Goal: Communication & Community: Answer question/provide support

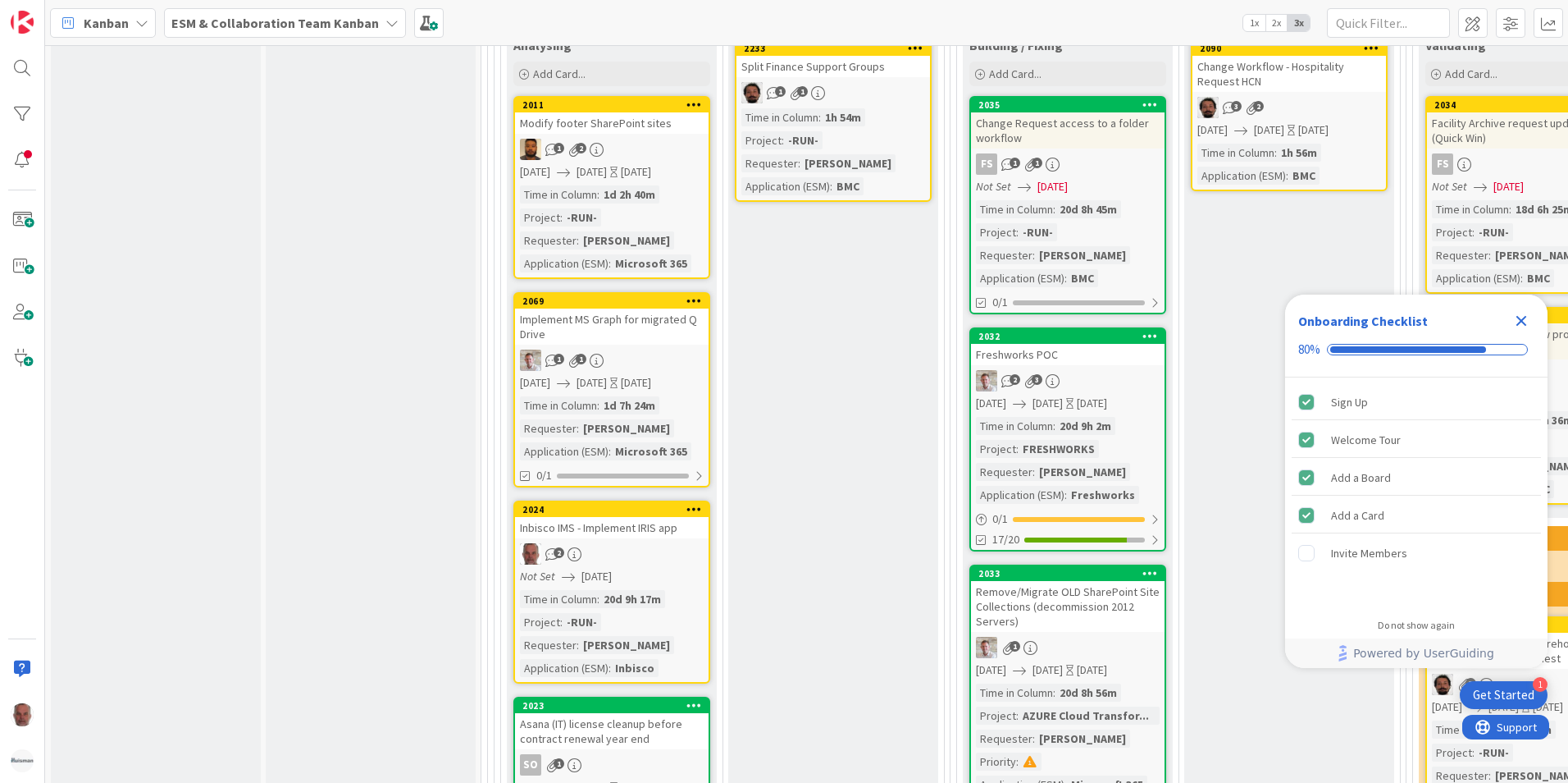
scroll to position [2707, 0]
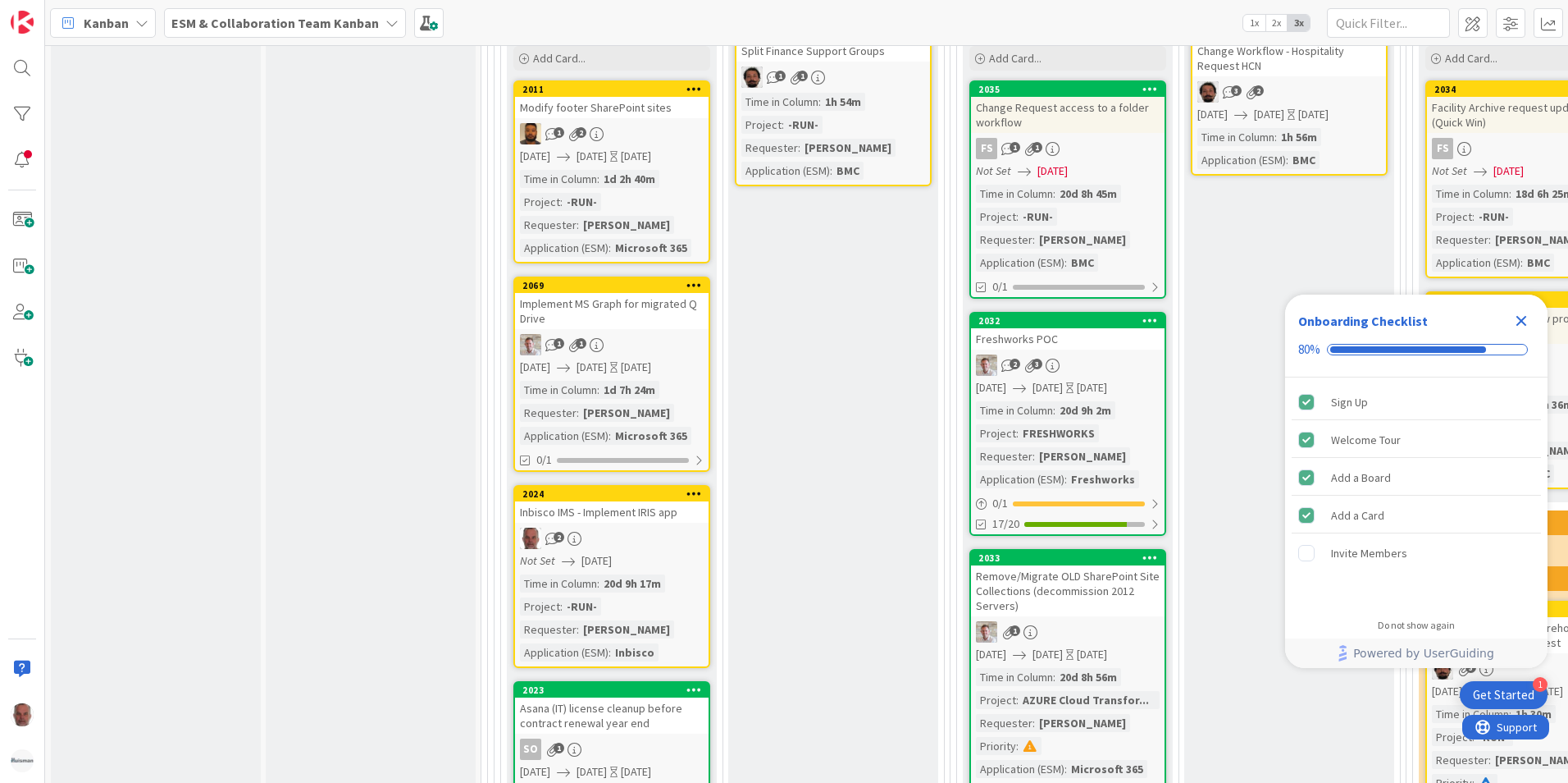
click at [595, 552] on span "[DATE]" at bounding box center [596, 560] width 31 height 17
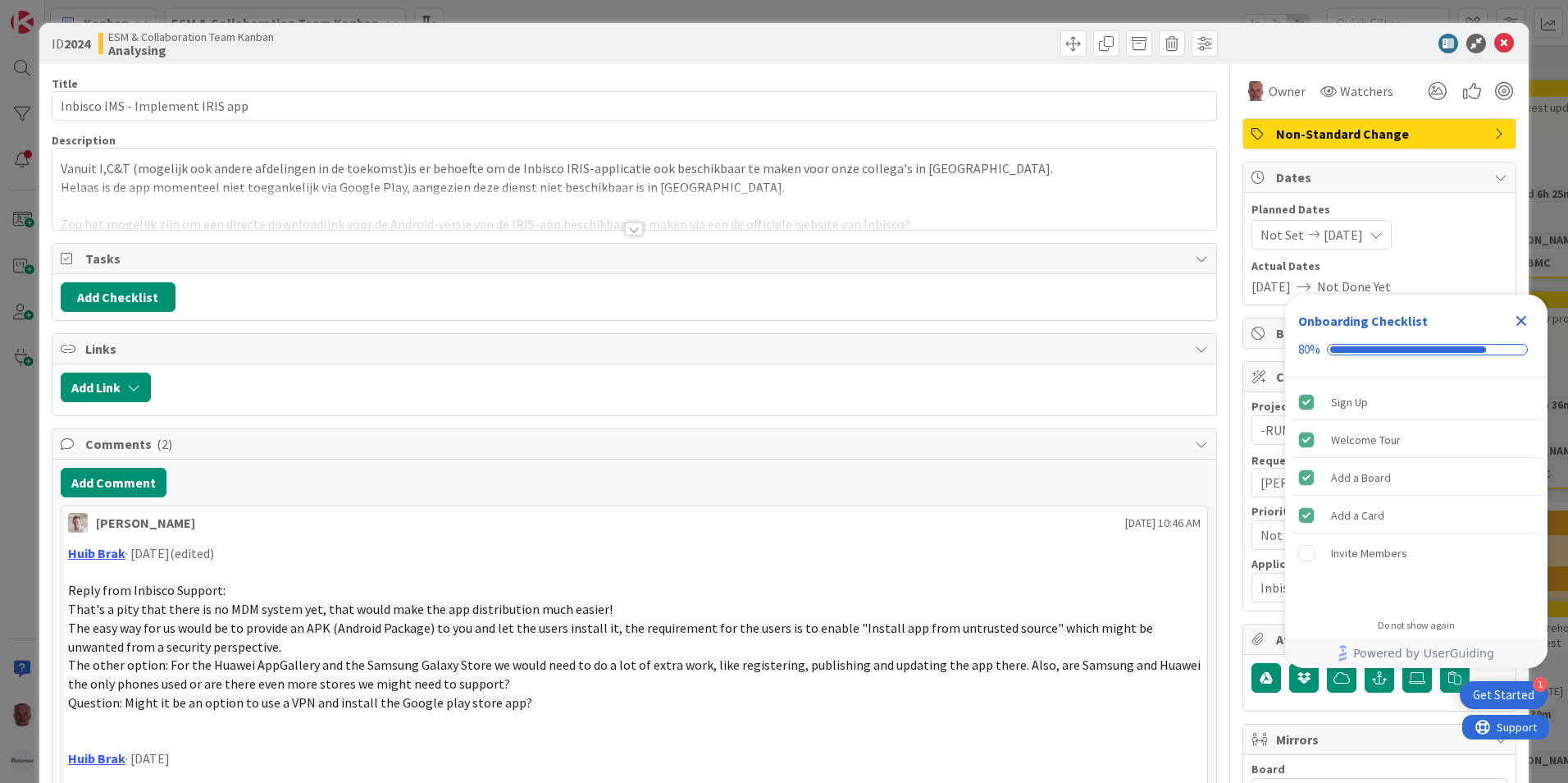
click at [934, 315] on icon "Close Checklist" at bounding box center [1521, 320] width 20 height 20
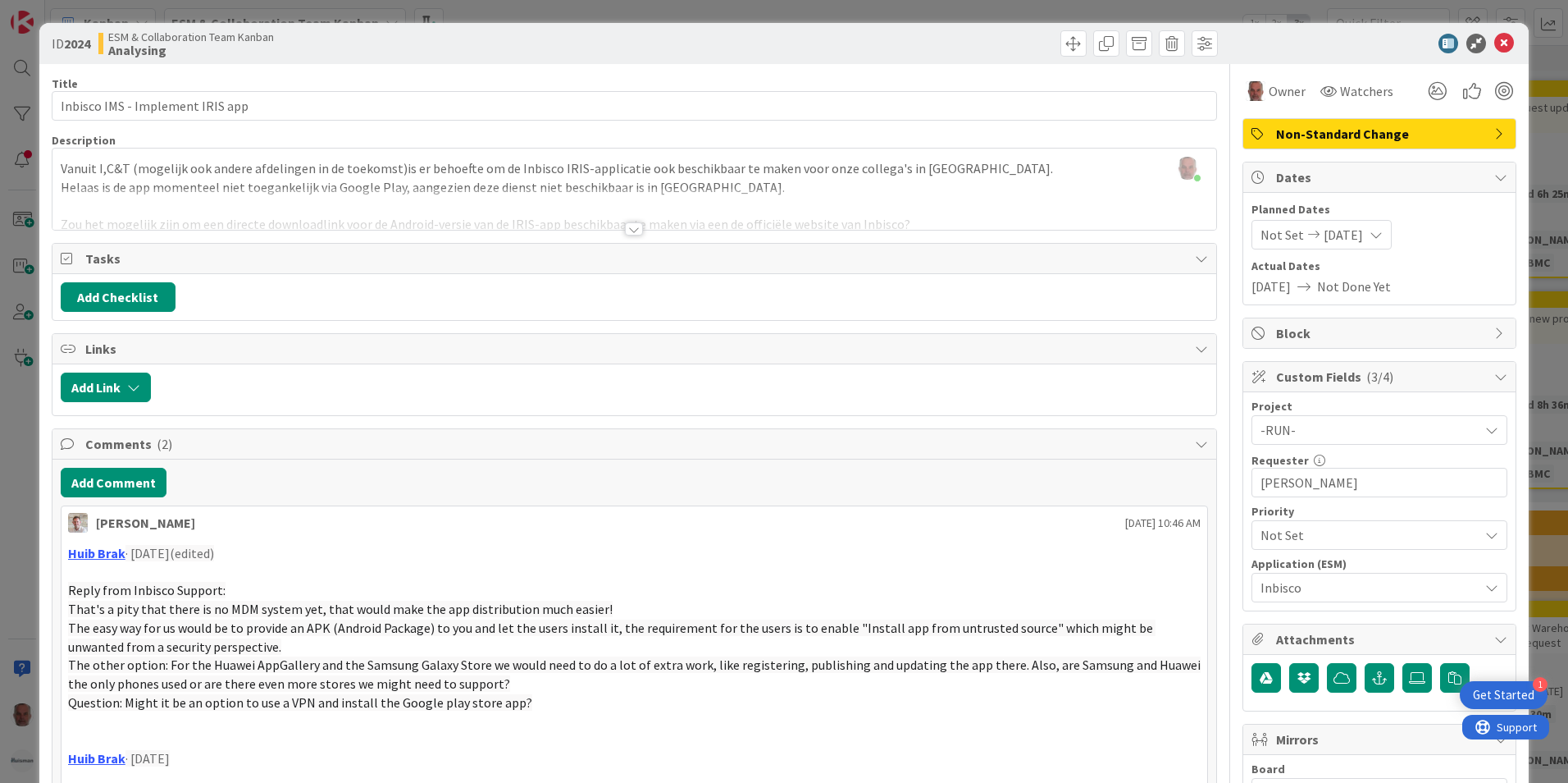
click at [934, 233] on span "Not Set" at bounding box center [1281, 234] width 43 height 20
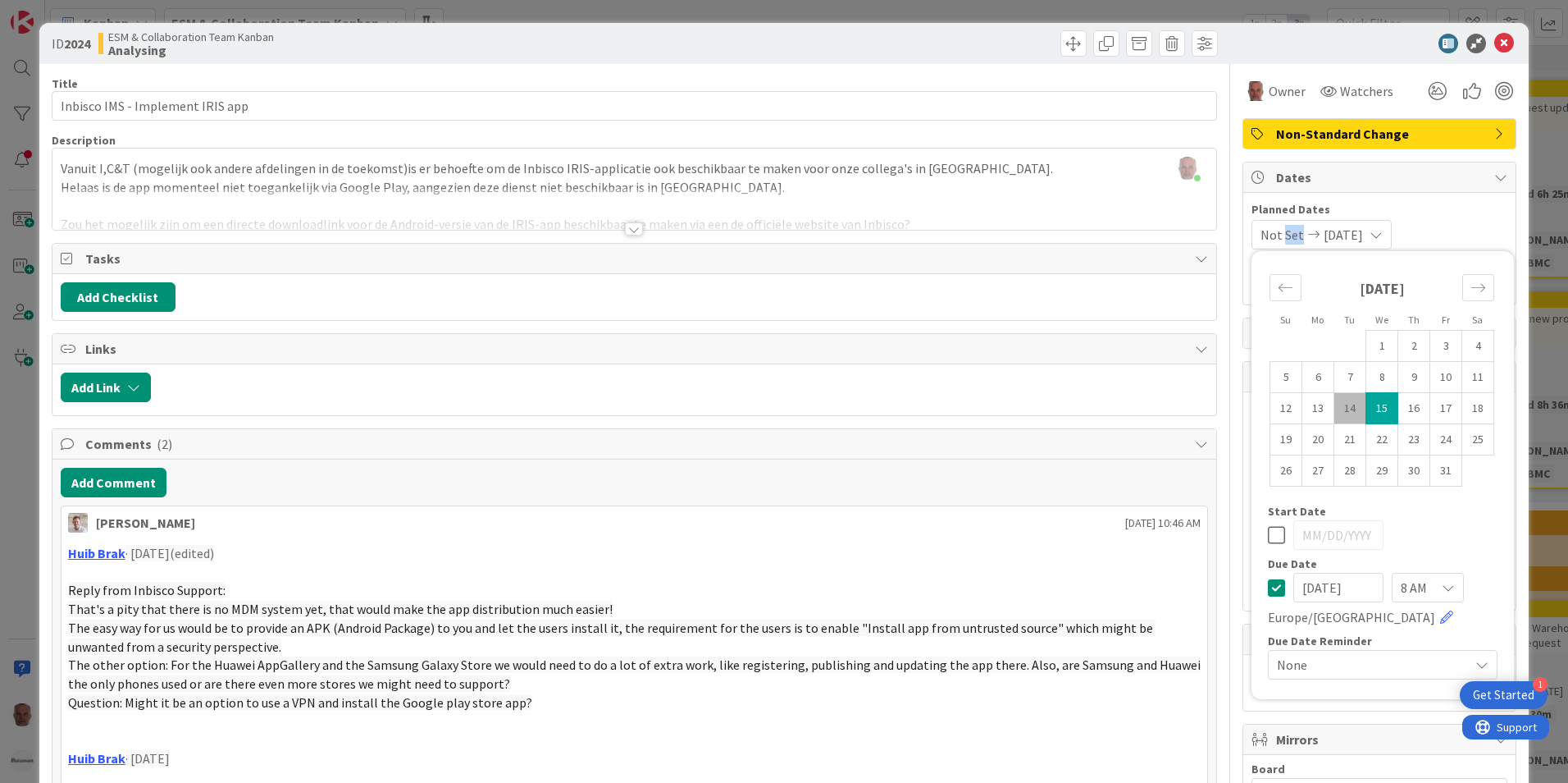
click at [934, 233] on span "Not Set" at bounding box center [1281, 234] width 43 height 20
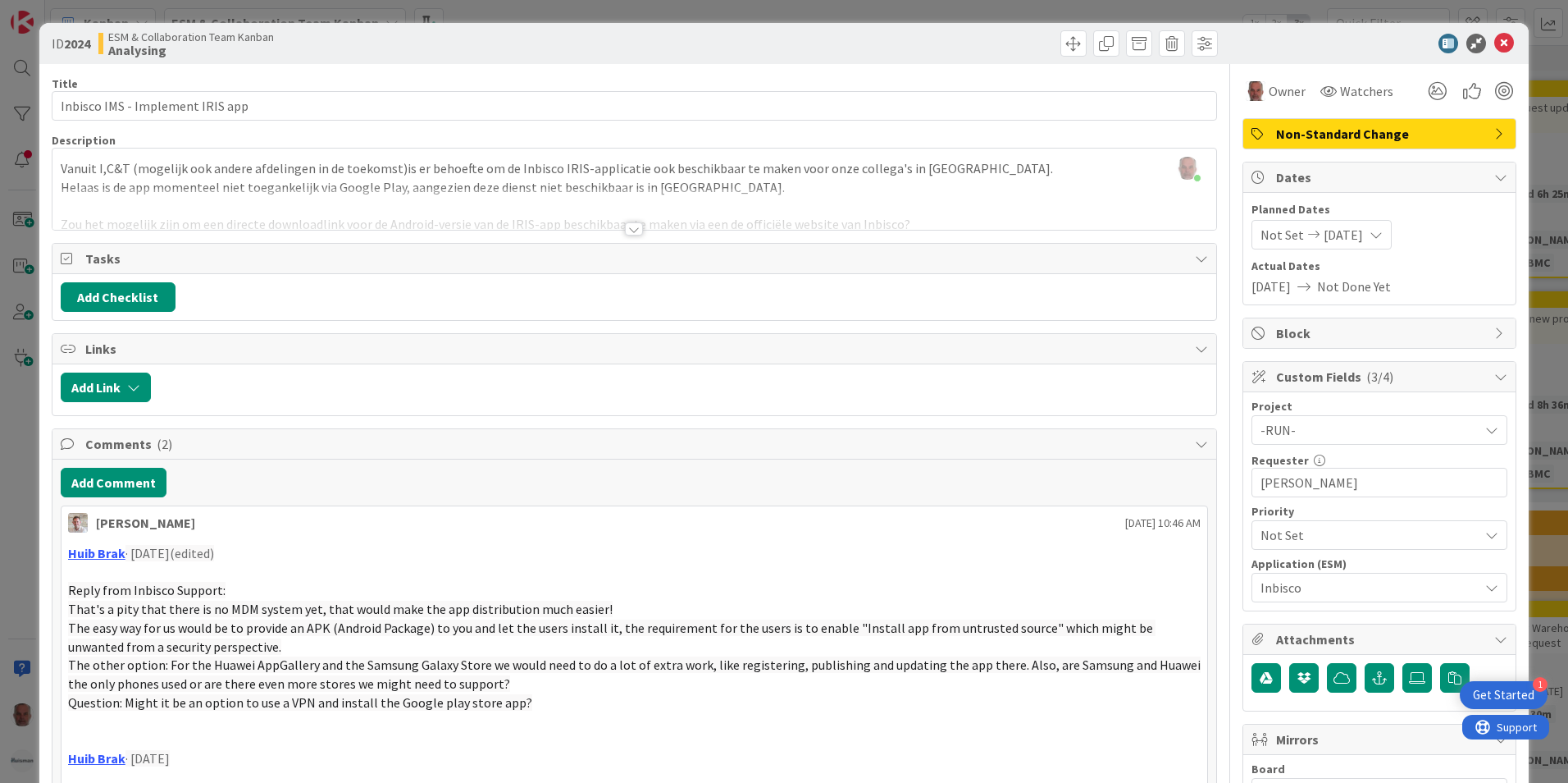
click at [934, 242] on span "[DATE]" at bounding box center [1343, 234] width 40 height 20
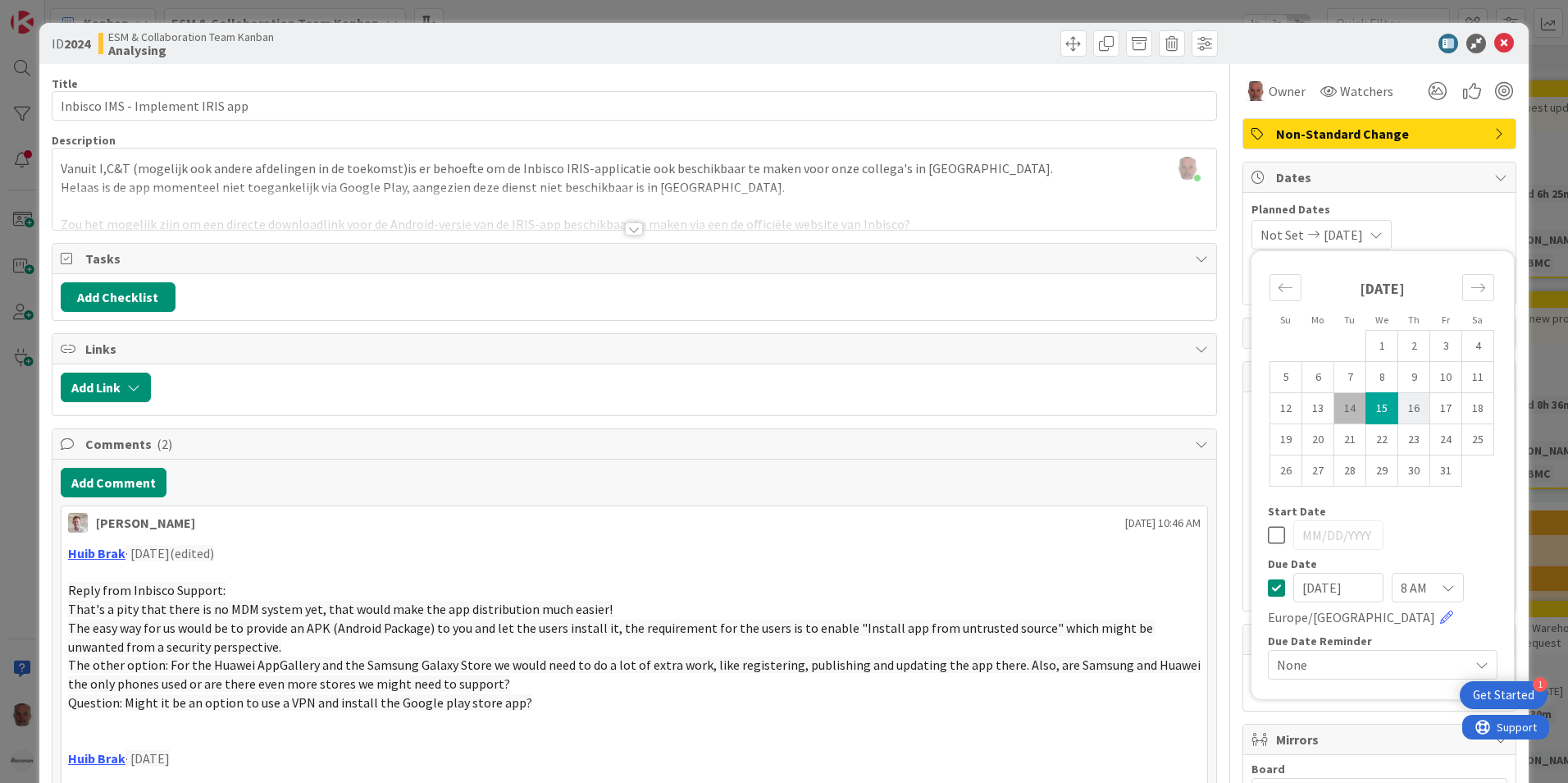
click at [934, 410] on td "16" at bounding box center [1414, 408] width 32 height 32
type input "[DATE]"
click at [934, 410] on td "16" at bounding box center [1414, 408] width 32 height 32
type input "[DATE]"
click at [934, 411] on td "15" at bounding box center [1381, 408] width 32 height 32
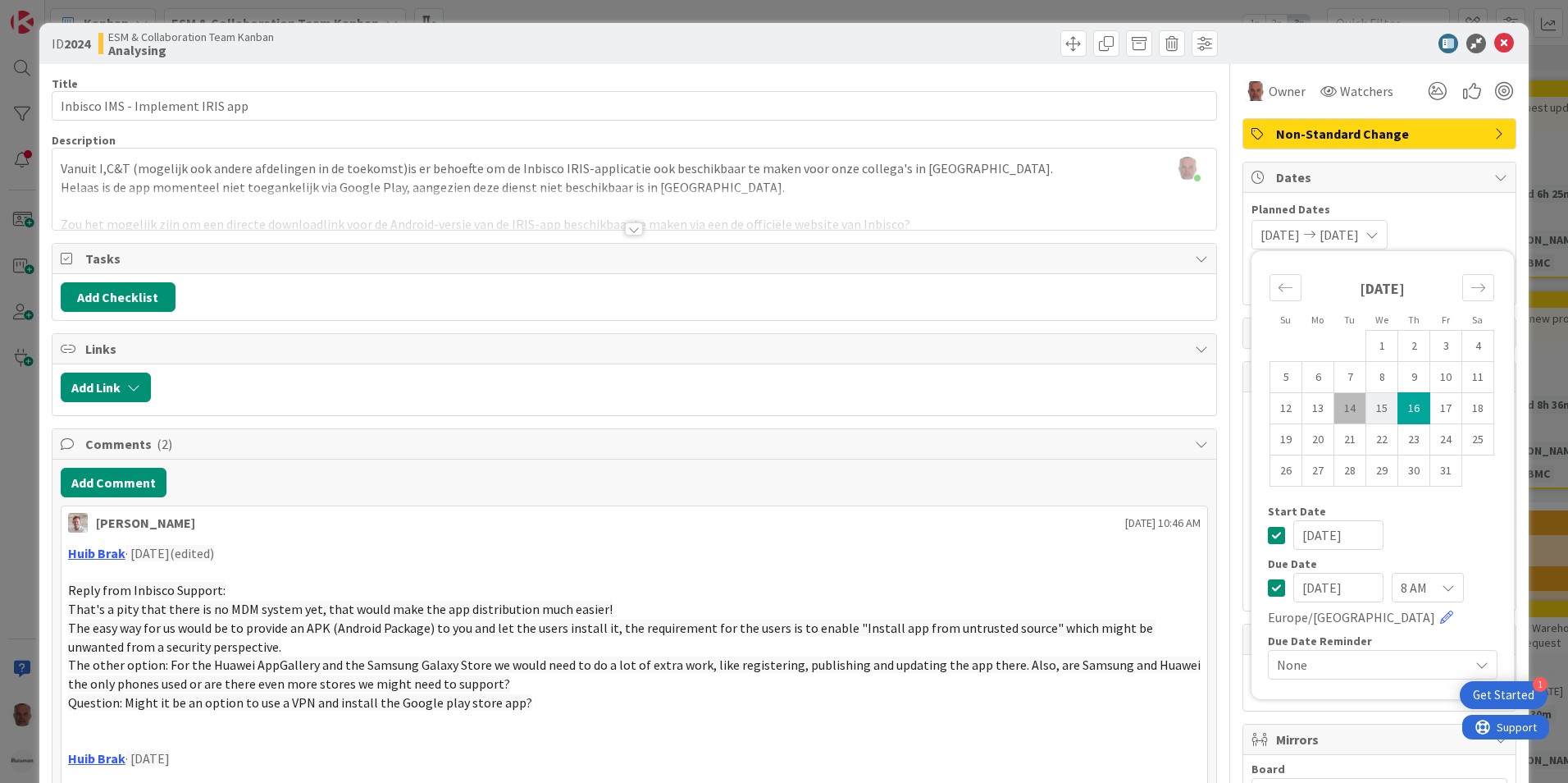
type input "[DATE]"
click at [934, 411] on td "15" at bounding box center [1381, 408] width 32 height 32
type input "[DATE]"
click at [934, 410] on td "16" at bounding box center [1414, 408] width 32 height 32
type input "[DATE]"
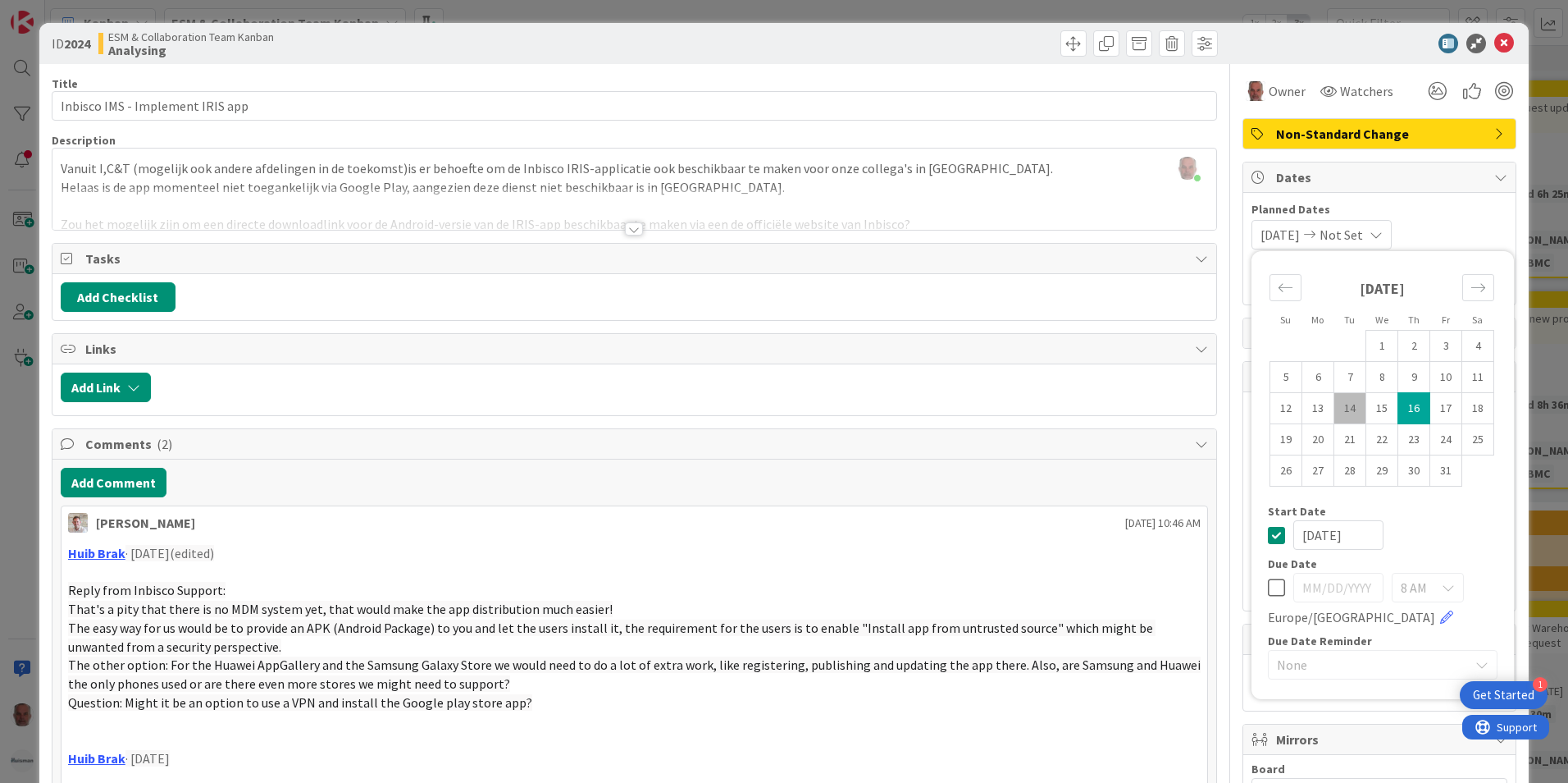
click at [934, 410] on td "16" at bounding box center [1414, 408] width 32 height 32
type input "[DATE]"
click at [934, 536] on icon at bounding box center [1276, 535] width 17 height 20
click at [28, 501] on div "ID 2024 ESM & Collaboration Team Kanban Analysing Title 32 / 128 Inbisco IMS - …" at bounding box center [784, 392] width 1568 height 783
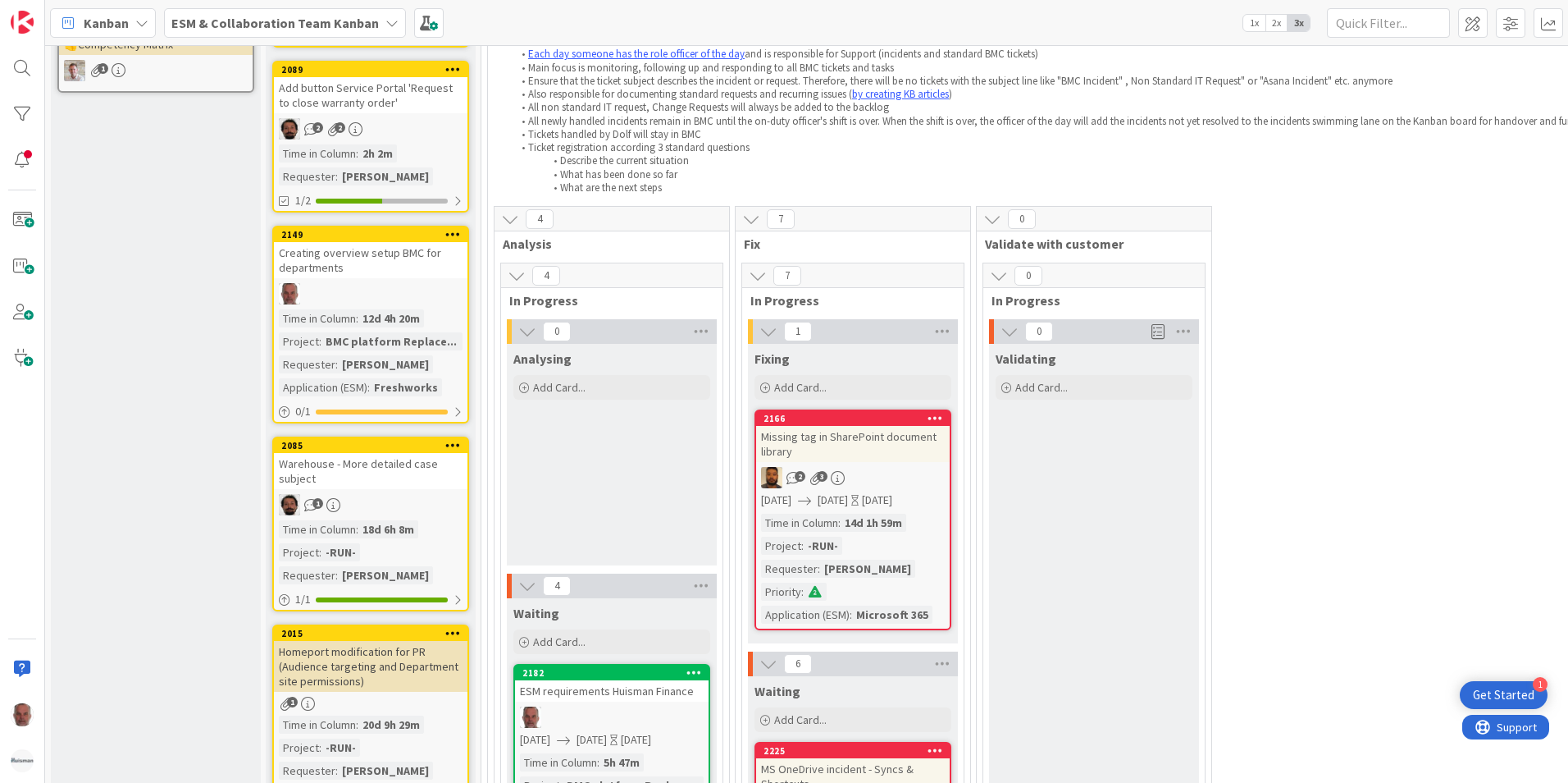
scroll to position [492, 0]
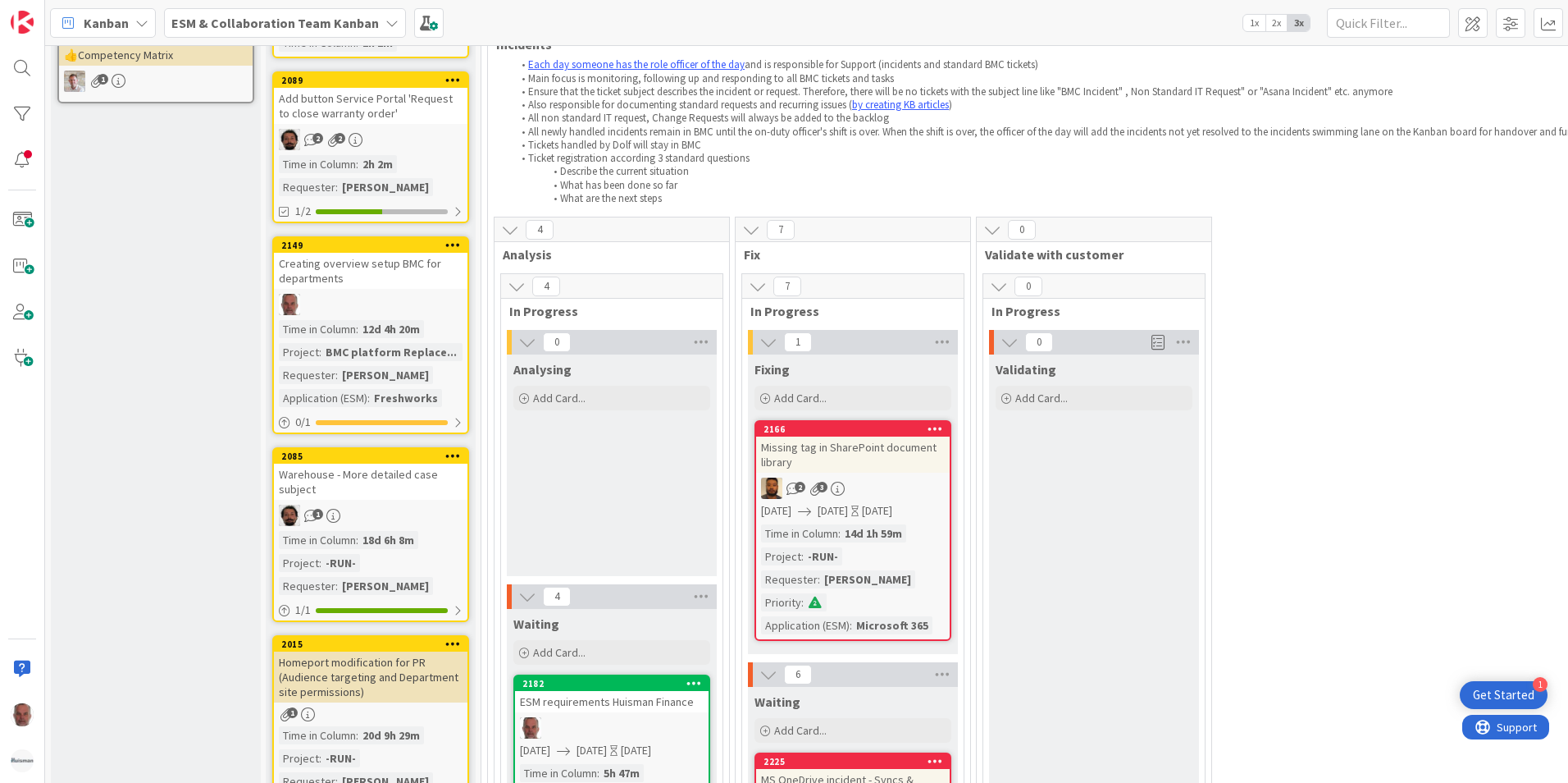
click at [561, 436] on div "Analysing Add Card..." at bounding box center [612, 465] width 209 height 221
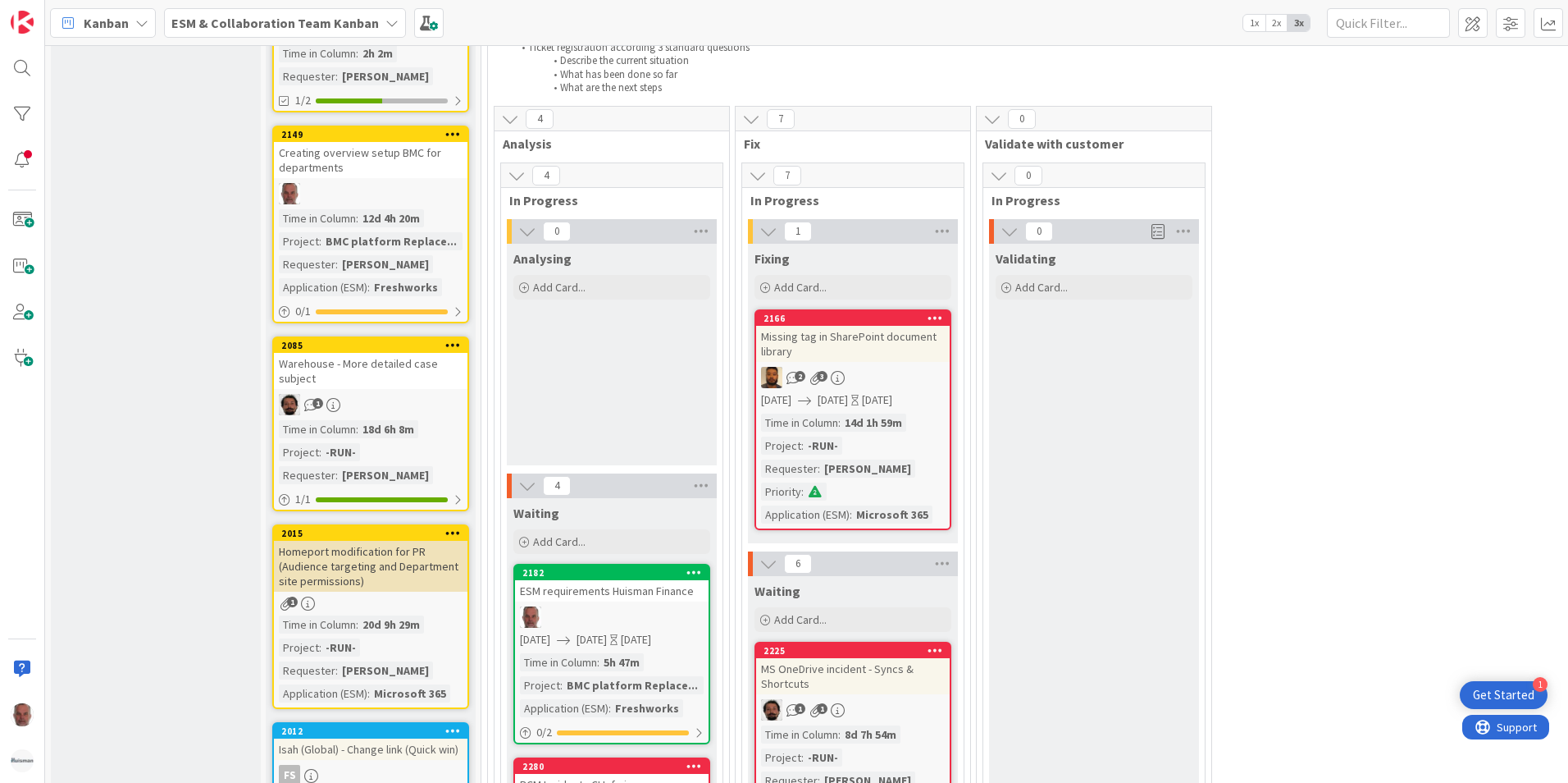
scroll to position [574, 0]
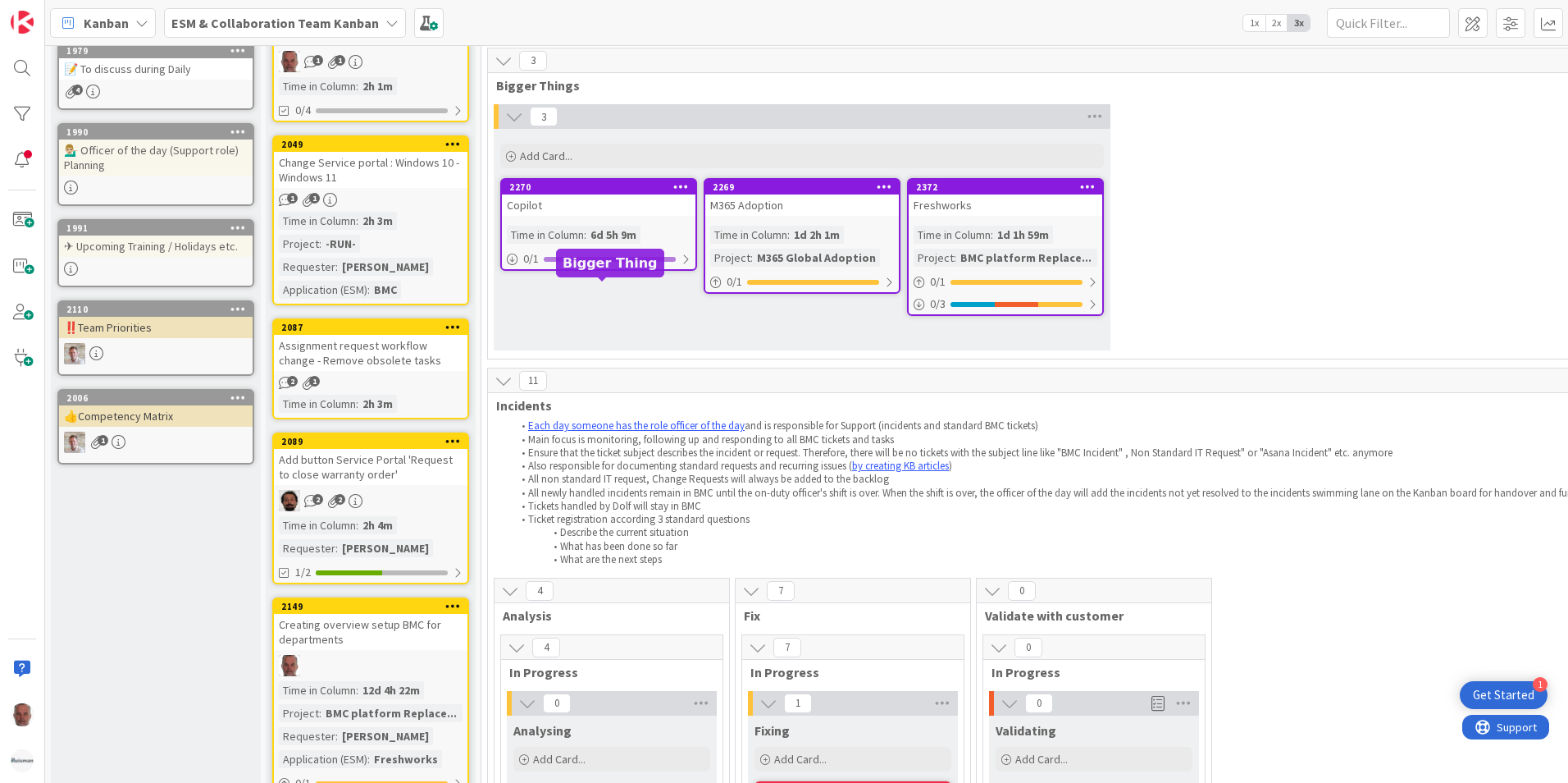
scroll to position [164, 0]
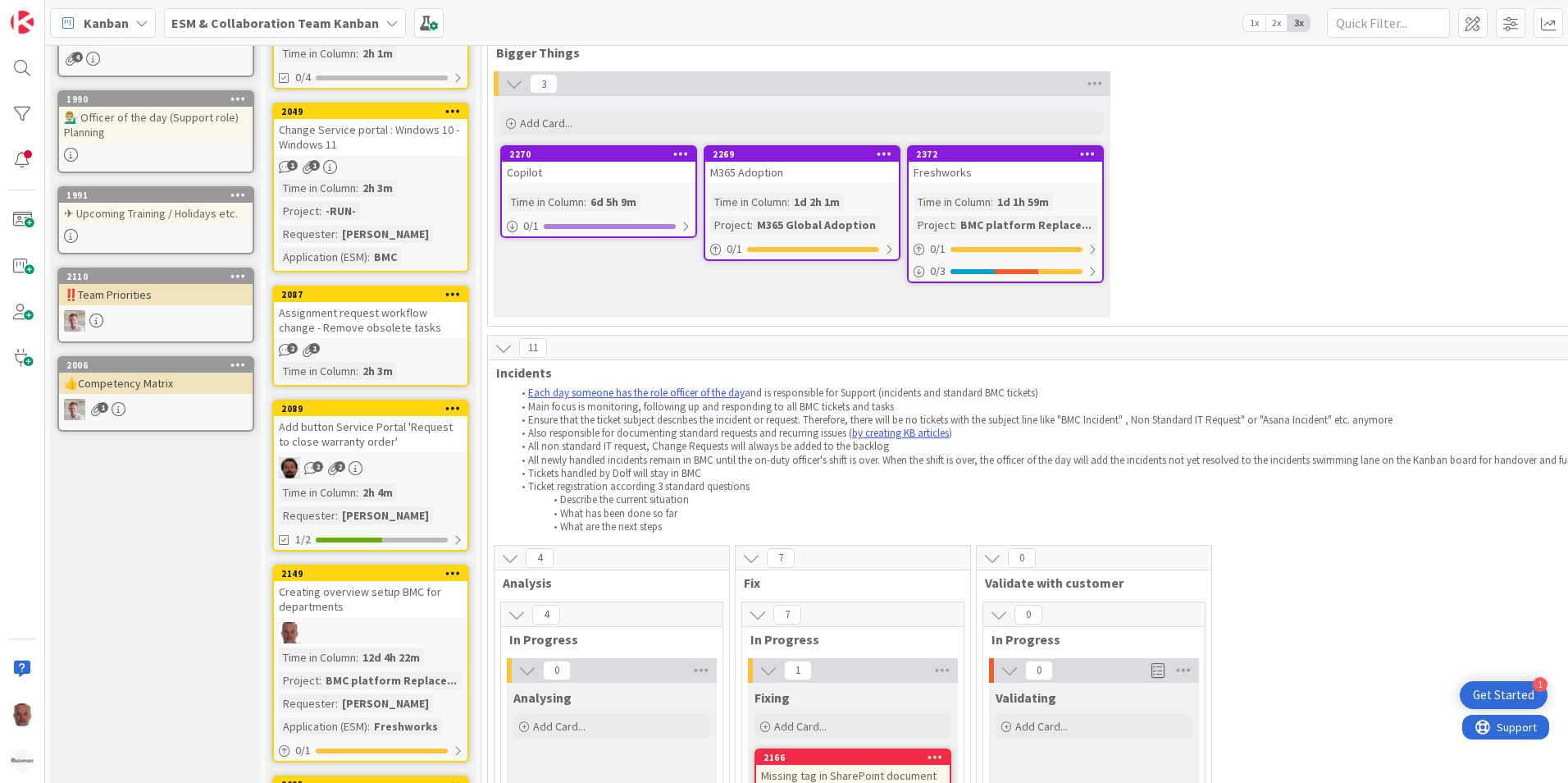
click at [501, 350] on icon at bounding box center [503, 348] width 18 height 18
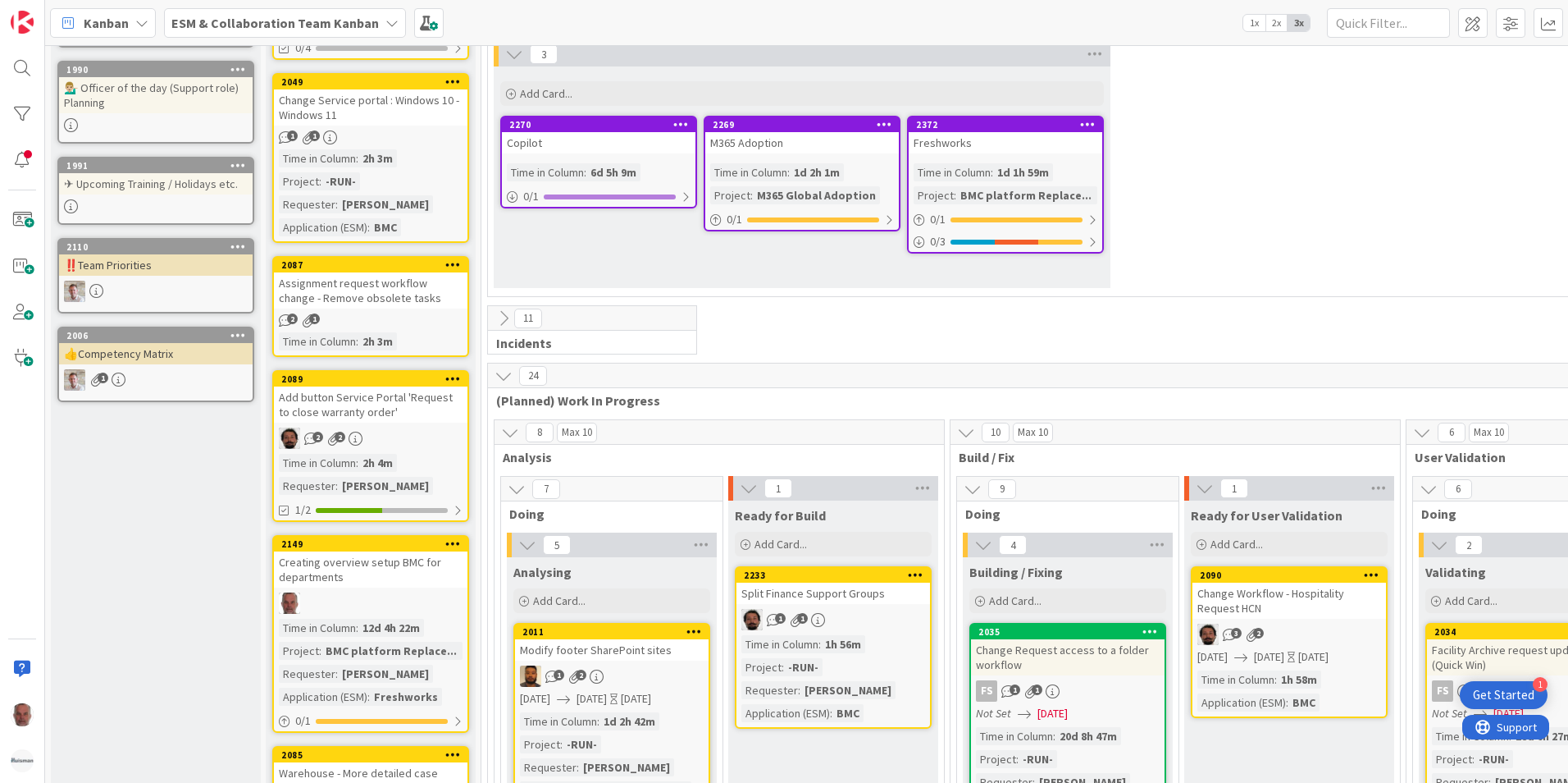
scroll to position [0, 0]
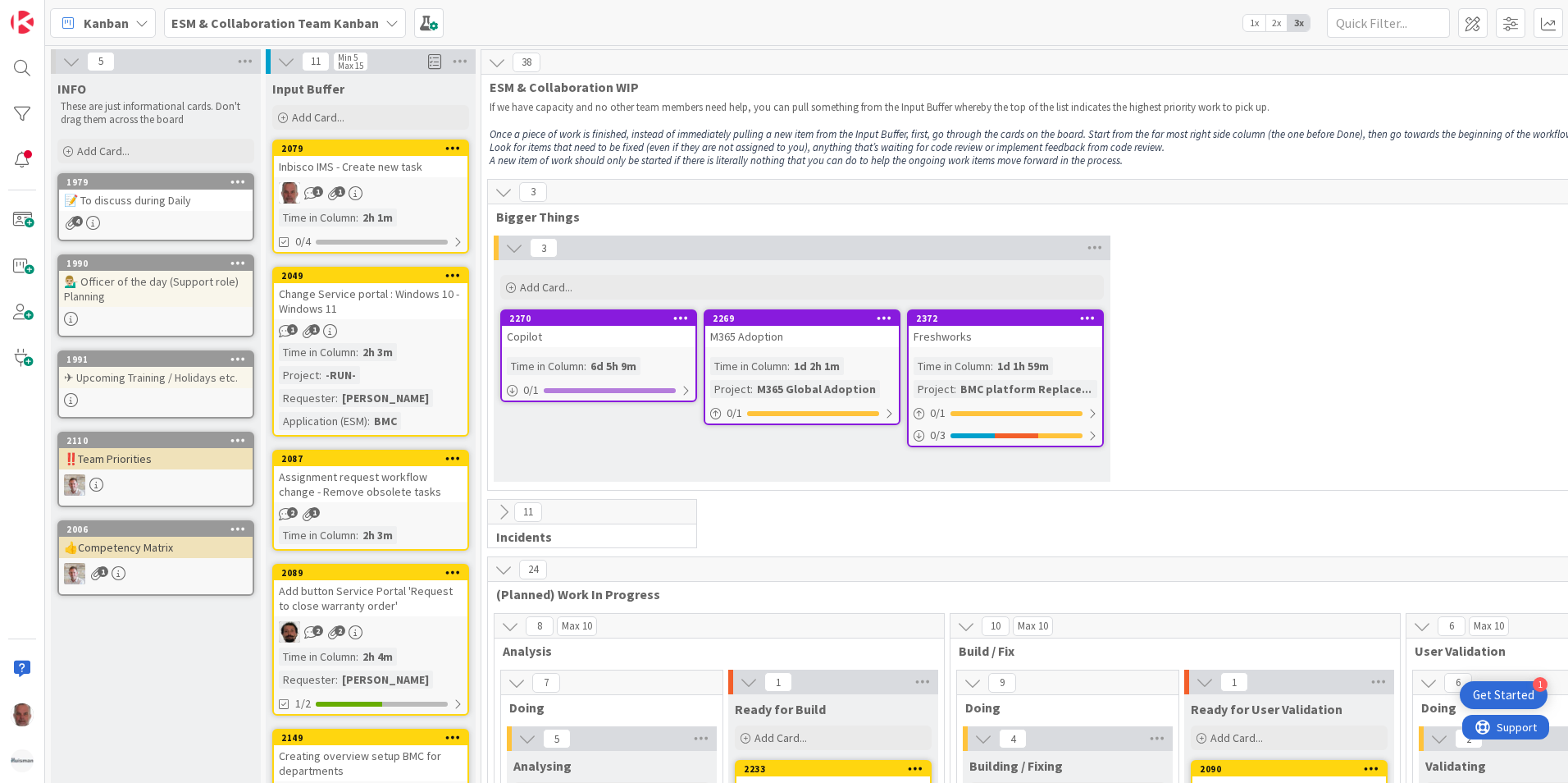
click at [505, 511] on icon at bounding box center [503, 512] width 18 height 18
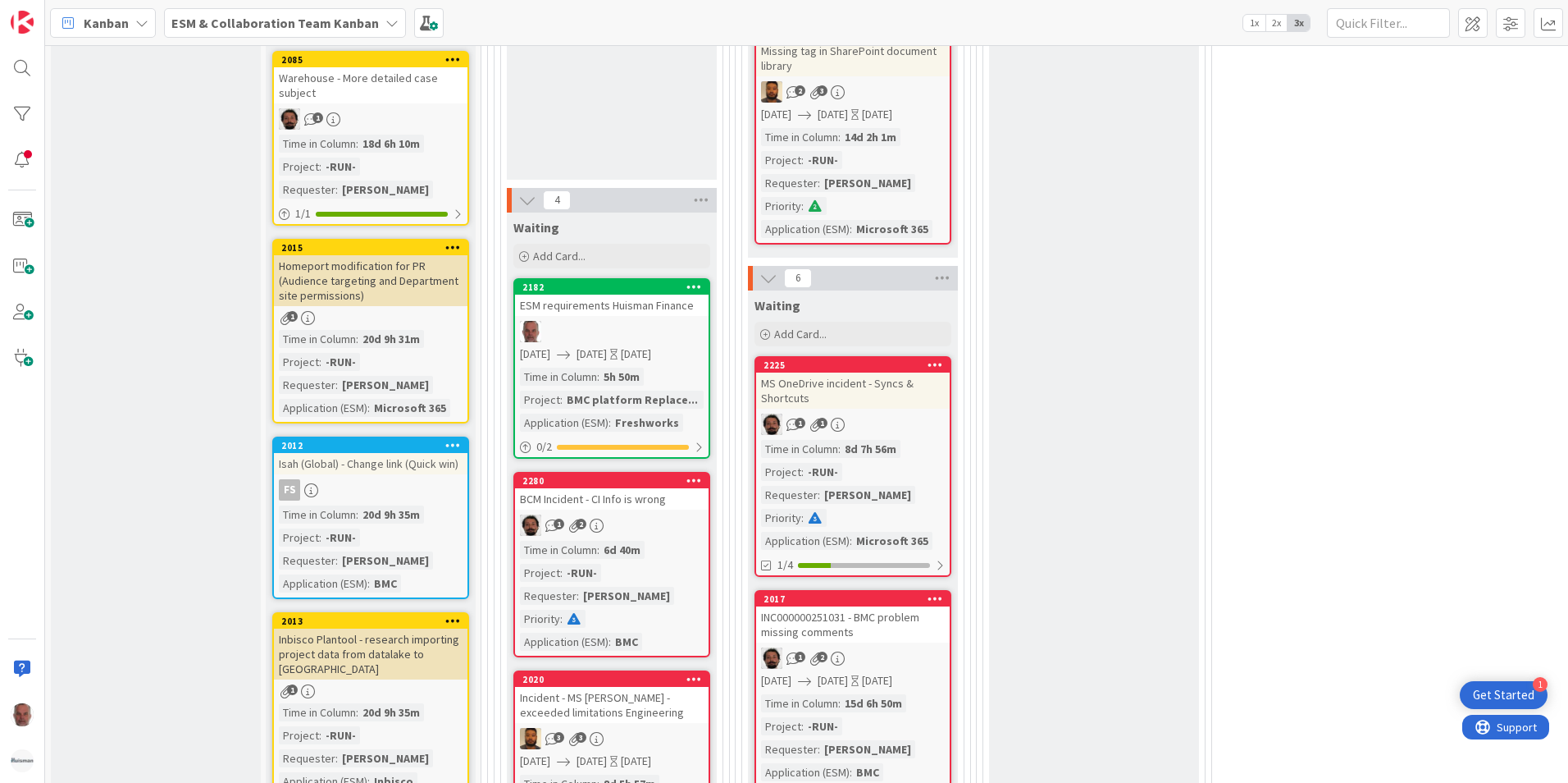
scroll to position [903, 0]
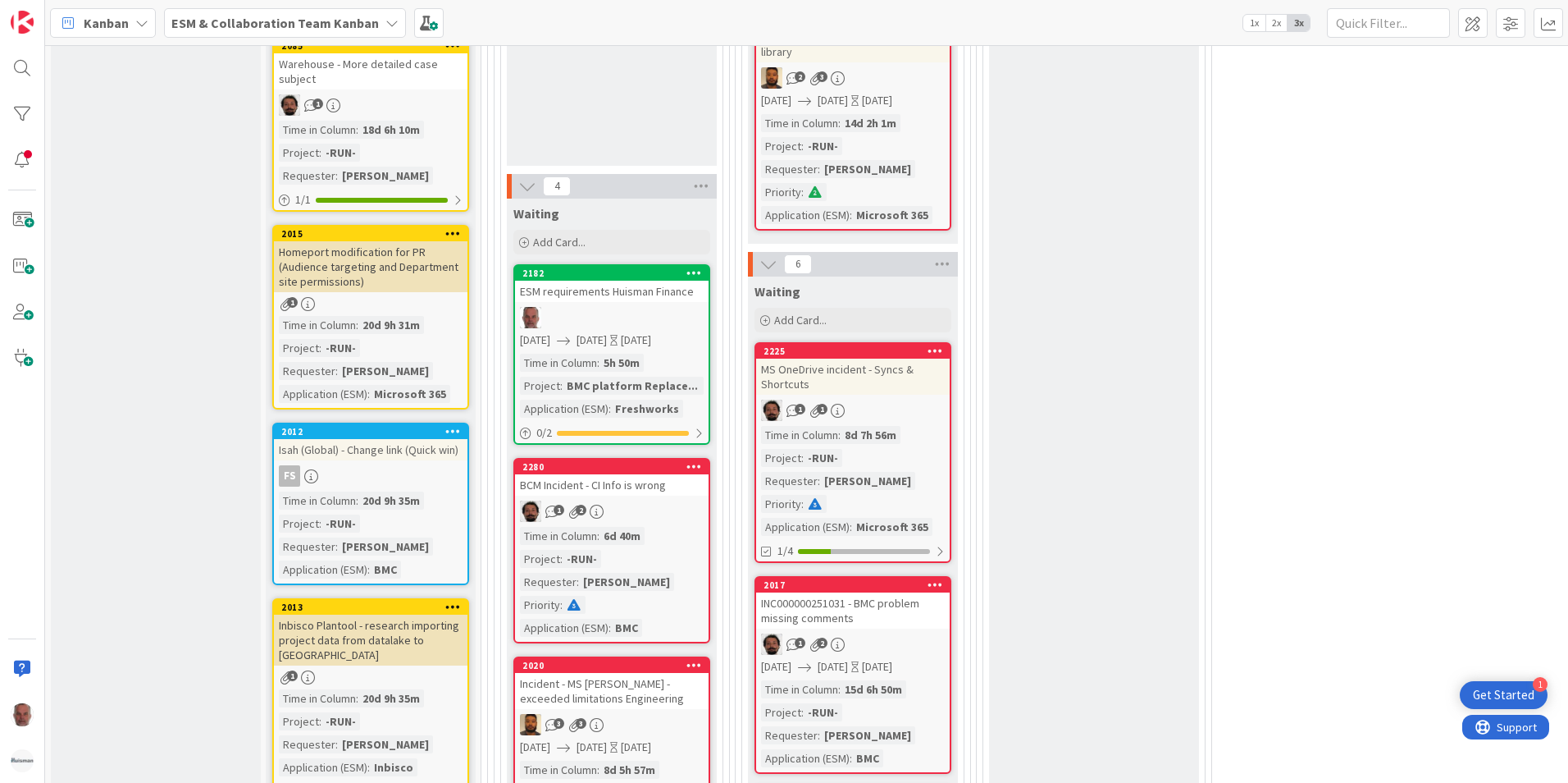
click at [609, 279] on div "2182" at bounding box center [612, 273] width 194 height 15
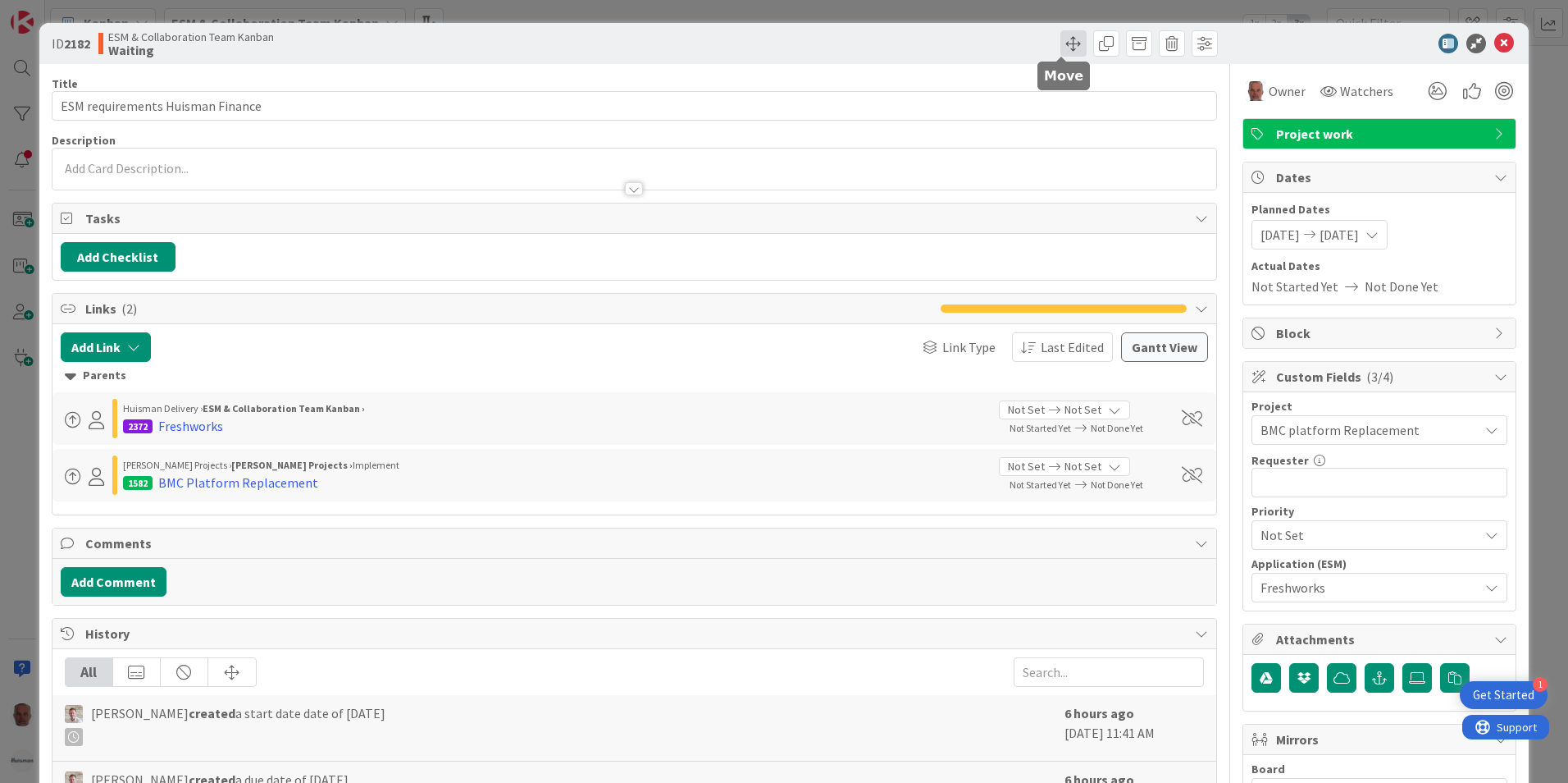
click at [1060, 37] on span at bounding box center [1073, 44] width 27 height 27
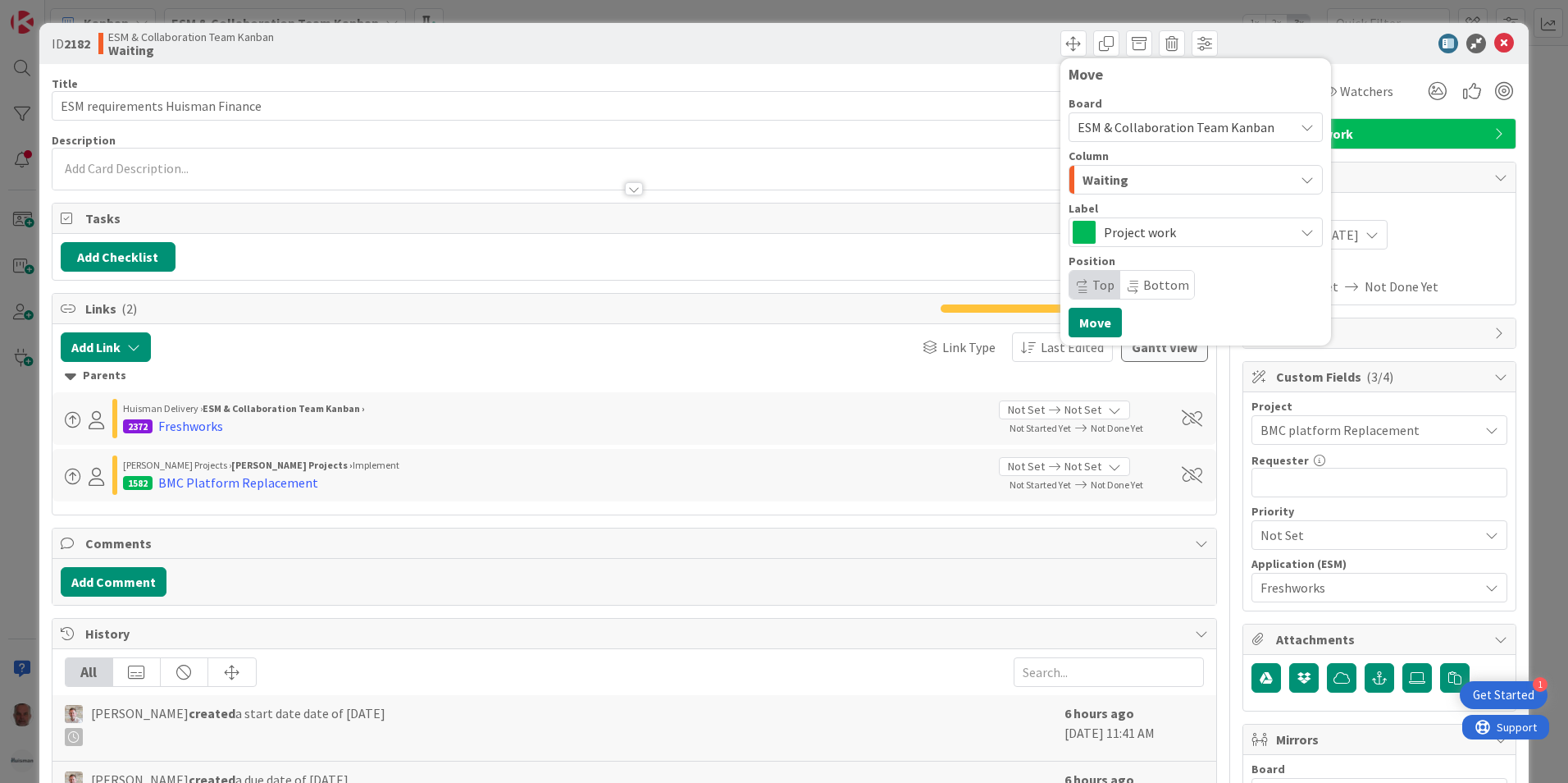
click at [1300, 181] on icon "button" at bounding box center [1306, 179] width 13 height 13
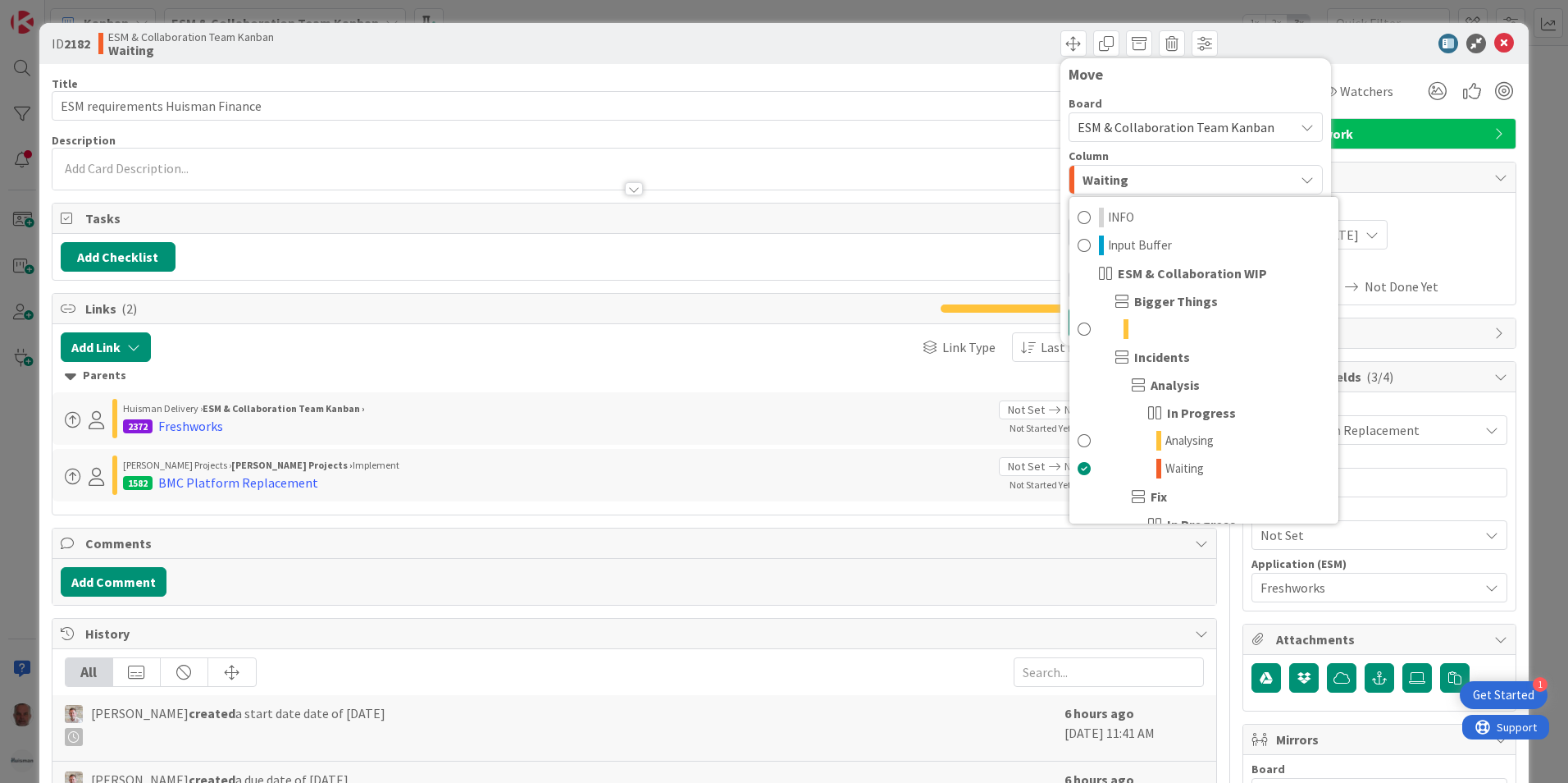
click at [952, 54] on div "Move Board ESM & Collaboration Team Kanban Column Waiting INFO Input Buffer ESM…" at bounding box center [928, 44] width 579 height 27
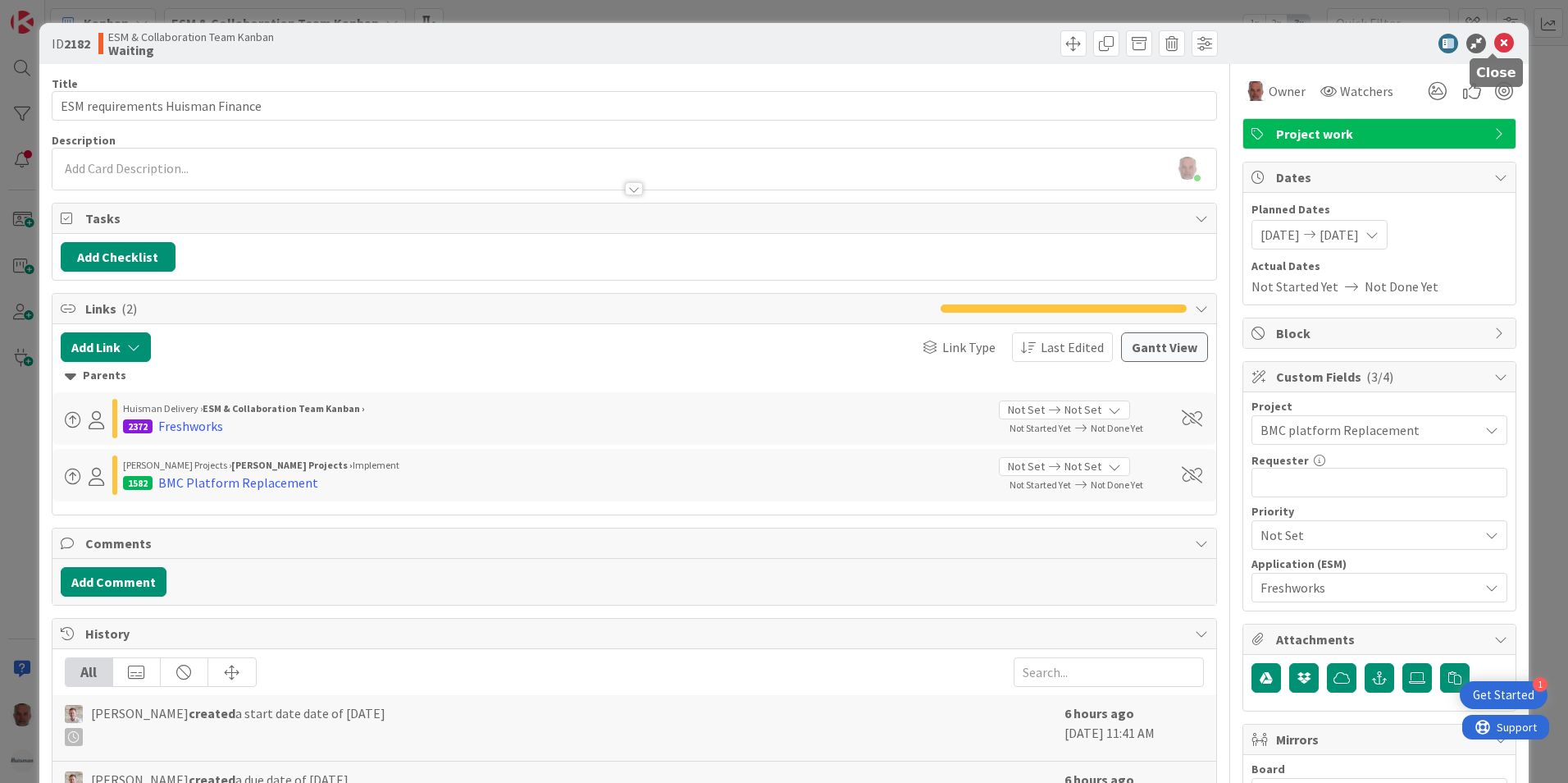
click at [1494, 44] on icon at bounding box center [1504, 44] width 20 height 20
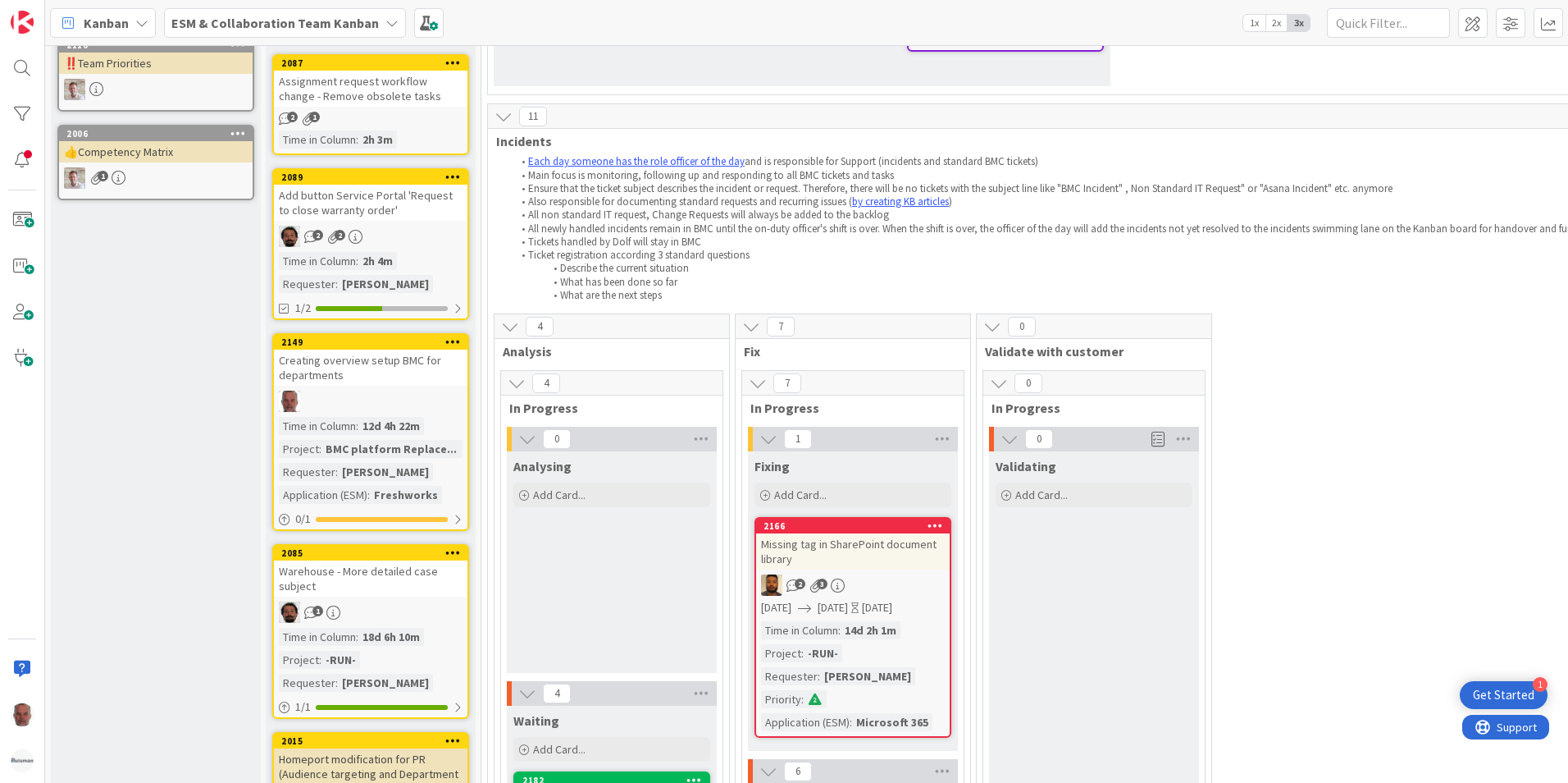
scroll to position [82, 0]
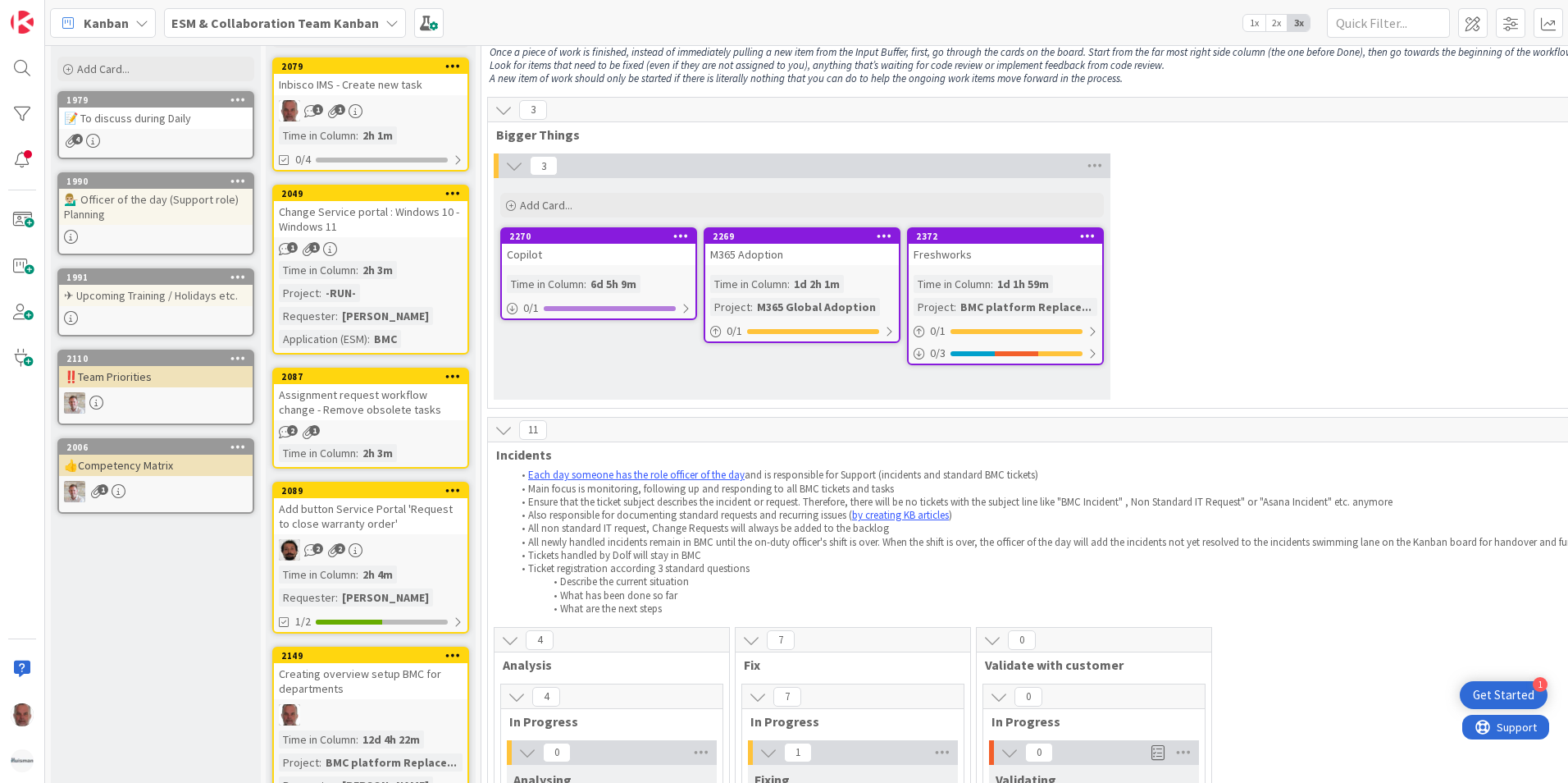
click at [499, 431] on icon at bounding box center [503, 430] width 18 height 18
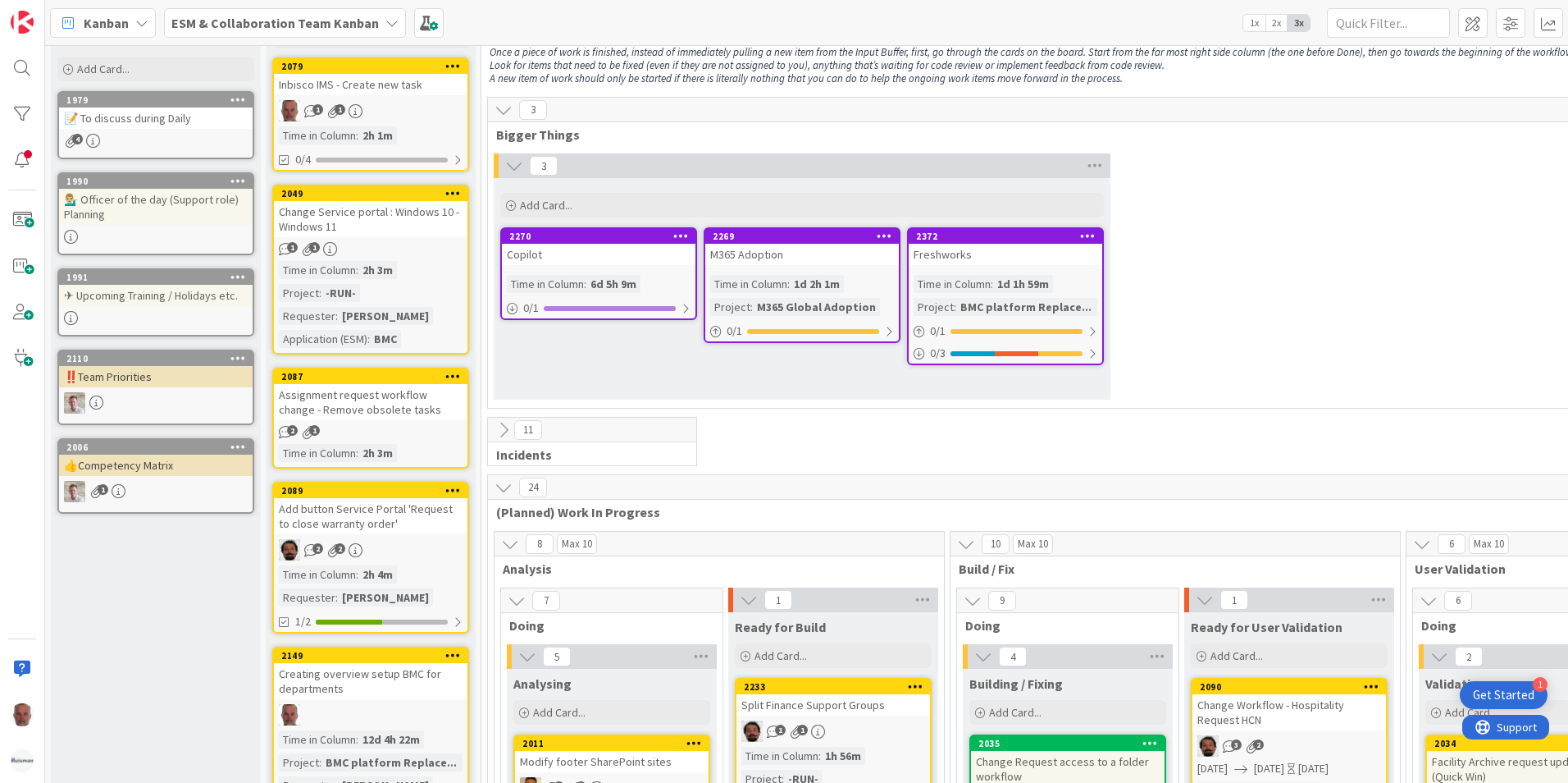
click at [499, 431] on icon at bounding box center [503, 430] width 18 height 18
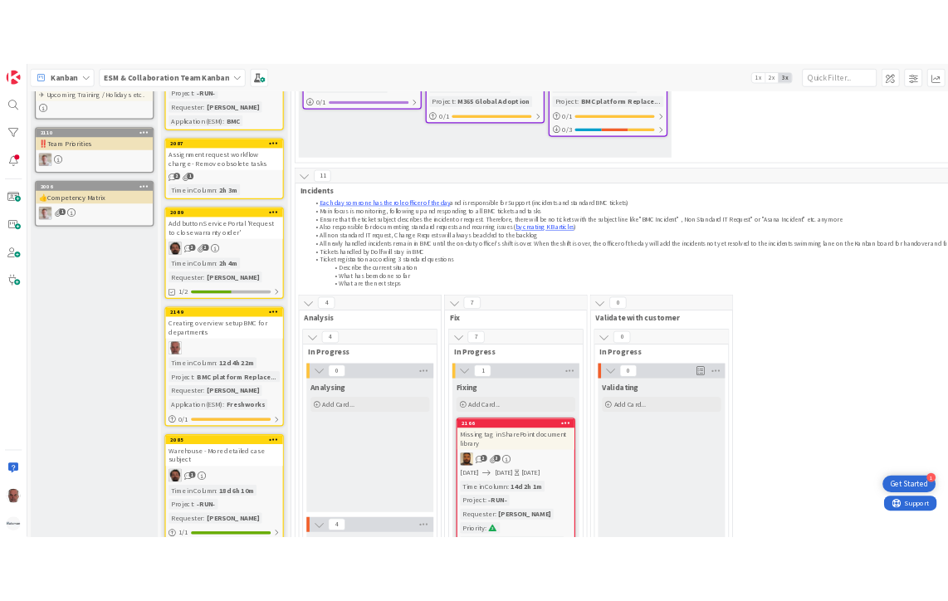
scroll to position [332, 0]
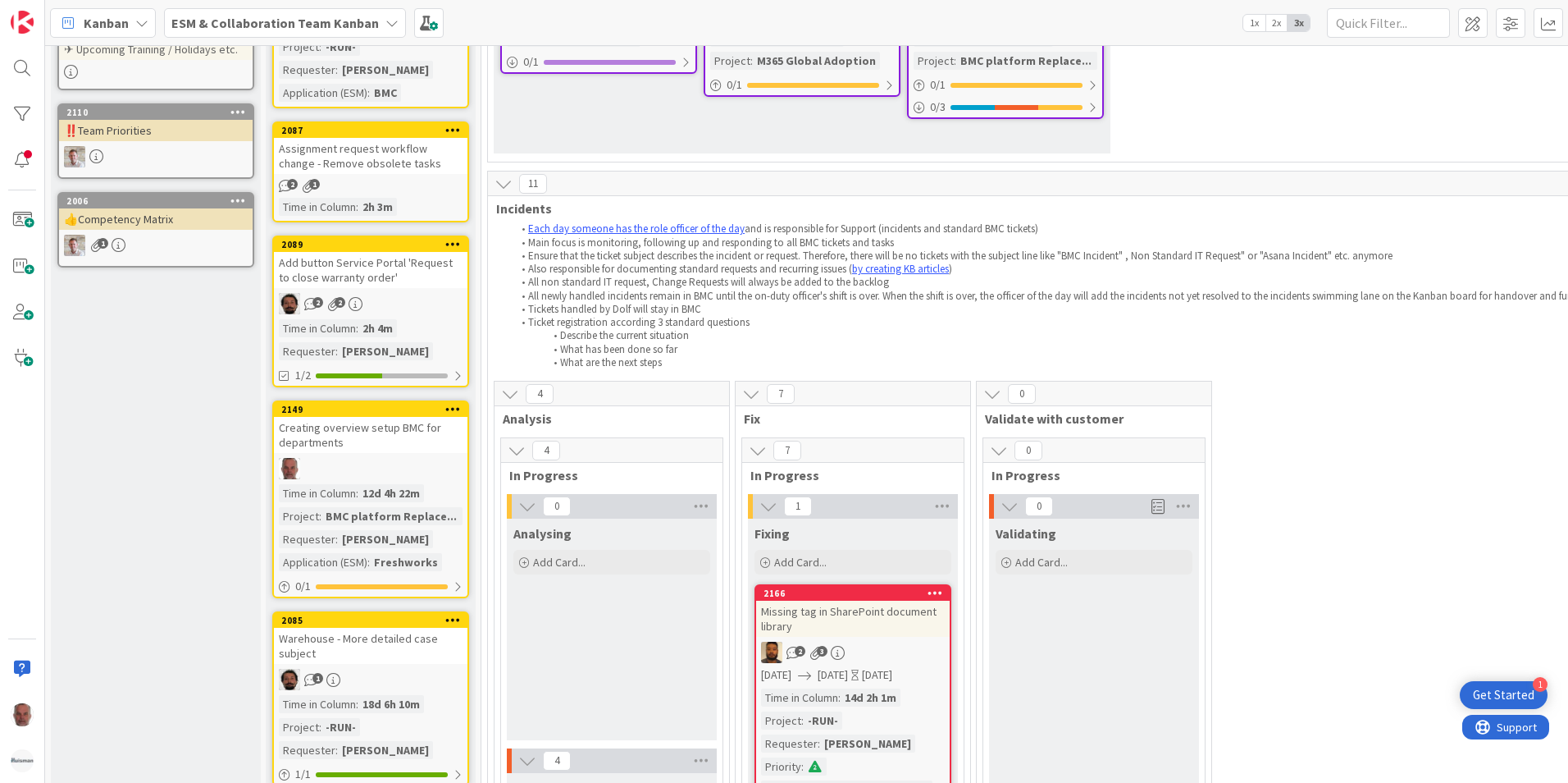
click at [590, 628] on div "Analysing Add Card..." at bounding box center [612, 629] width 209 height 221
click at [547, 565] on span "Add Card..." at bounding box center [558, 562] width 52 height 15
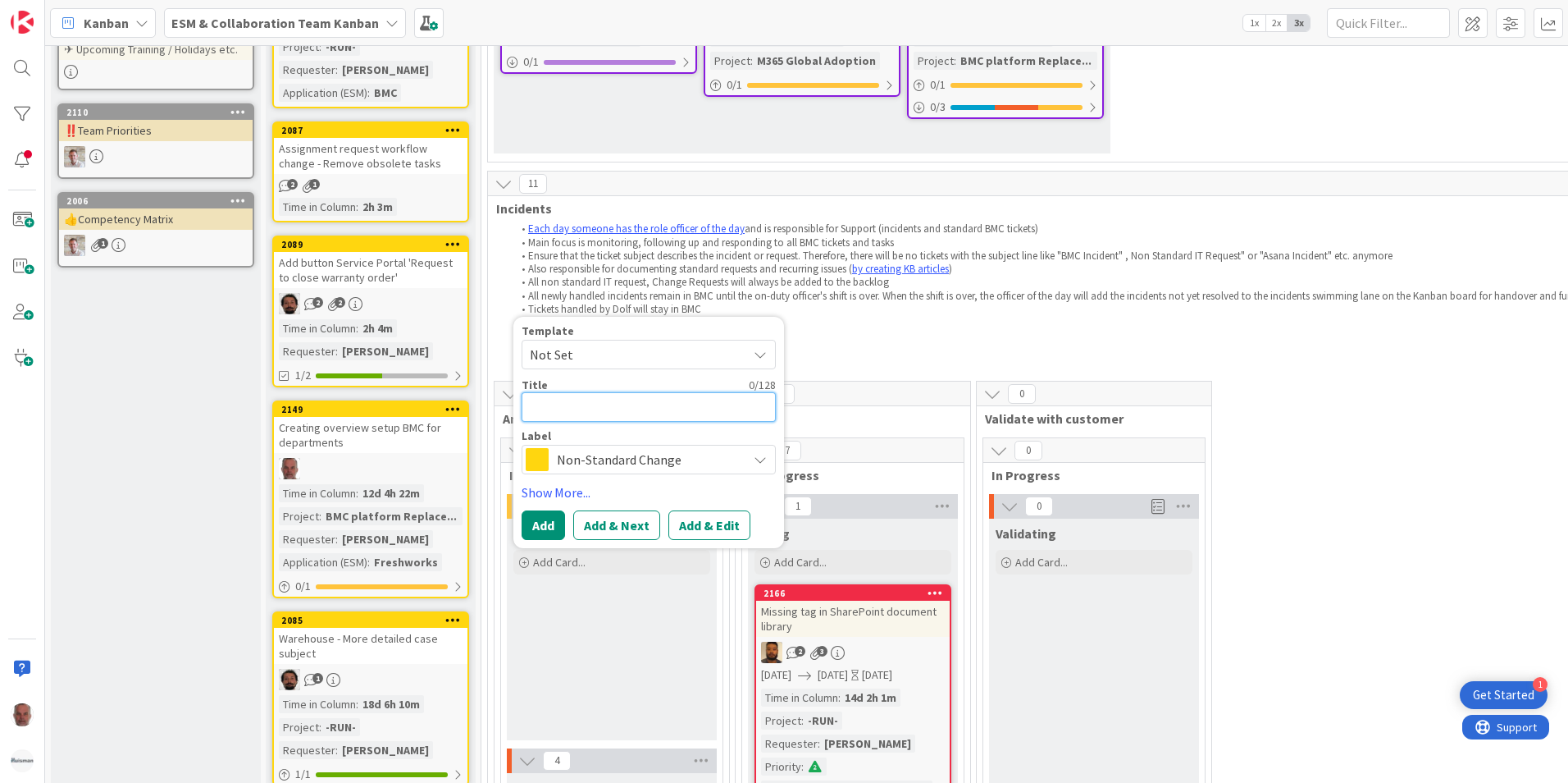
click at [596, 405] on textarea at bounding box center [648, 407] width 254 height 30
paste textarea "o BMC on this computer. Please check and install"
type textarea "x"
type textarea "o BMC on this computer. Please check and install"
click at [761, 460] on icon at bounding box center [760, 459] width 13 height 13
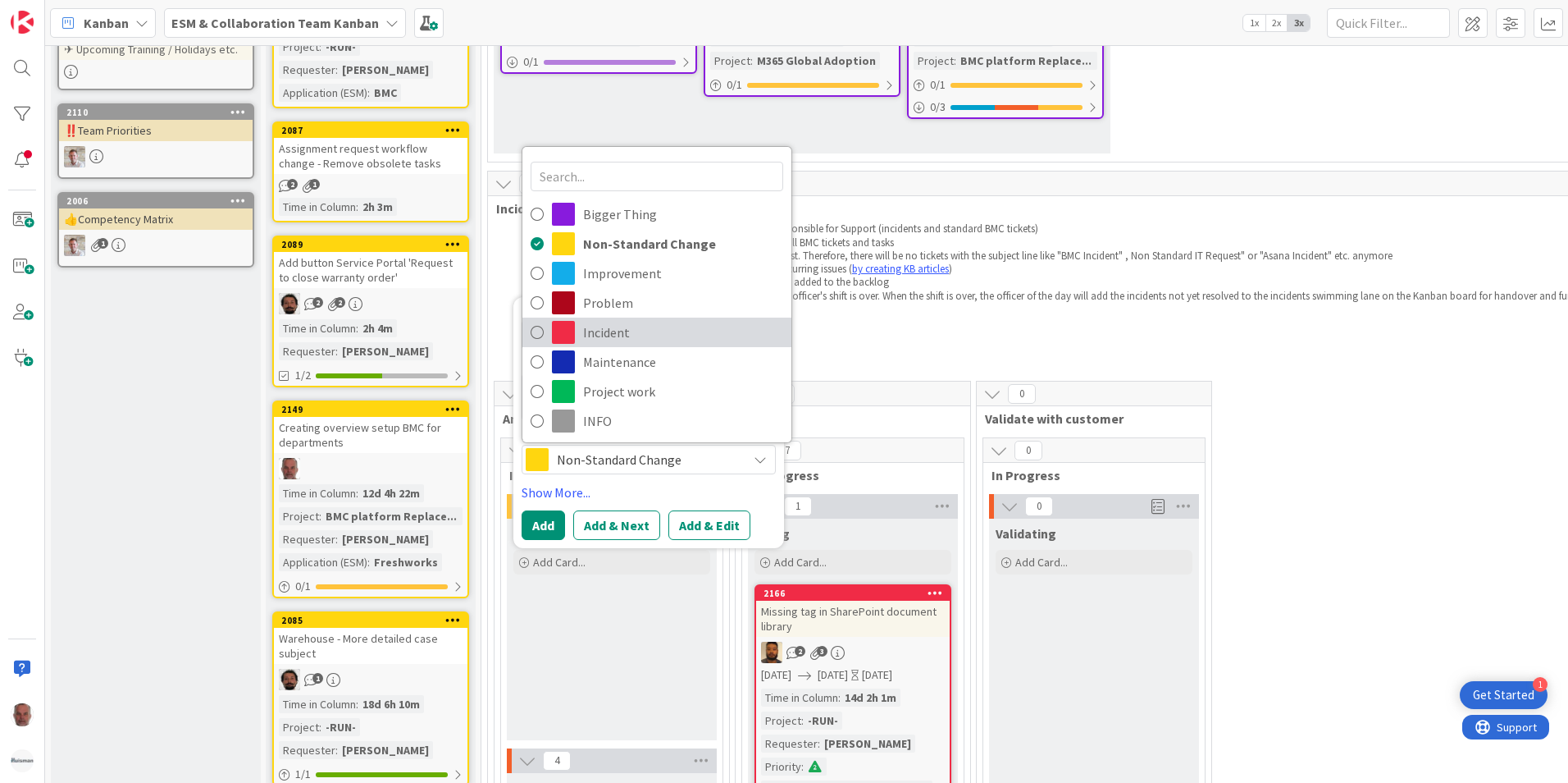
click at [621, 331] on span "Incident" at bounding box center [683, 332] width 200 height 25
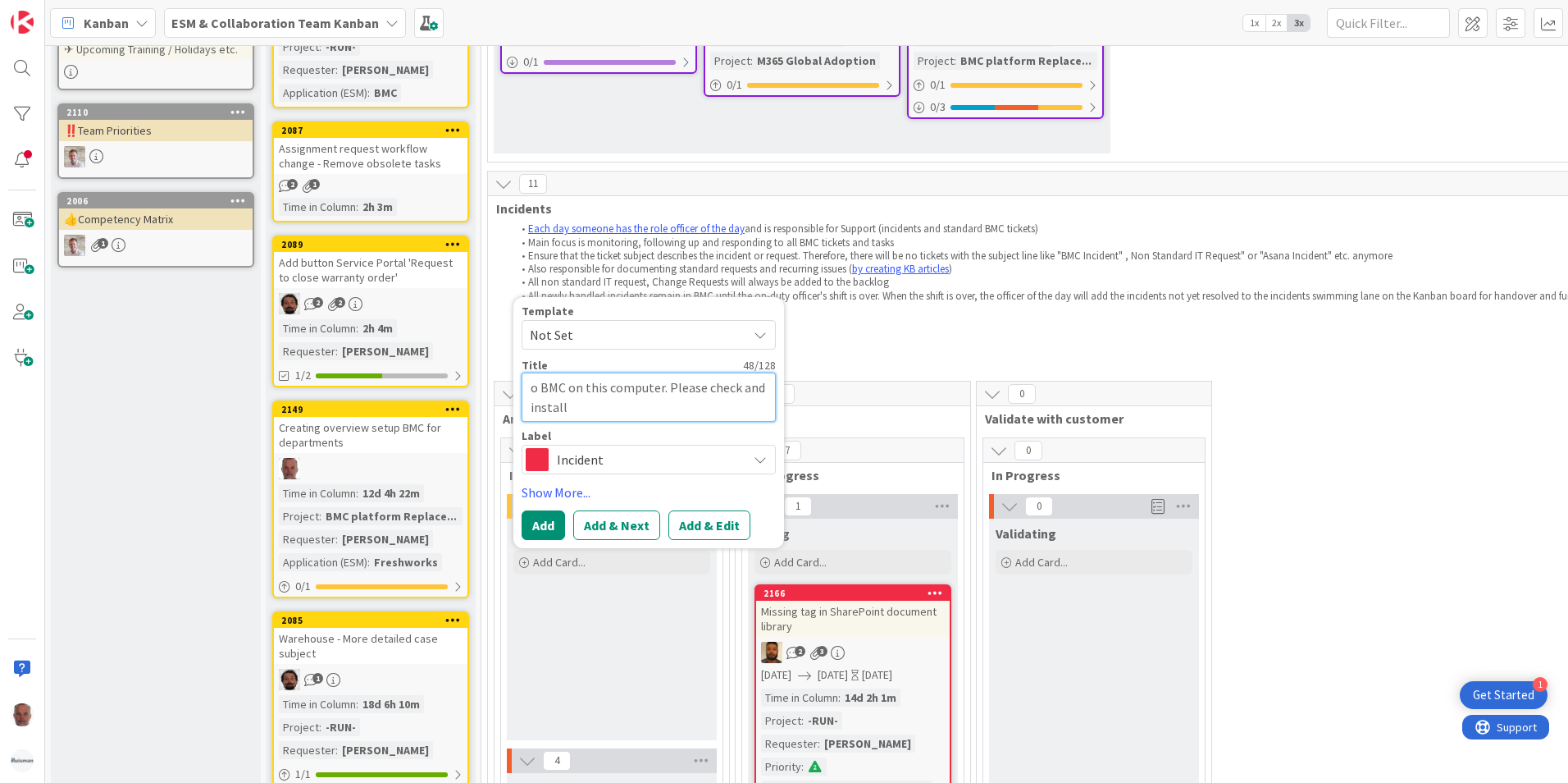
click at [540, 389] on textarea "o BMC on this computer. Please check and install" at bounding box center [648, 397] width 254 height 49
type textarea "x"
type textarea "oBMC on this computer. Please check and install"
type textarea "x"
type textarea "BMC on this computer. Please check and install"
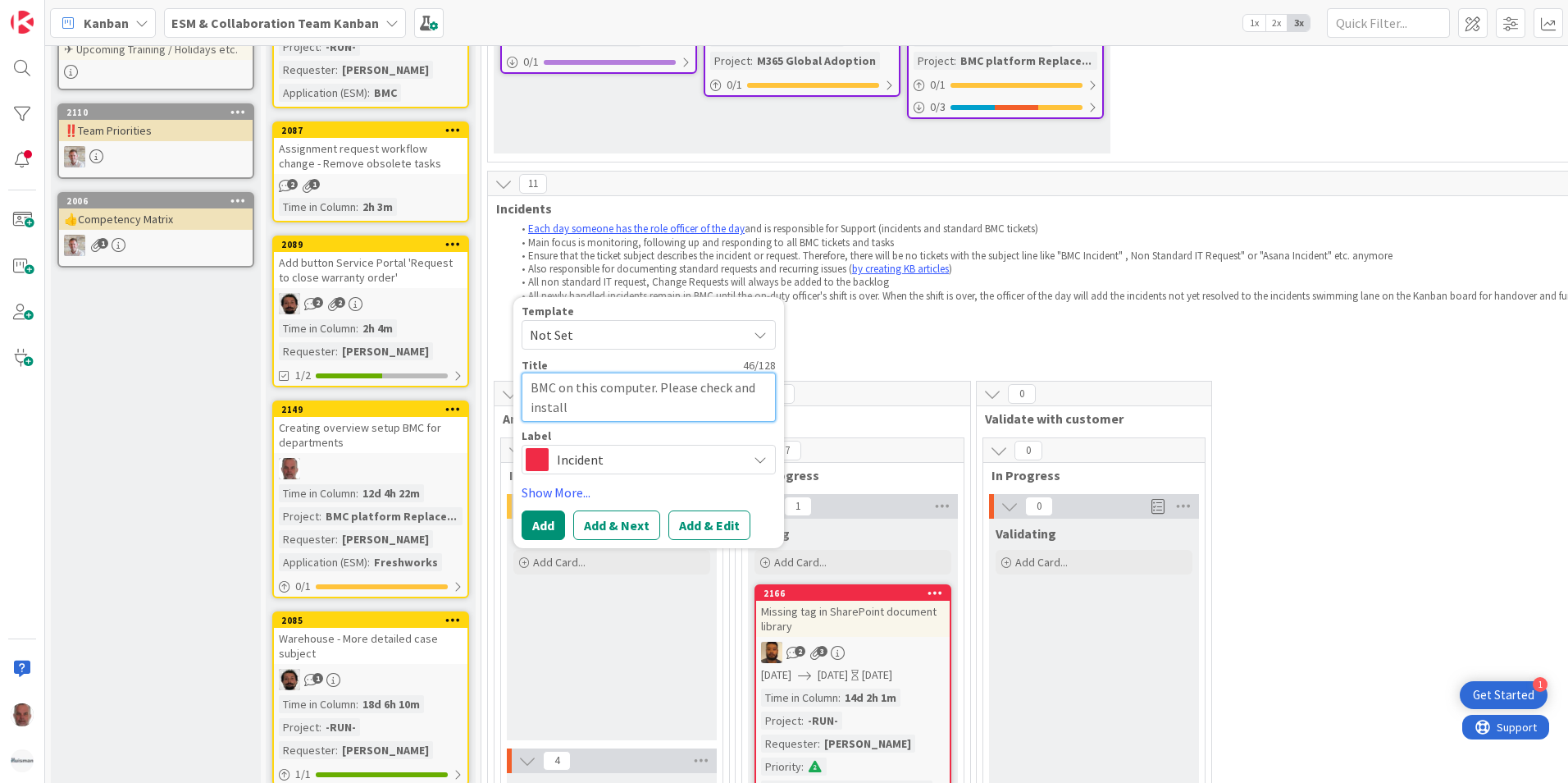
type textarea "x"
type textarea "NBMC on this computer. Please check and install"
type textarea "x"
type textarea "NoBMC on this computer. Please check and install"
type textarea "x"
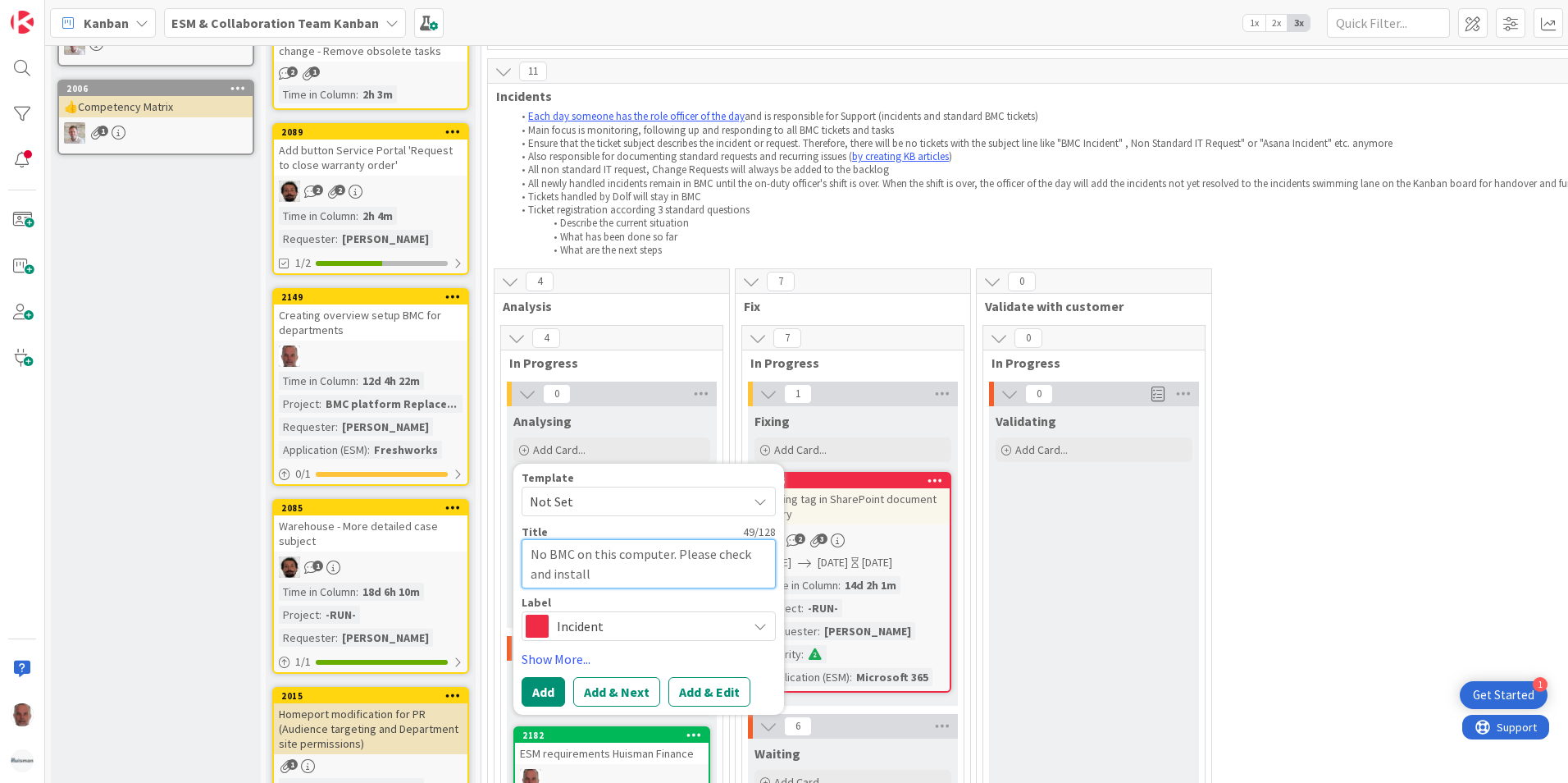
scroll to position [410, 0]
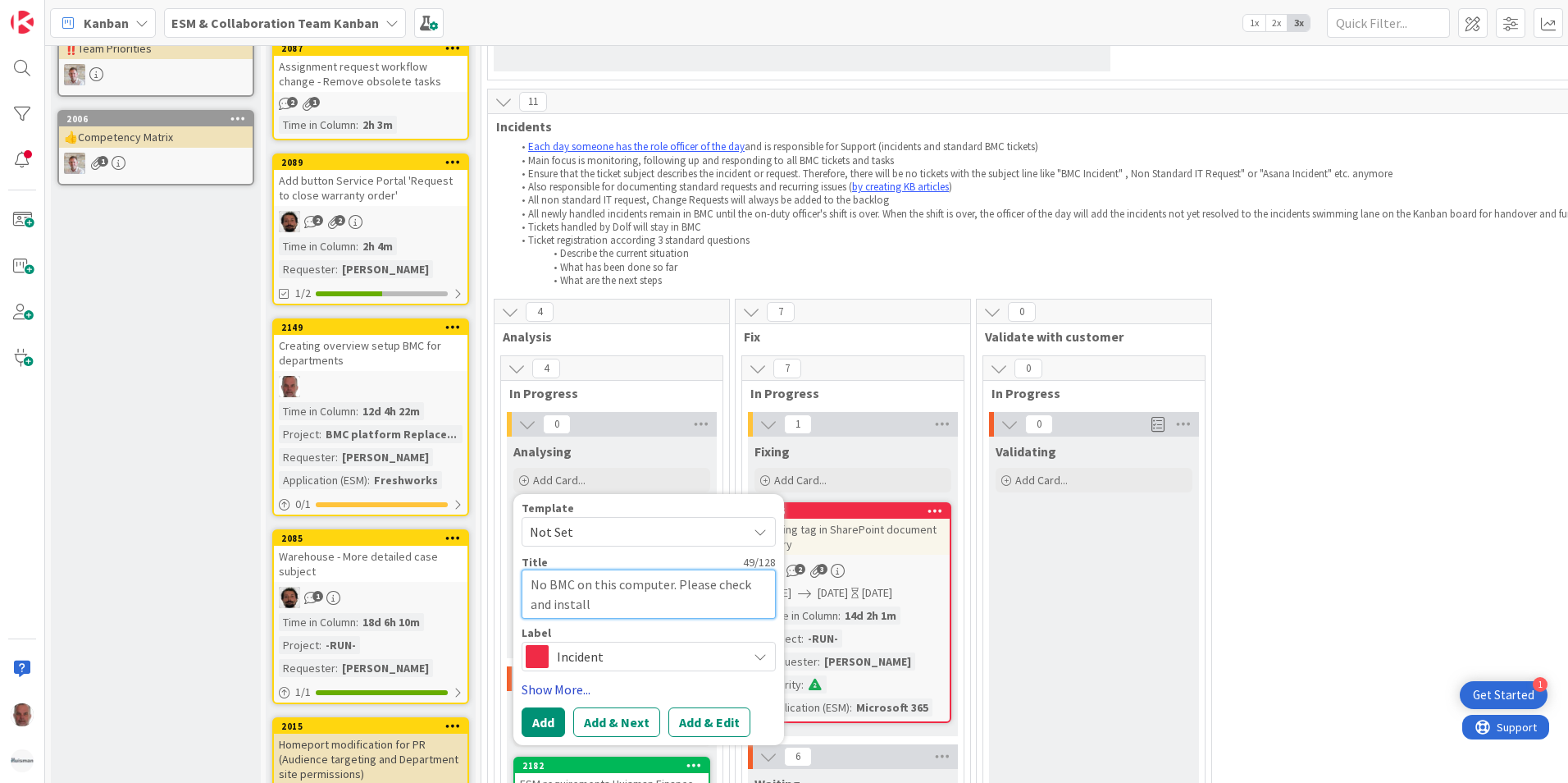
type textarea "No BMC on this computer. Please check and install"
click at [553, 689] on link "Show More..." at bounding box center [648, 689] width 254 height 20
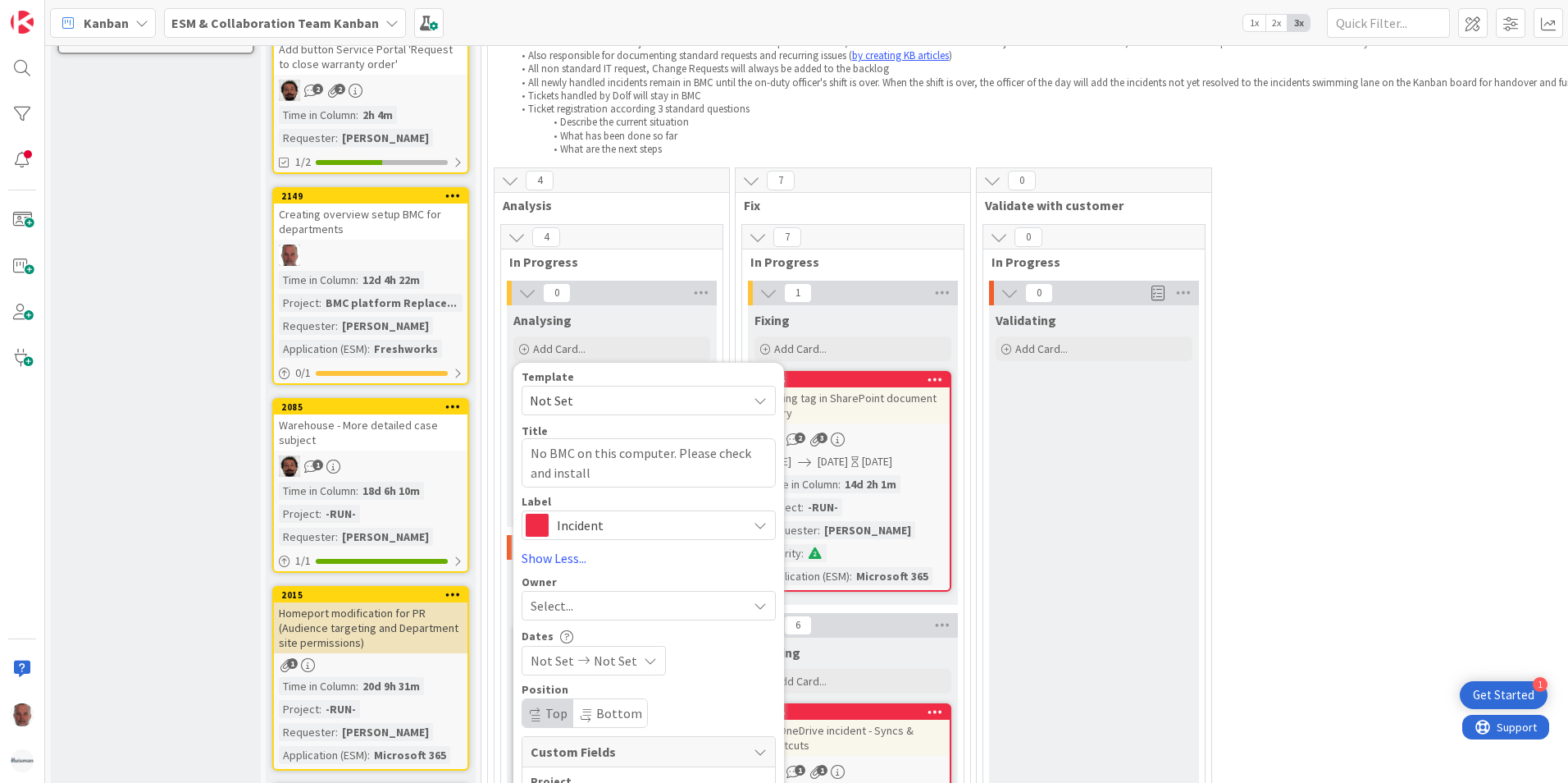
scroll to position [574, 0]
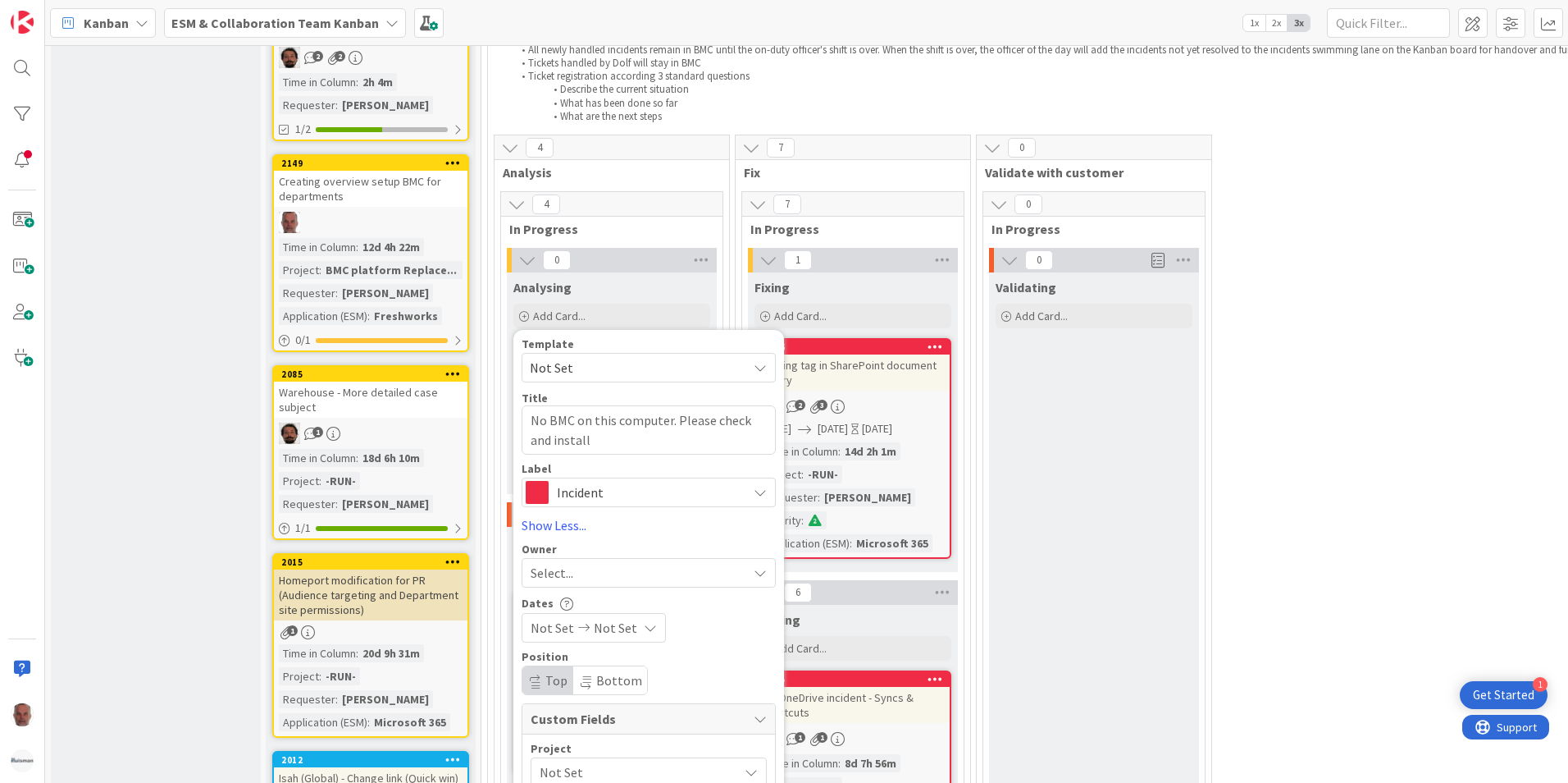
click at [618, 573] on div "Select..." at bounding box center [638, 572] width 216 height 20
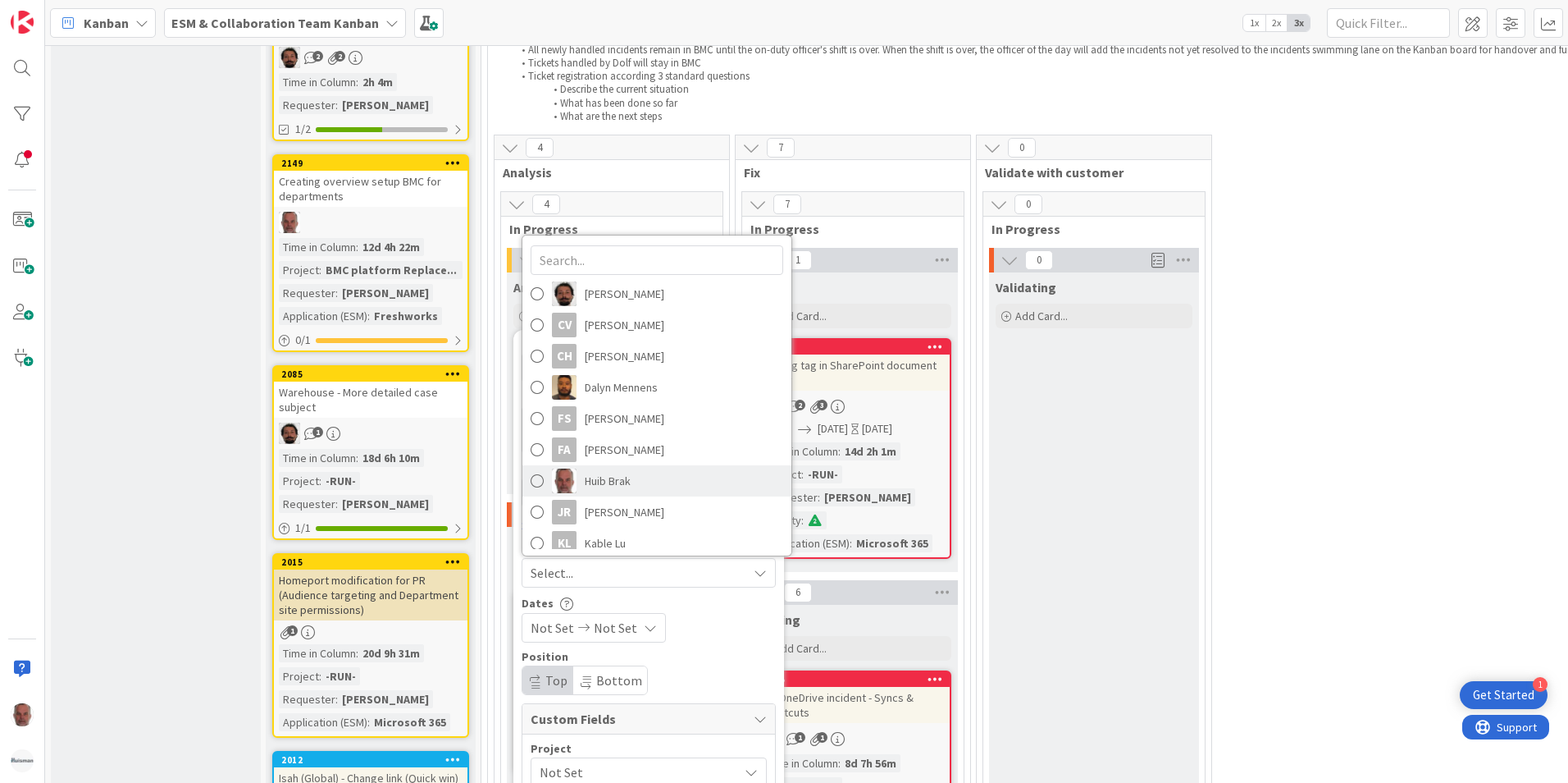
click at [628, 483] on span "Huib Brak" at bounding box center [608, 480] width 45 height 25
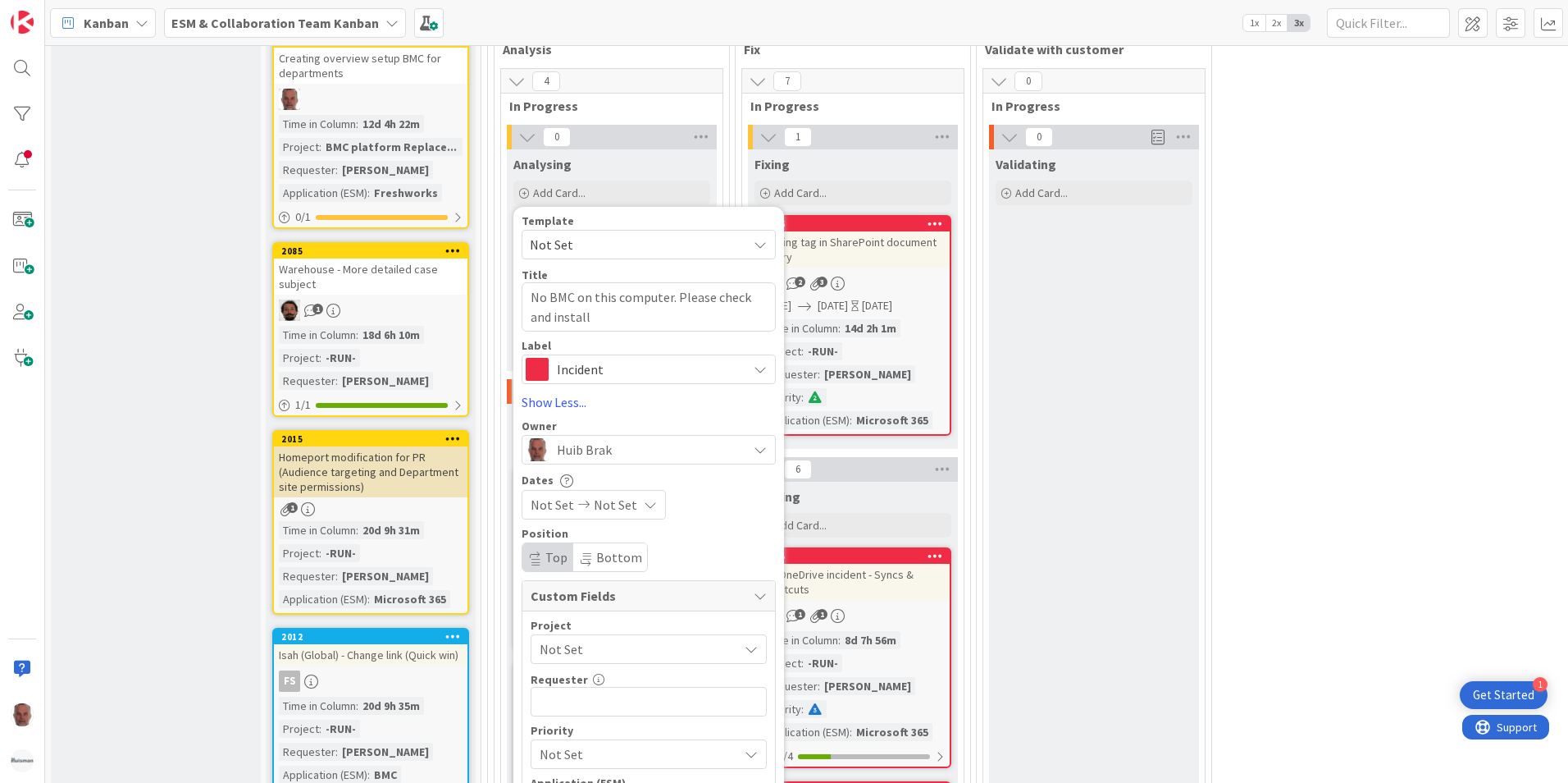
scroll to position [739, 0]
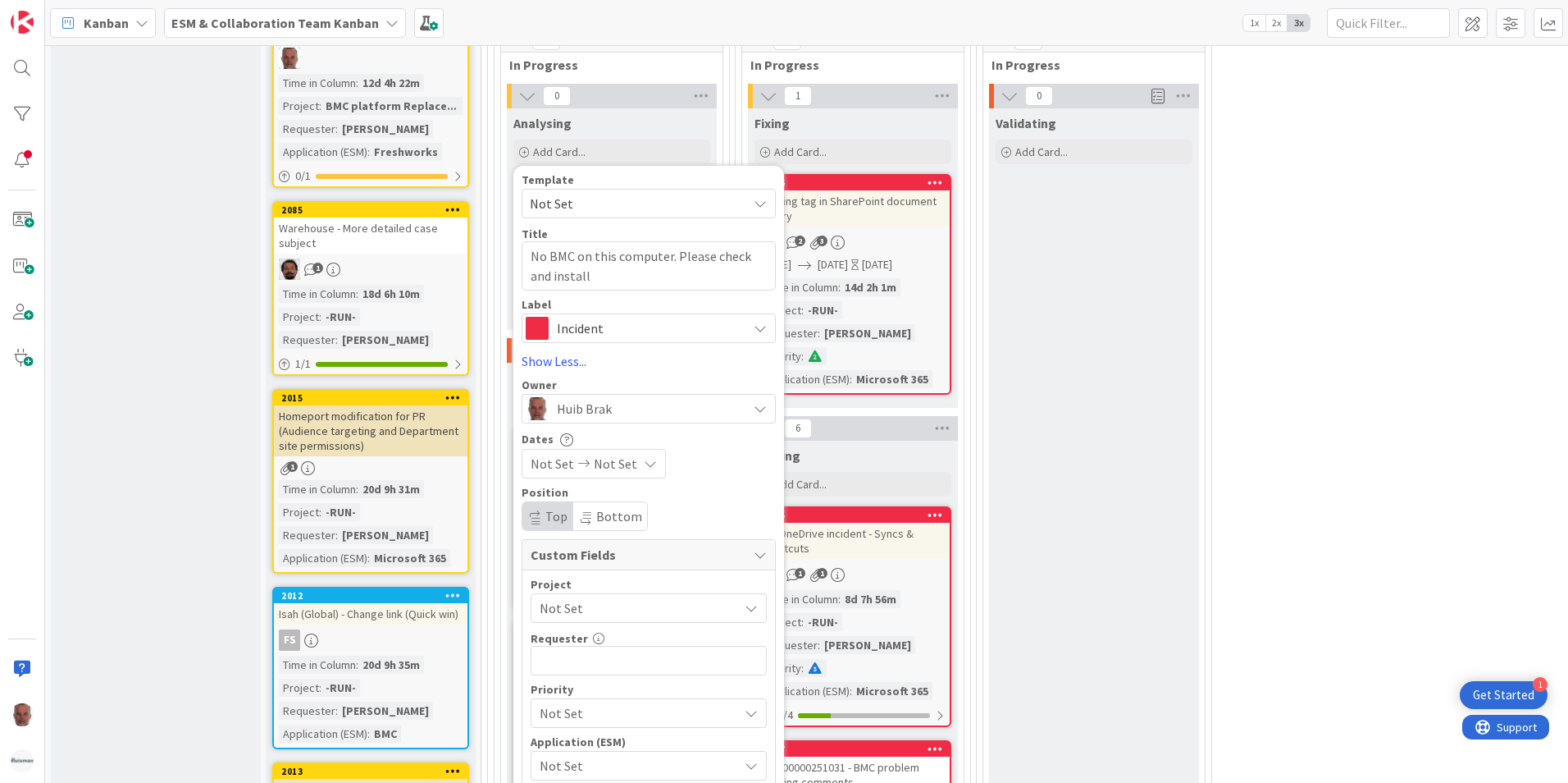
click at [647, 610] on span "Not Set" at bounding box center [634, 607] width 191 height 23
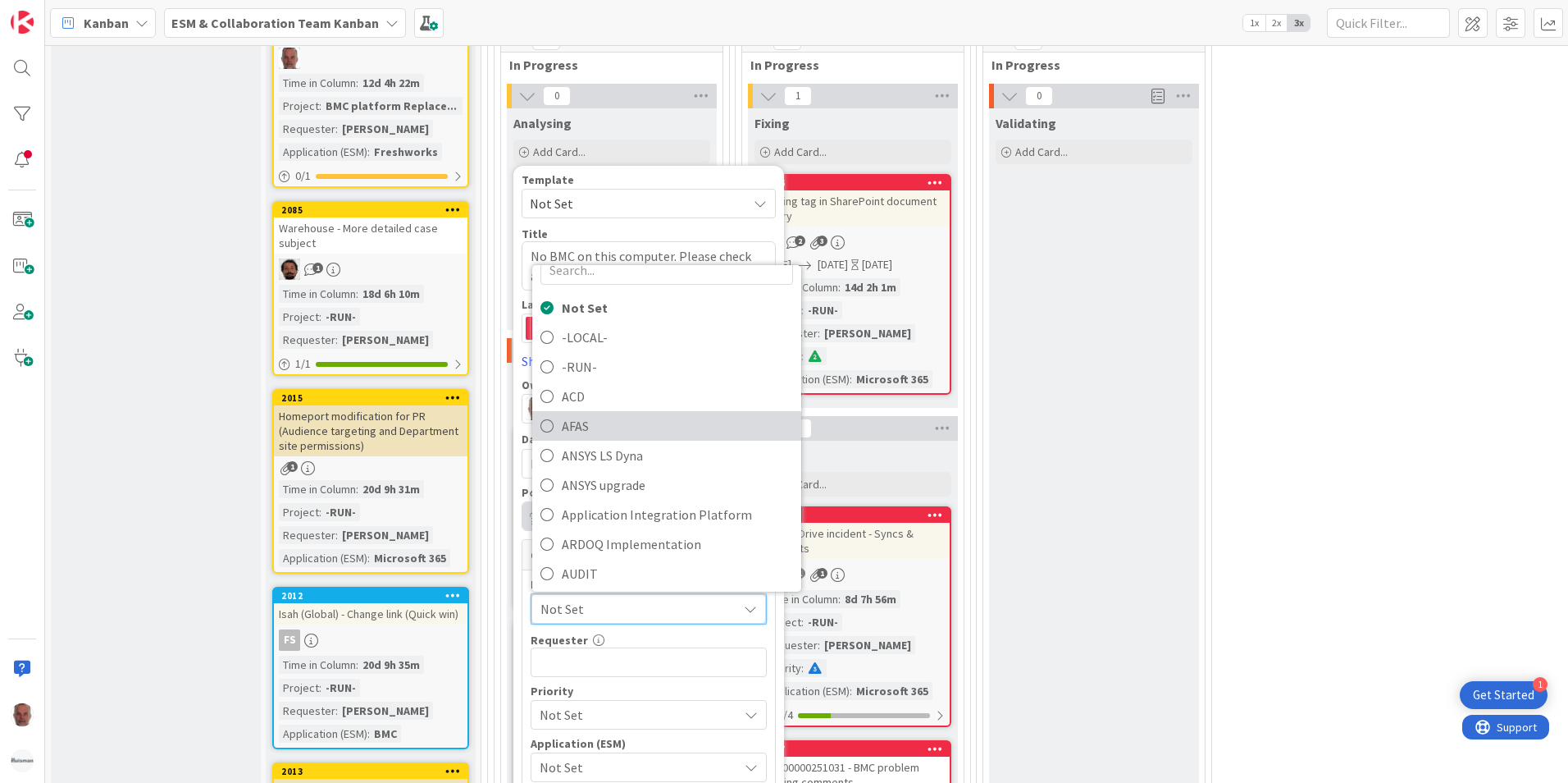
scroll to position [0, 0]
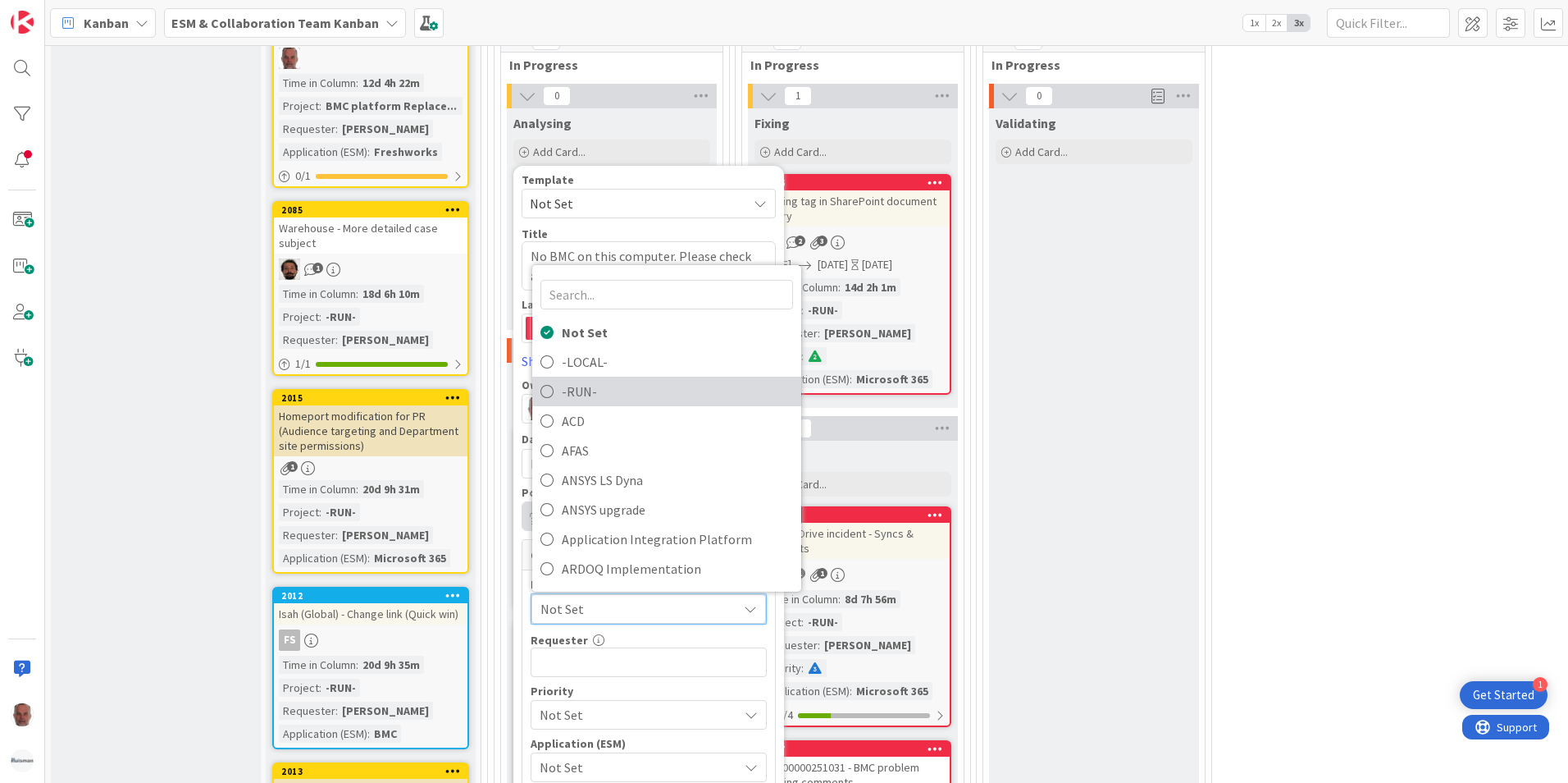
click at [569, 389] on span "-RUN-" at bounding box center [677, 391] width 231 height 25
type textarea "x"
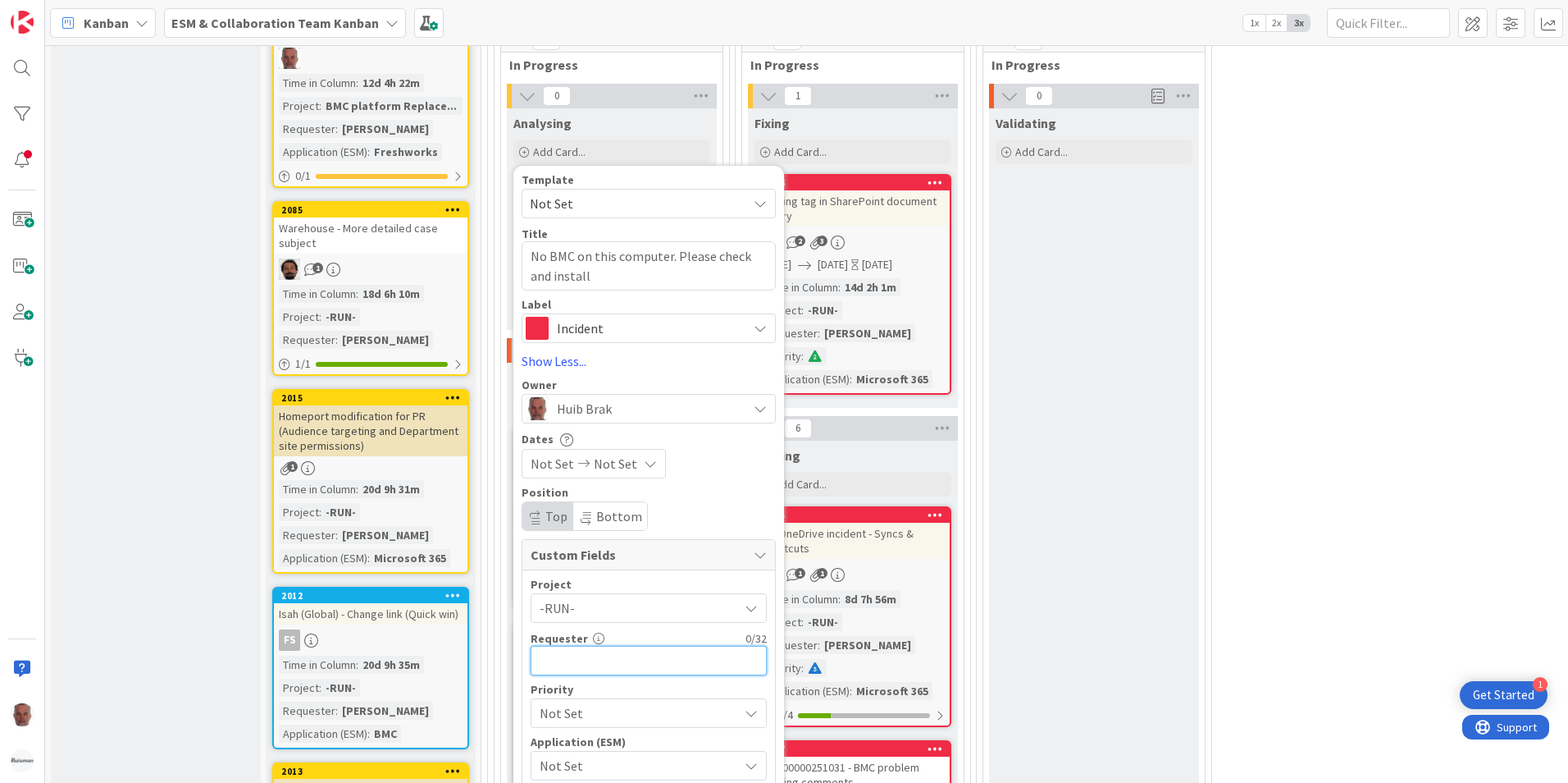
click at [582, 666] on input "text" at bounding box center [648, 660] width 236 height 30
type input "[PERSON_NAME]"
type textarea "x"
type input "[PERSON_NAME]"
click at [604, 717] on span "Not Set" at bounding box center [634, 712] width 191 height 23
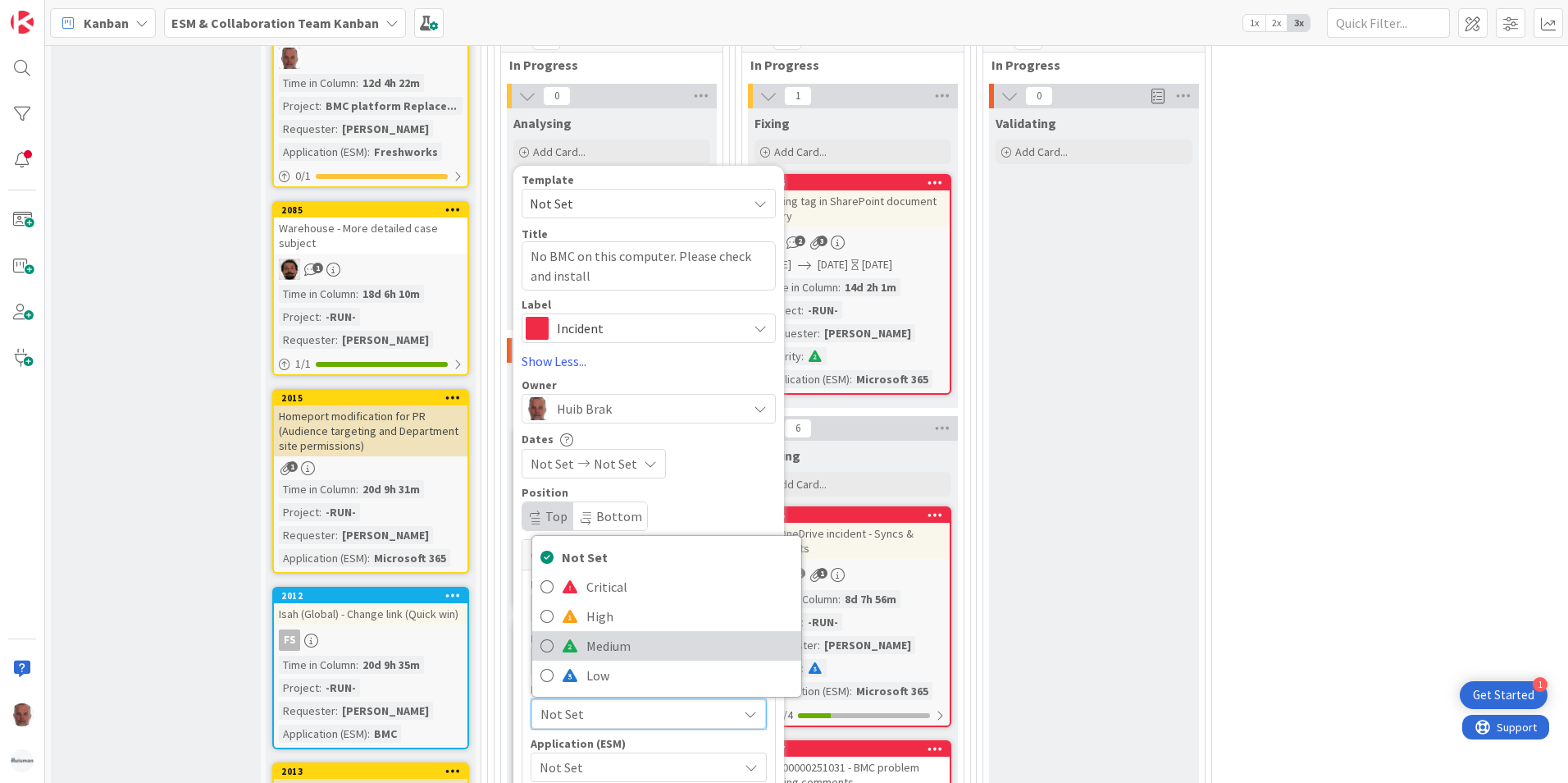
click at [600, 647] on span "Medium" at bounding box center [689, 646] width 206 height 25
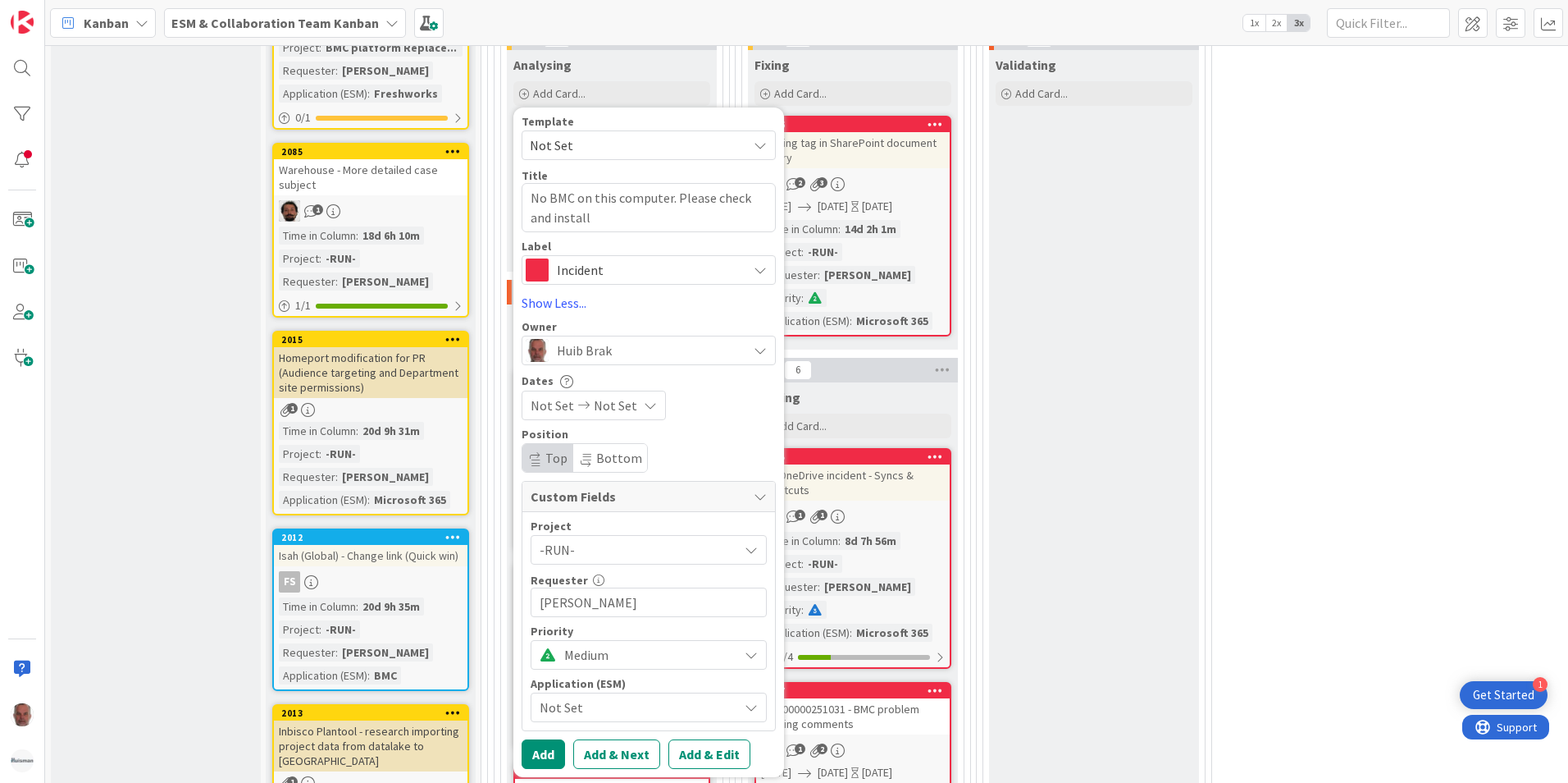
scroll to position [903, 0]
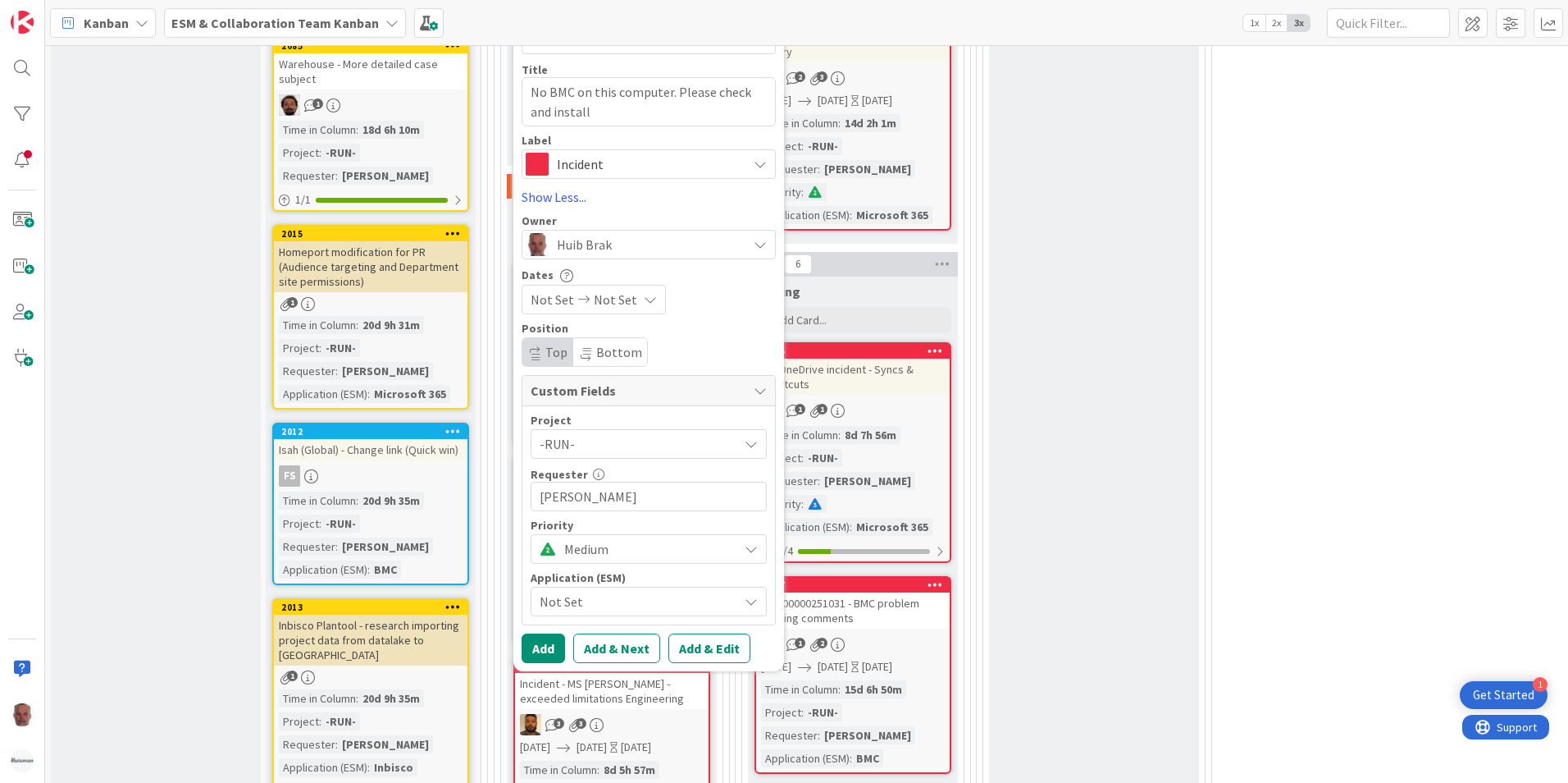
click at [610, 604] on span "Not Set" at bounding box center [634, 601] width 191 height 23
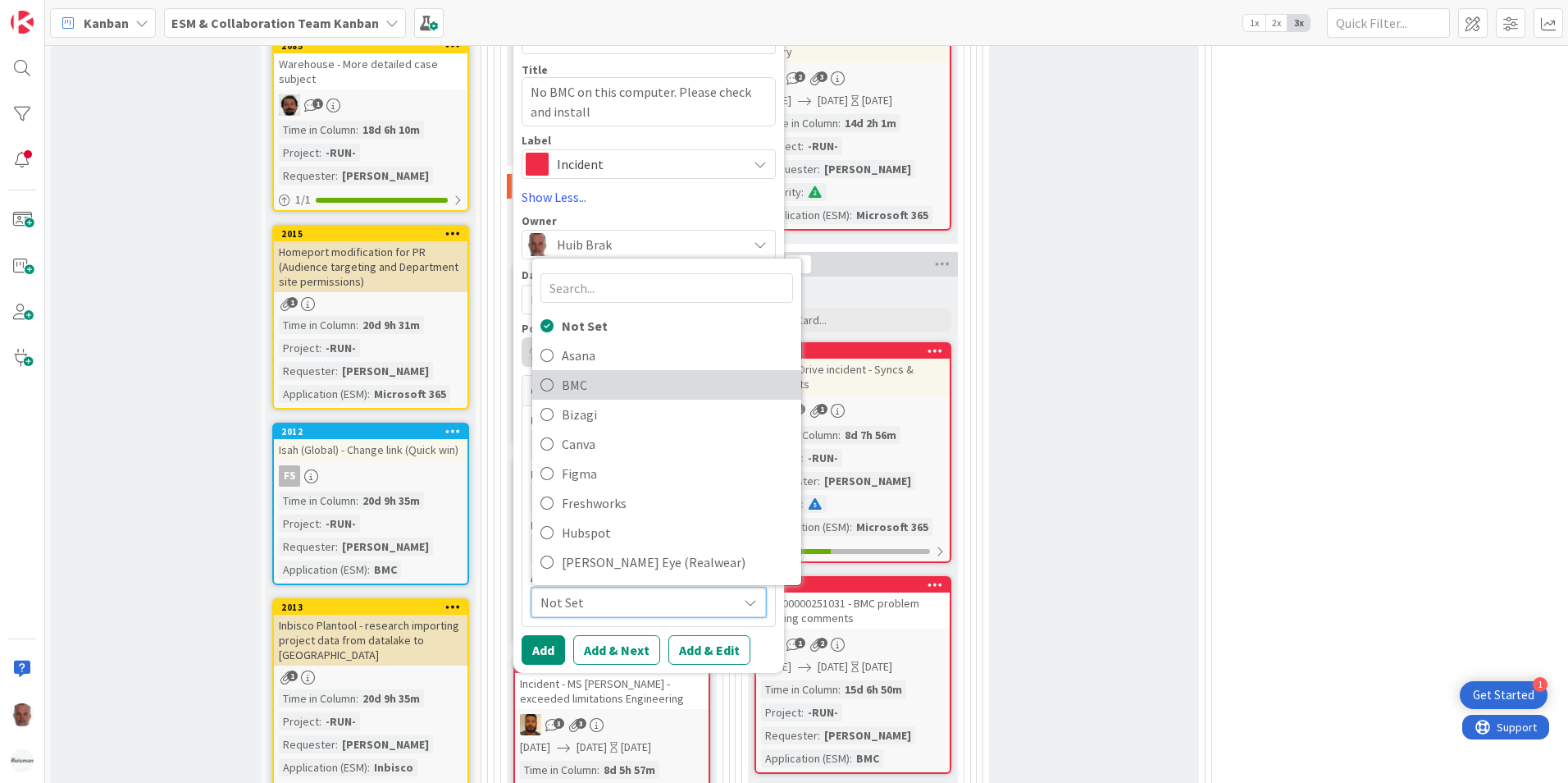
click at [578, 384] on span "BMC" at bounding box center [677, 385] width 231 height 25
type textarea "x"
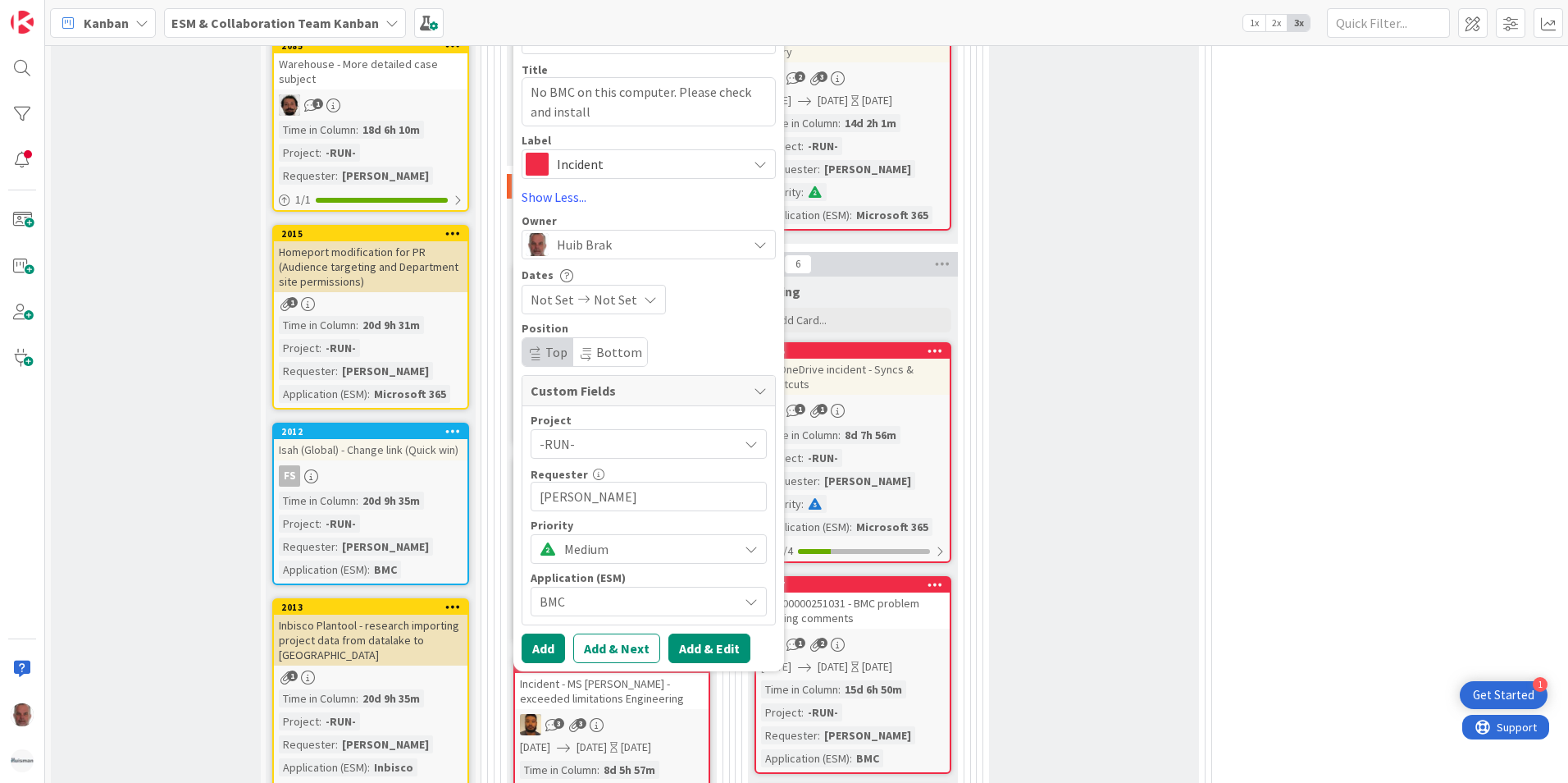
click at [718, 650] on button "Add & Edit" at bounding box center [708, 649] width 82 height 30
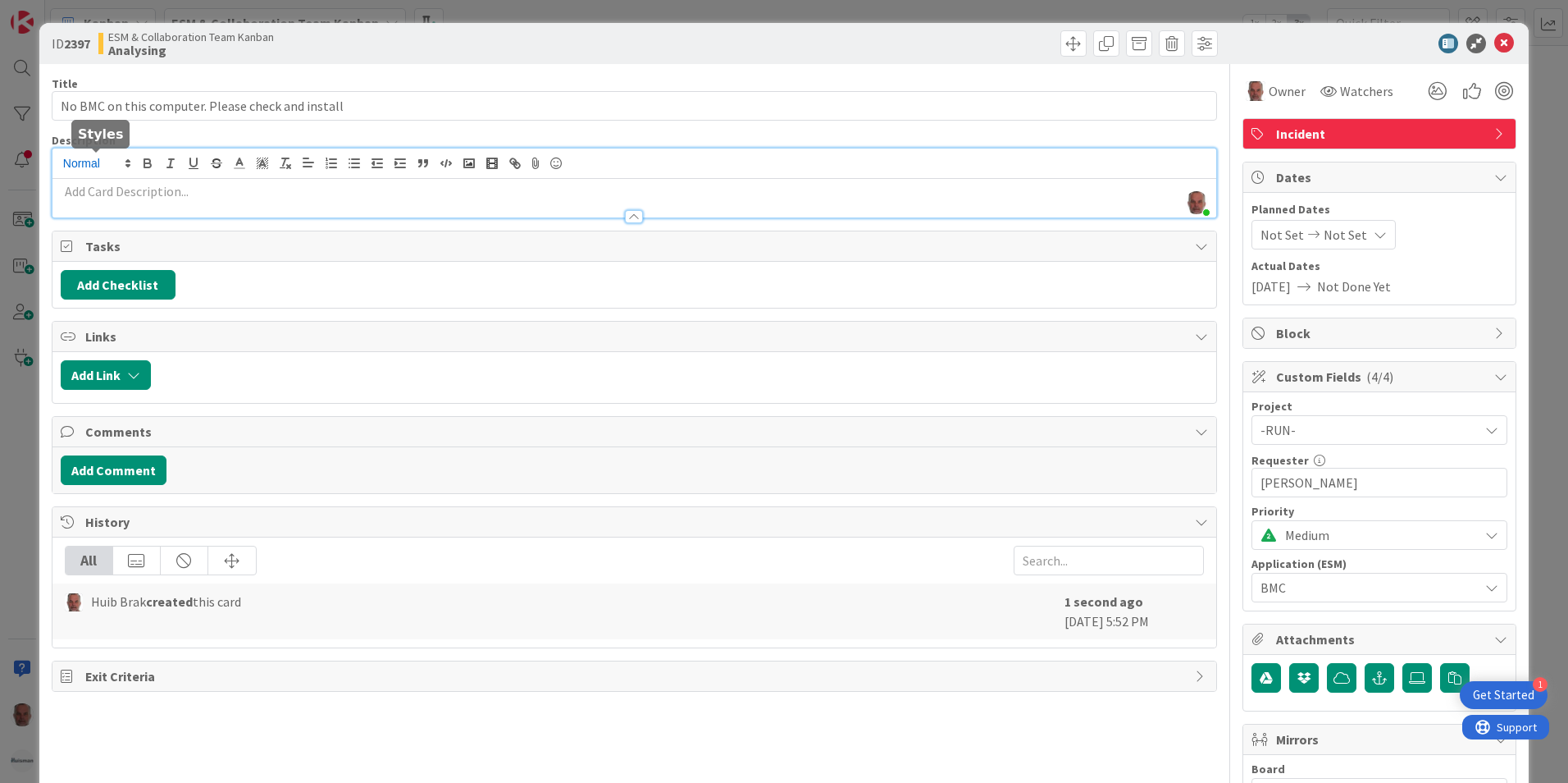
click at [114, 169] on div "[PERSON_NAME] just joined" at bounding box center [634, 183] width 1164 height 69
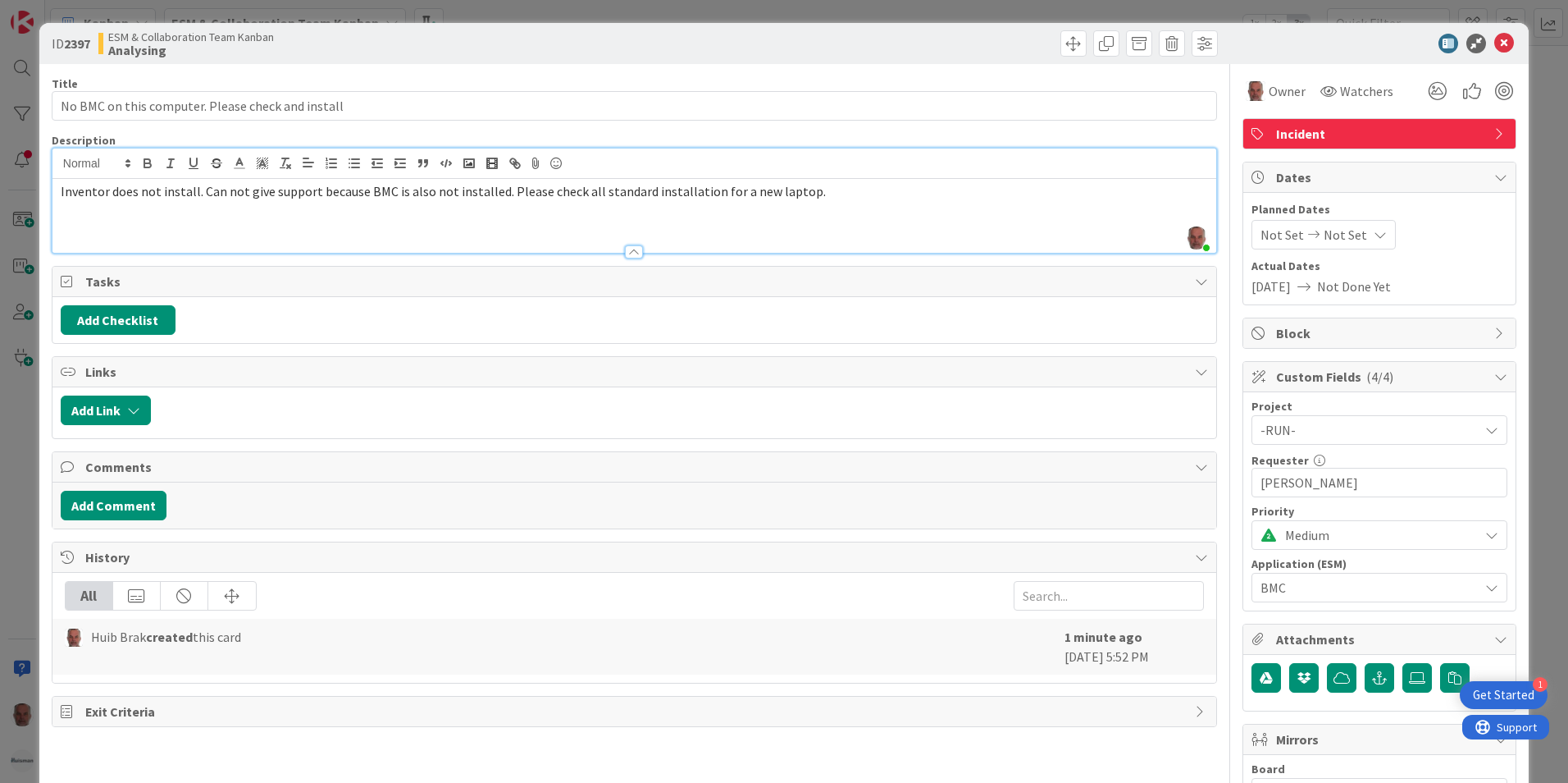
click at [71, 205] on div "Inventor does not install. Can not give support because BMC is also not install…" at bounding box center [634, 216] width 1164 height 74
click at [865, 203] on div "Inventor does not install. Can not give support because BMC is also not install…" at bounding box center [634, 216] width 1164 height 74
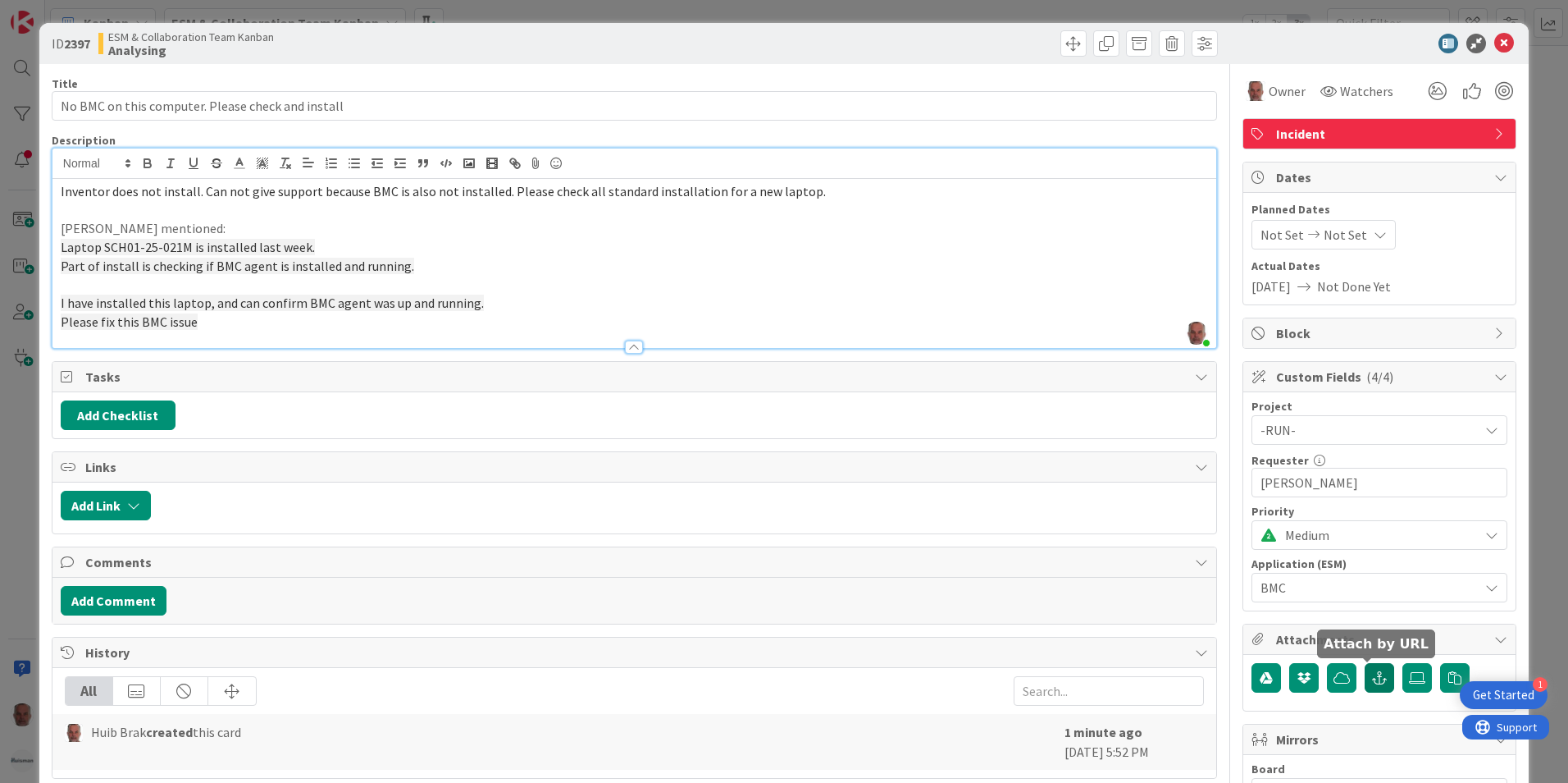
click at [1371, 675] on icon "button" at bounding box center [1378, 677] width 15 height 13
drag, startPoint x: 1310, startPoint y: 742, endPoint x: 1313, endPoint y: 752, distance: 10.4
click at [1310, 744] on input "text" at bounding box center [1378, 751] width 256 height 30
paste input "[URL][PERSON_NAME][DOMAIN_NAME]"
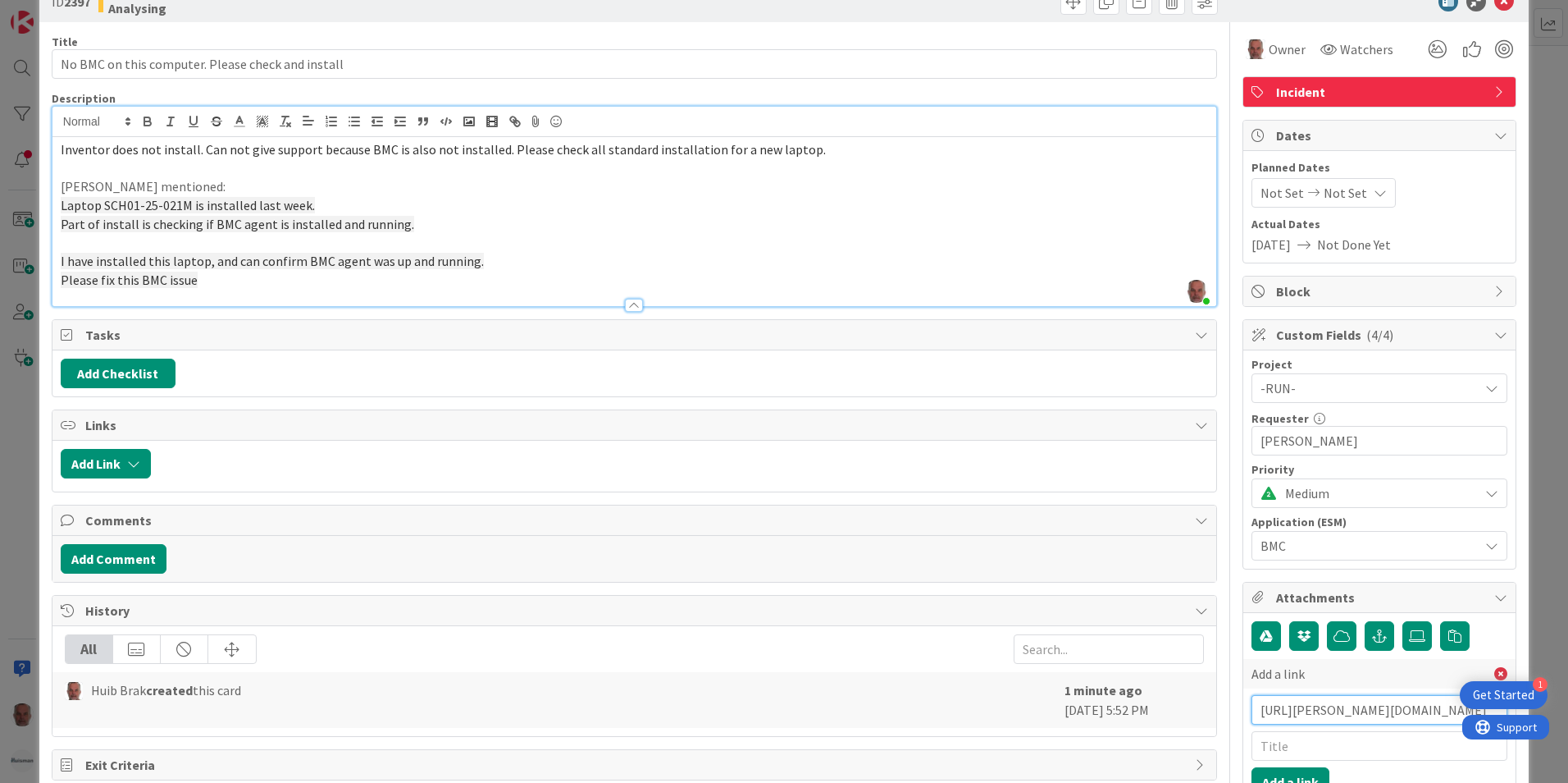
scroll to position [82, 0]
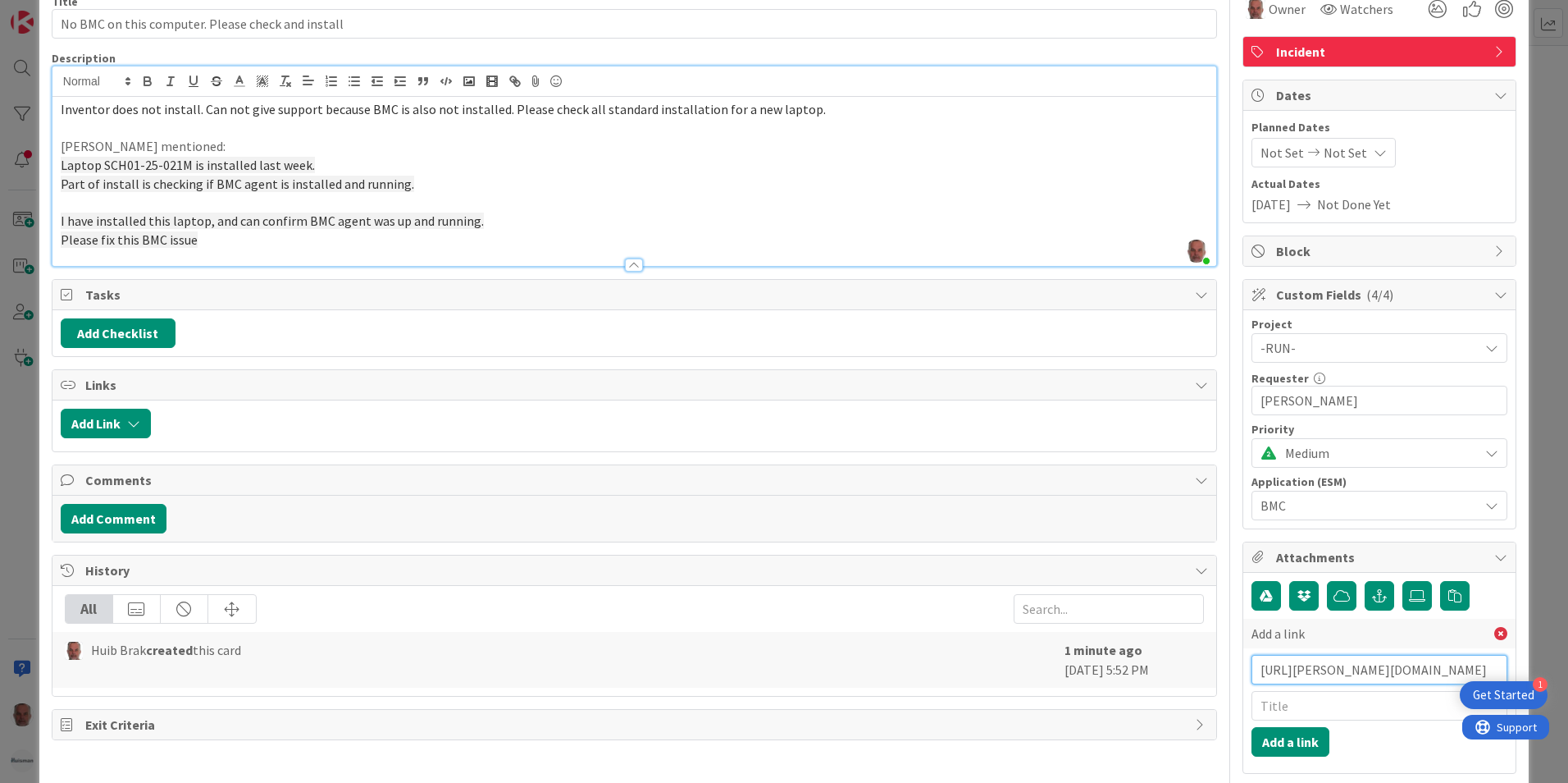
type input "[URL][PERSON_NAME][DOMAIN_NAME]"
click at [1272, 708] on input "text" at bounding box center [1378, 706] width 256 height 30
type input "Task BMC"
click at [1290, 737] on button "Add a link" at bounding box center [1289, 741] width 78 height 30
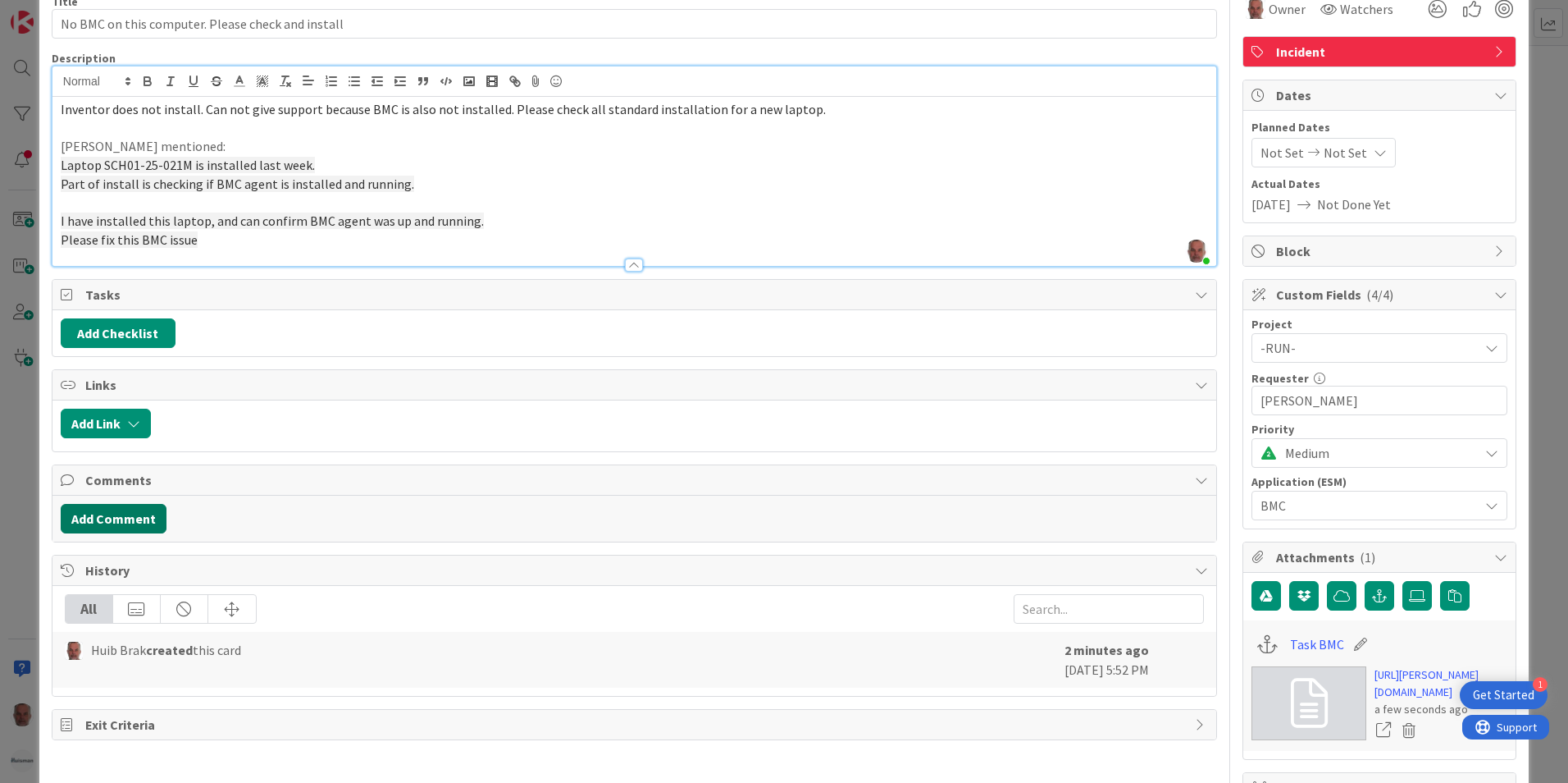
click at [104, 518] on button "Add Comment" at bounding box center [113, 519] width 106 height 30
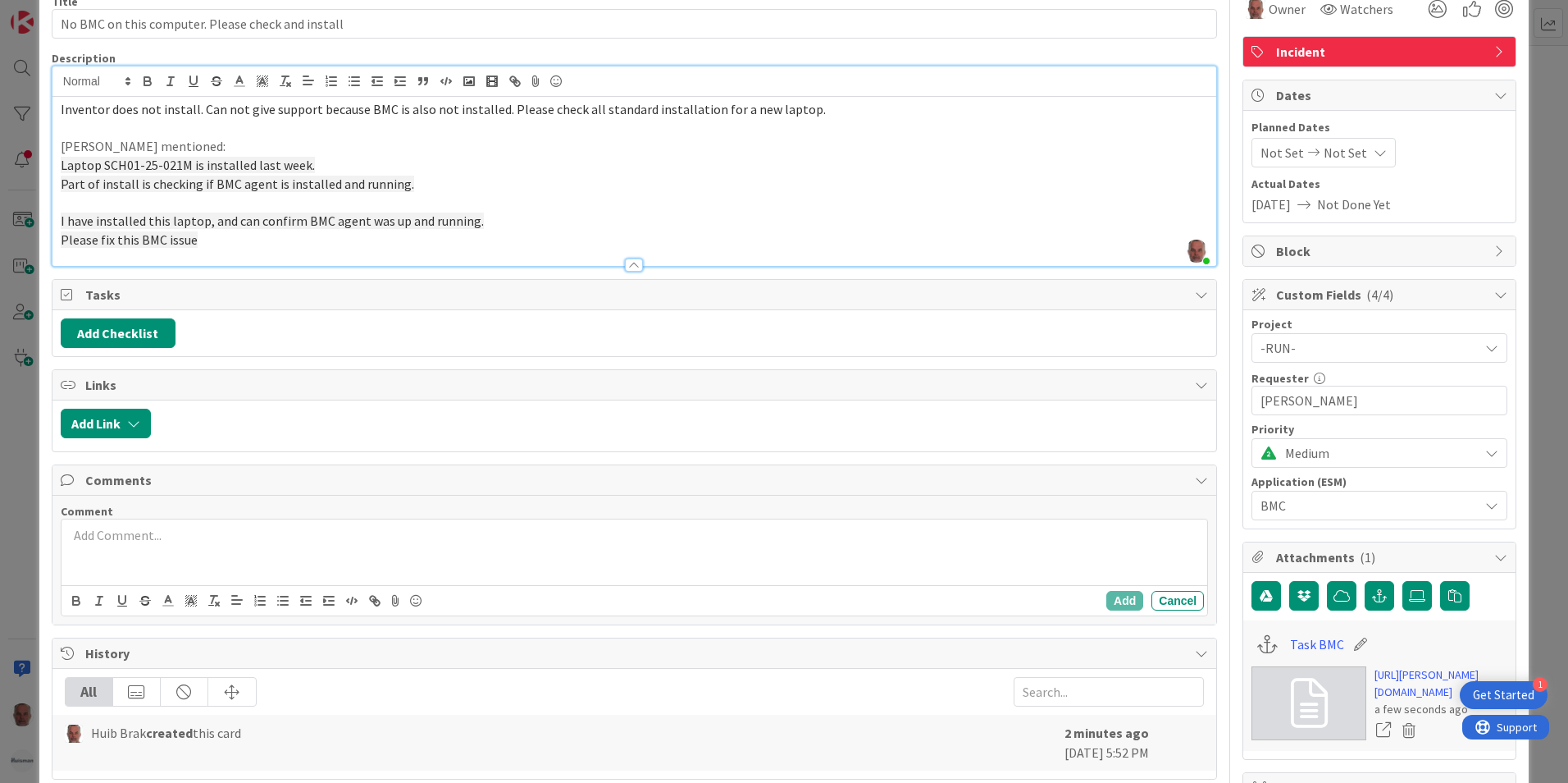
click at [152, 542] on p at bounding box center [634, 535] width 1132 height 19
click at [287, 538] on p "Submitted an issue at BMC Support:" at bounding box center [634, 535] width 1132 height 19
click at [1109, 600] on button "Add" at bounding box center [1123, 600] width 37 height 20
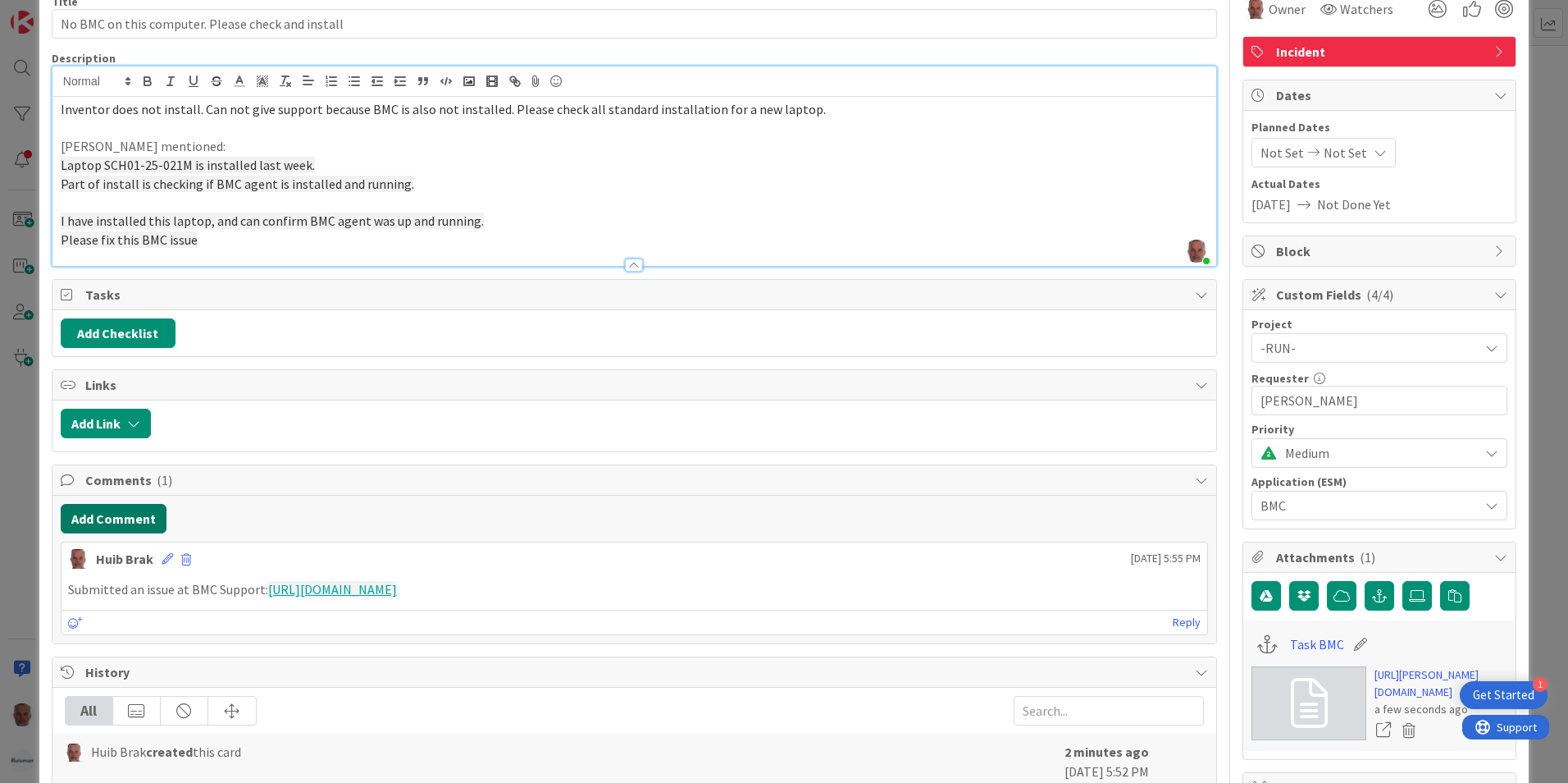
click at [118, 516] on button "Add Comment" at bounding box center [113, 519] width 106 height 30
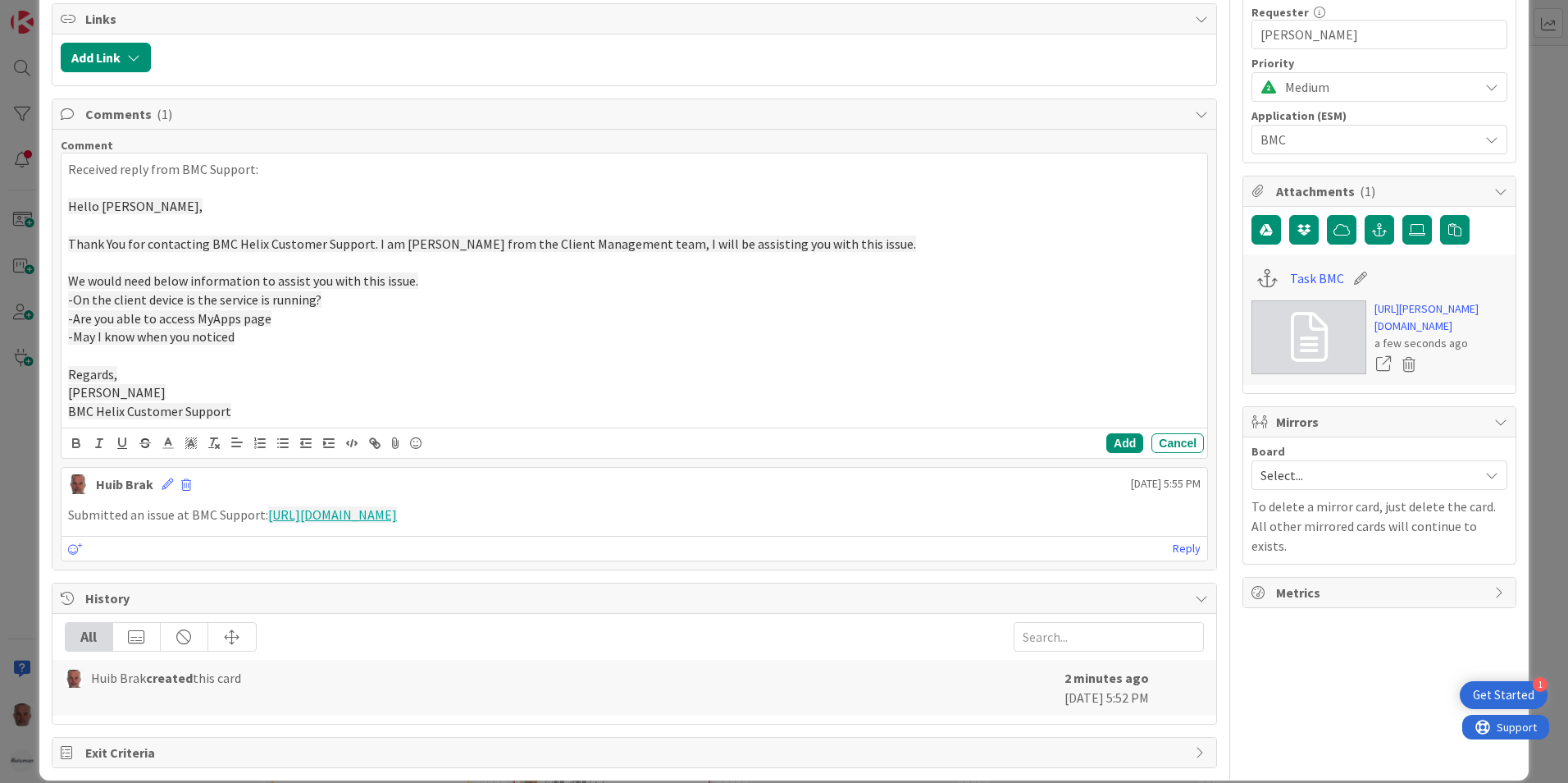
scroll to position [469, 0]
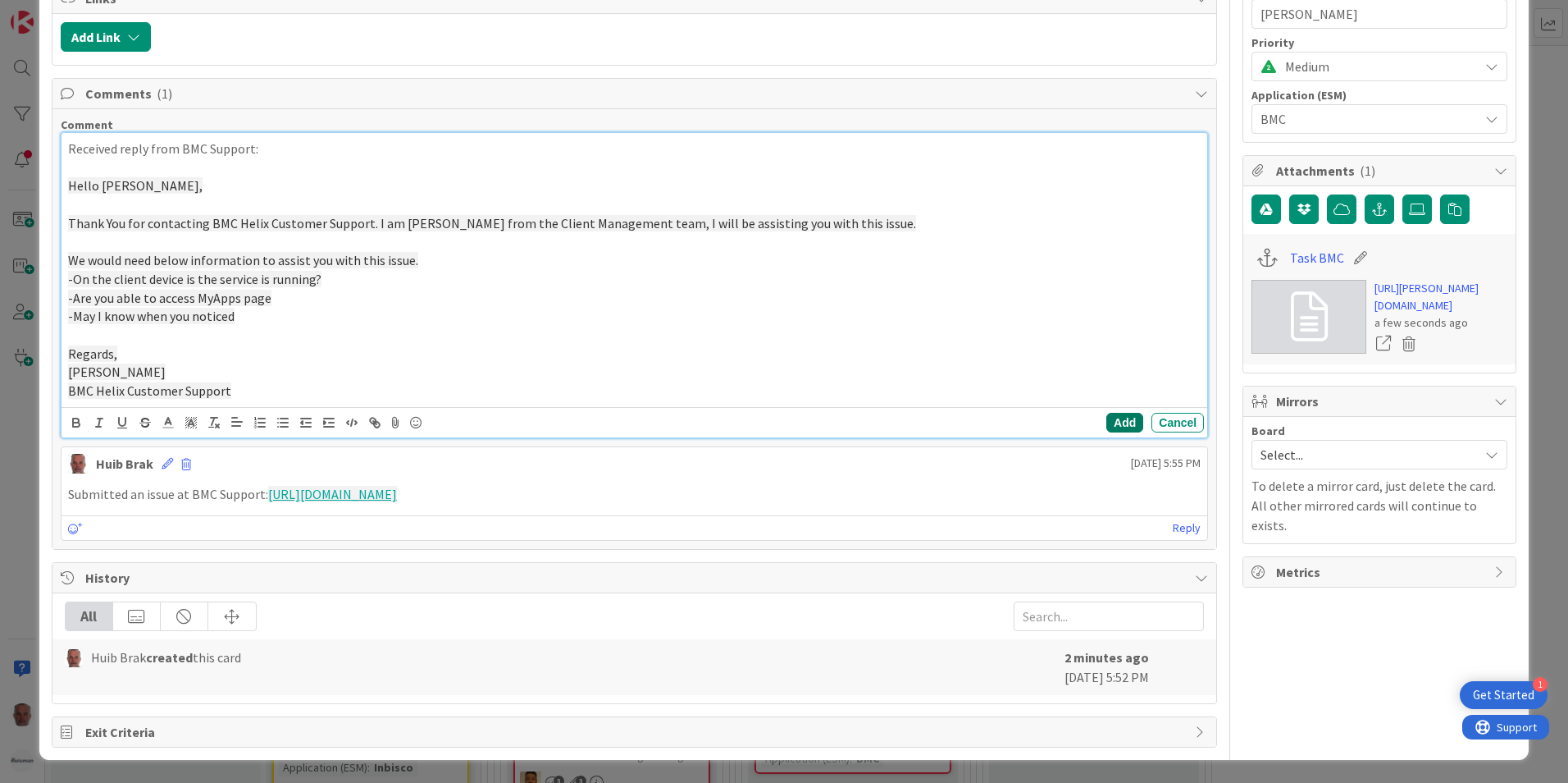
click at [1114, 422] on button "Add" at bounding box center [1123, 422] width 37 height 20
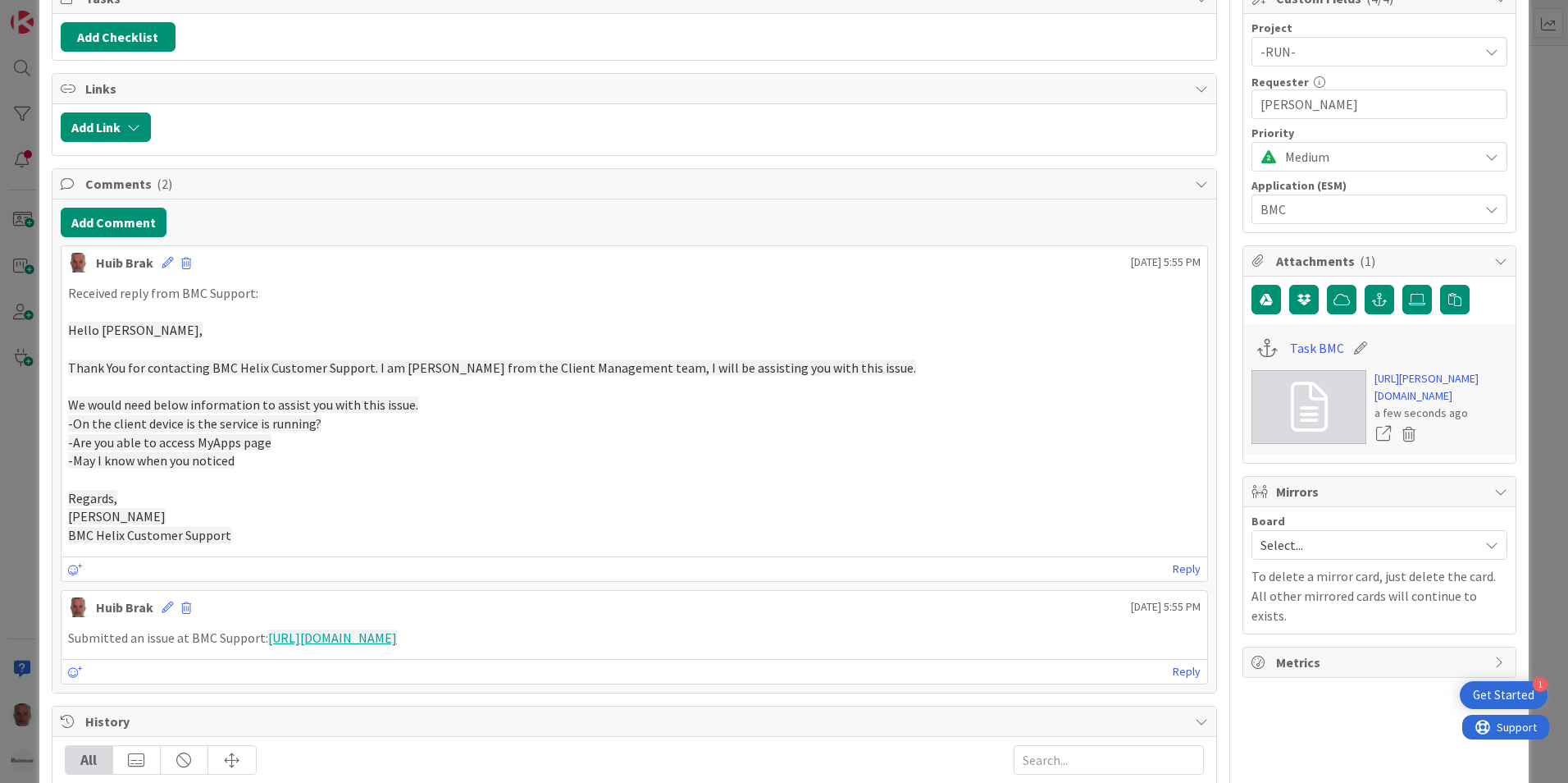
scroll to position [140, 0]
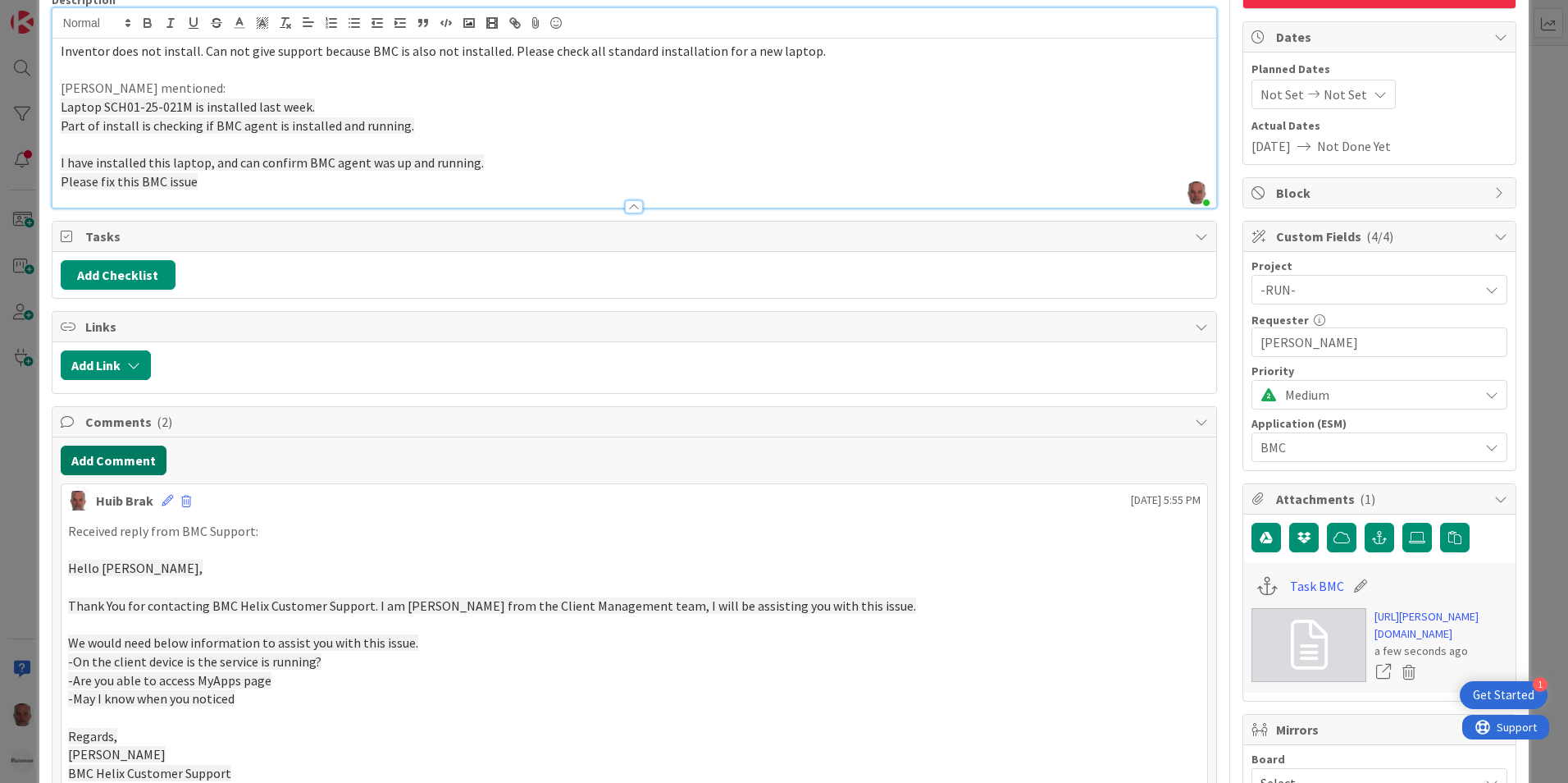
click at [104, 456] on button "Add Comment" at bounding box center [113, 461] width 106 height 30
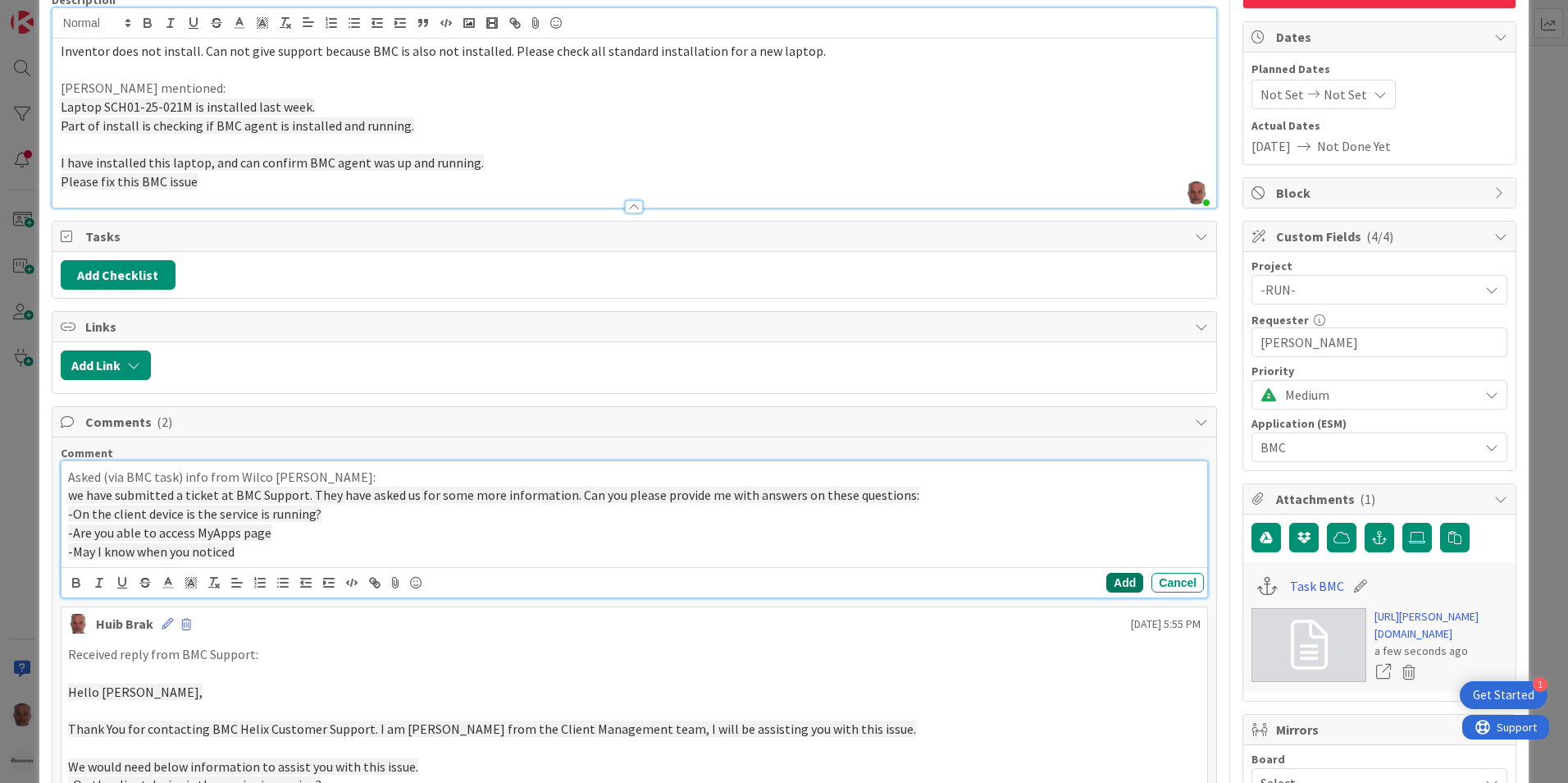
click at [1121, 584] on button "Add" at bounding box center [1123, 582] width 37 height 20
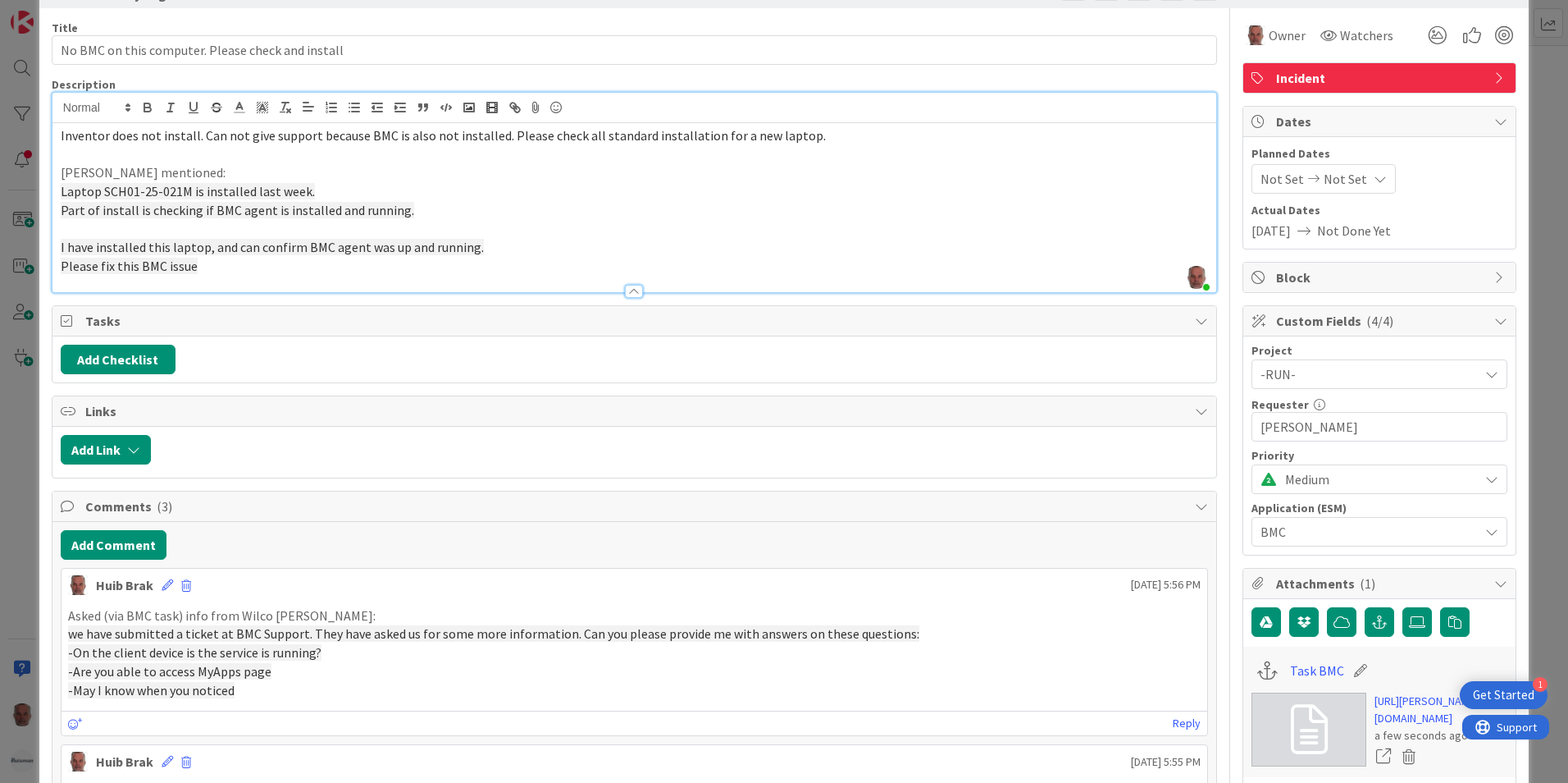
scroll to position [0, 0]
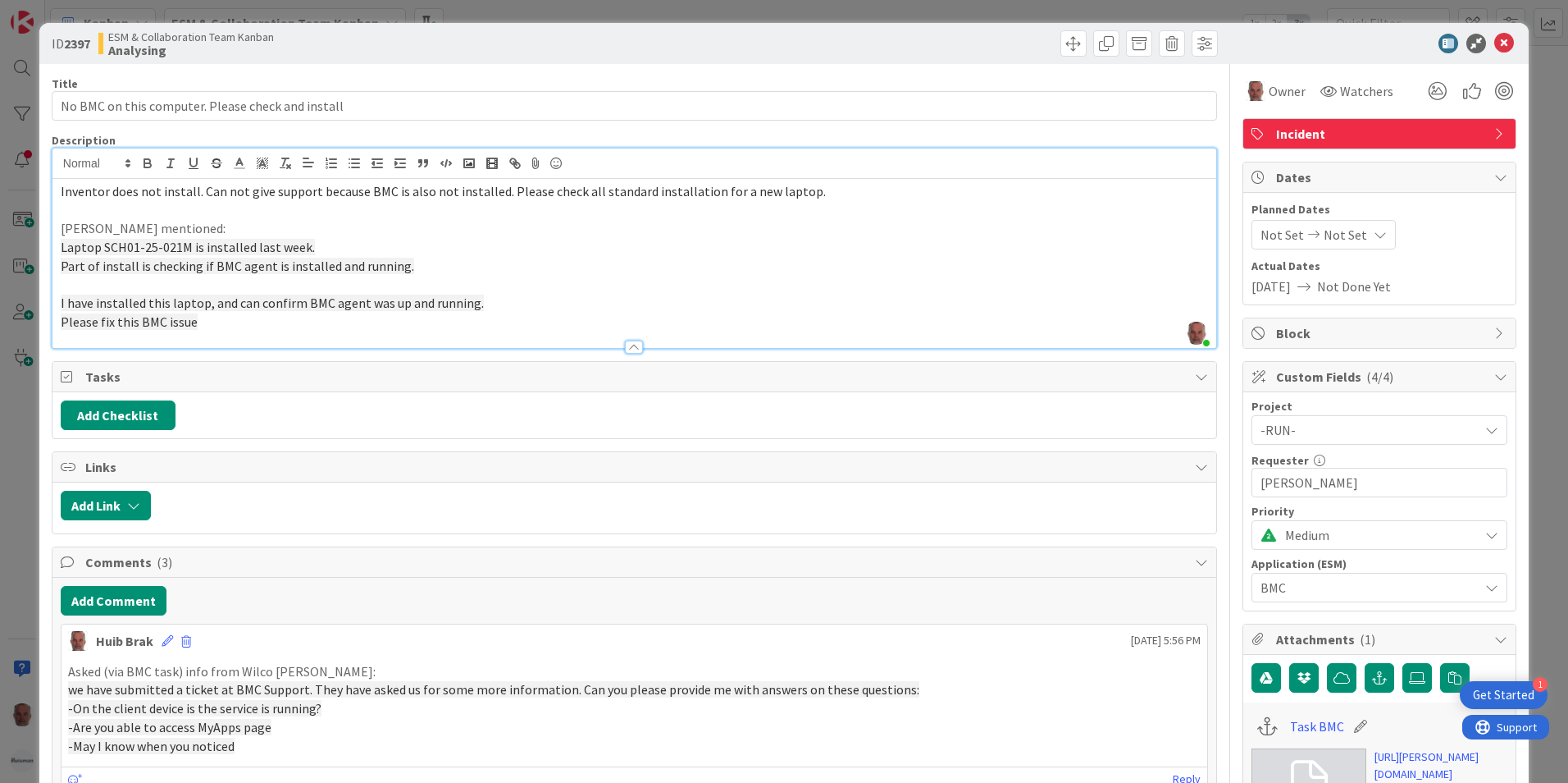
click at [22, 511] on div "ID 2397 ESM & Collaboration Team Kanban Analysing Title 49 / 128 No BMC on this…" at bounding box center [784, 392] width 1568 height 783
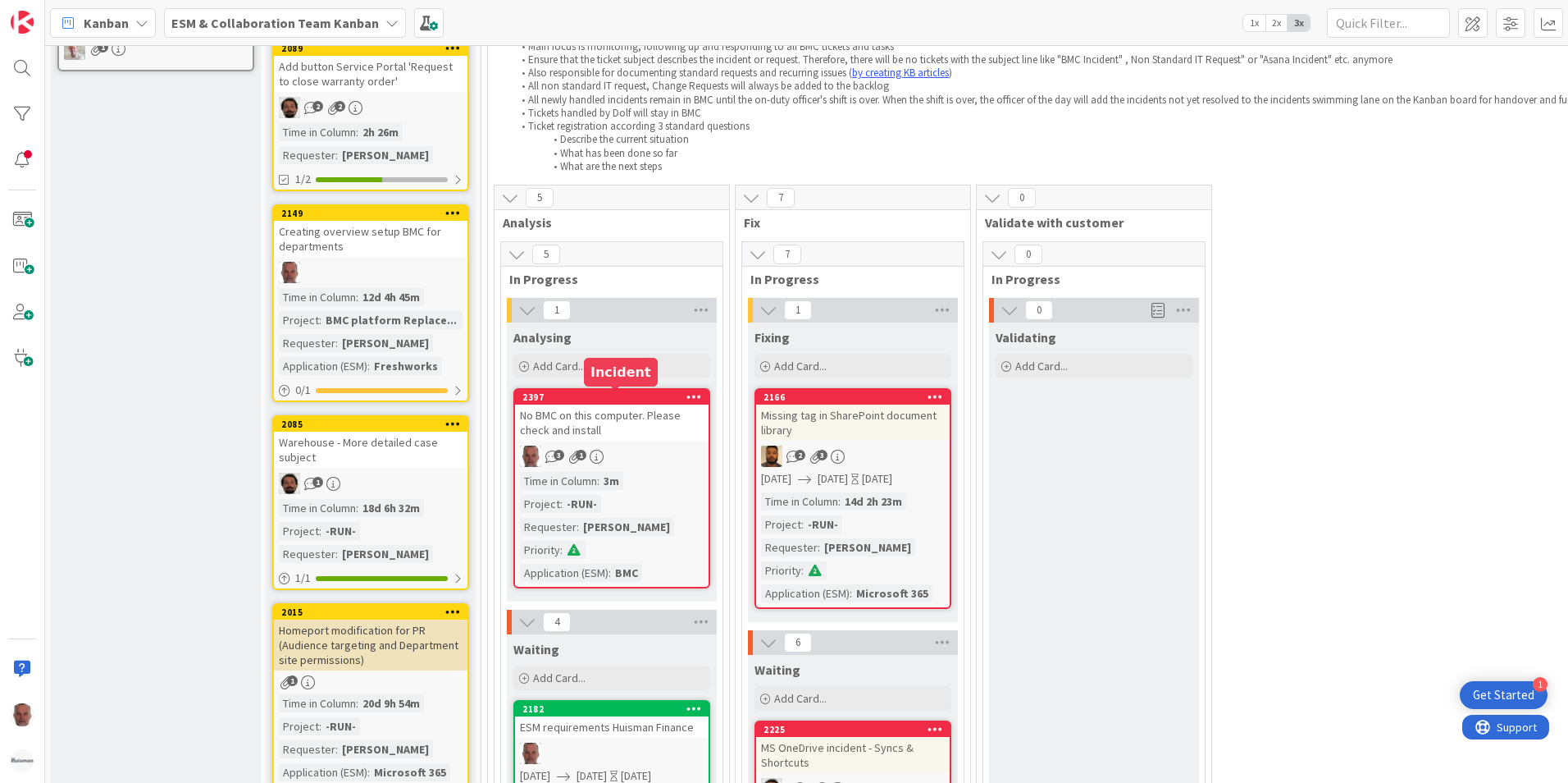
scroll to position [492, 0]
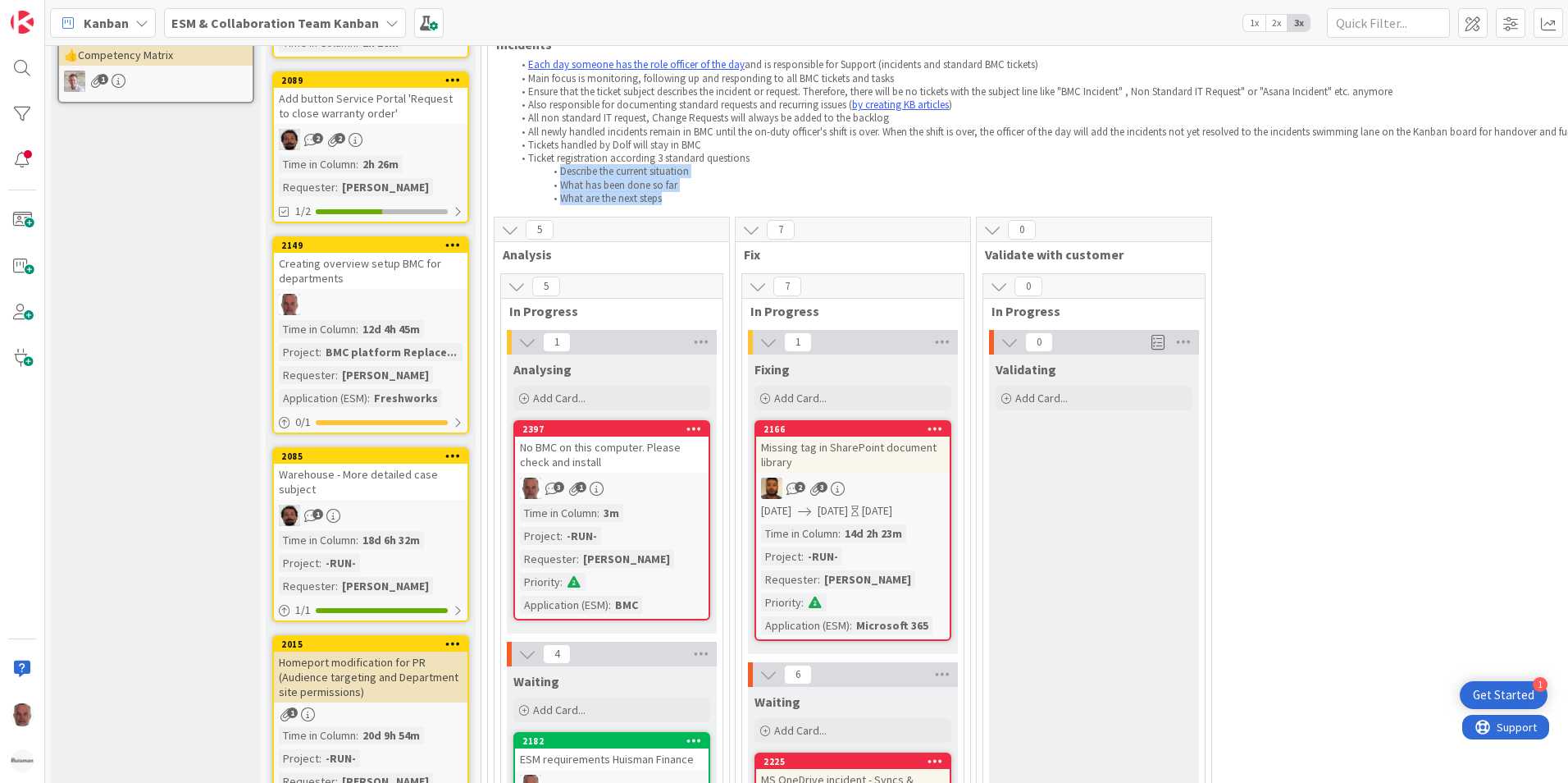
drag, startPoint x: 667, startPoint y: 199, endPoint x: 554, endPoint y: 171, distance: 116.4
click at [554, 171] on ol "Each day someone has the role officer of the day and is responsible for Support…" at bounding box center [1242, 131] width 1492 height 147
copy ol "Describe the current situation What has been done so far What are the next steps"
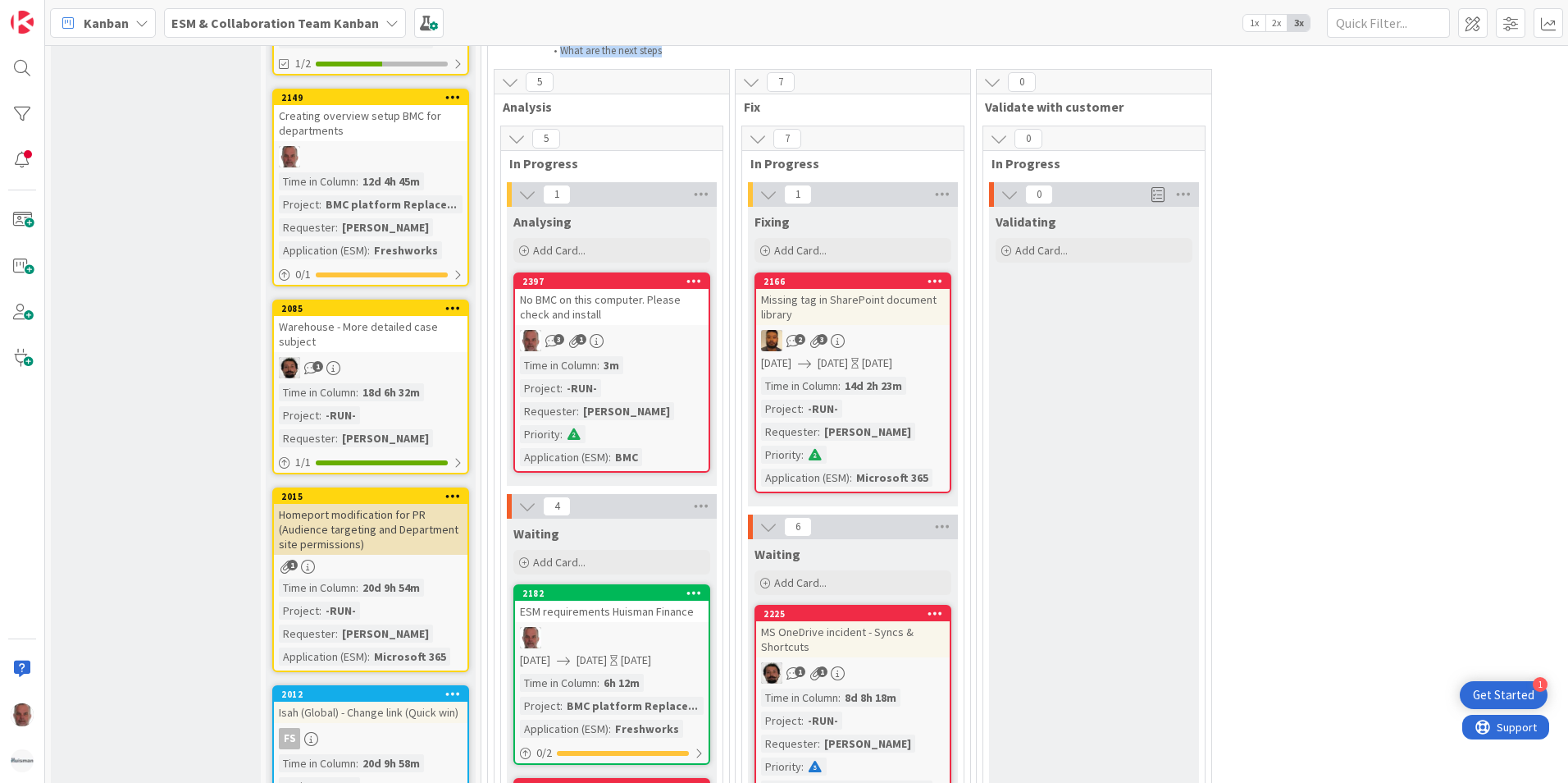
scroll to position [656, 0]
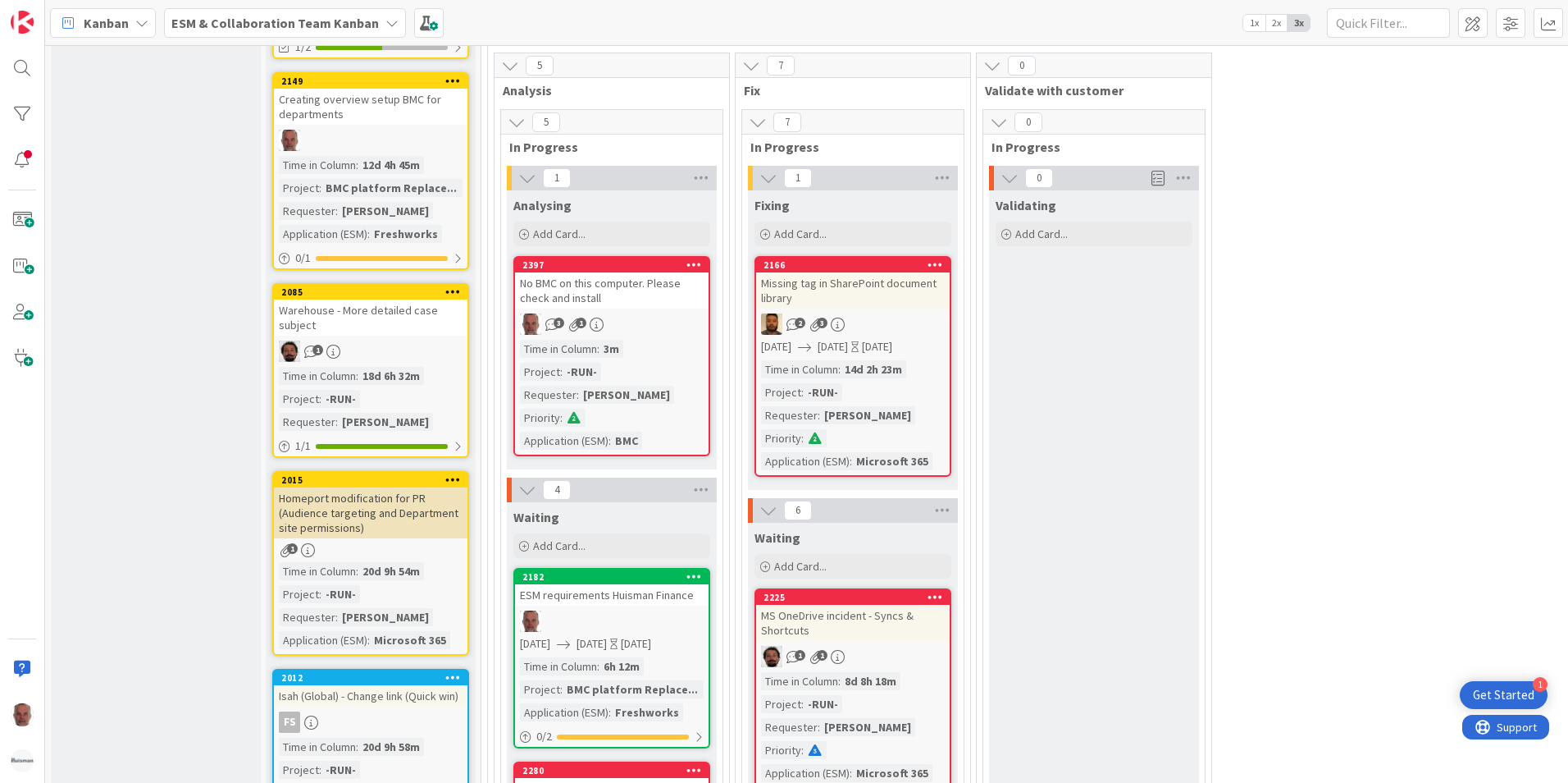
click at [653, 306] on div "No BMC on this computer. Please check and install" at bounding box center [612, 290] width 194 height 37
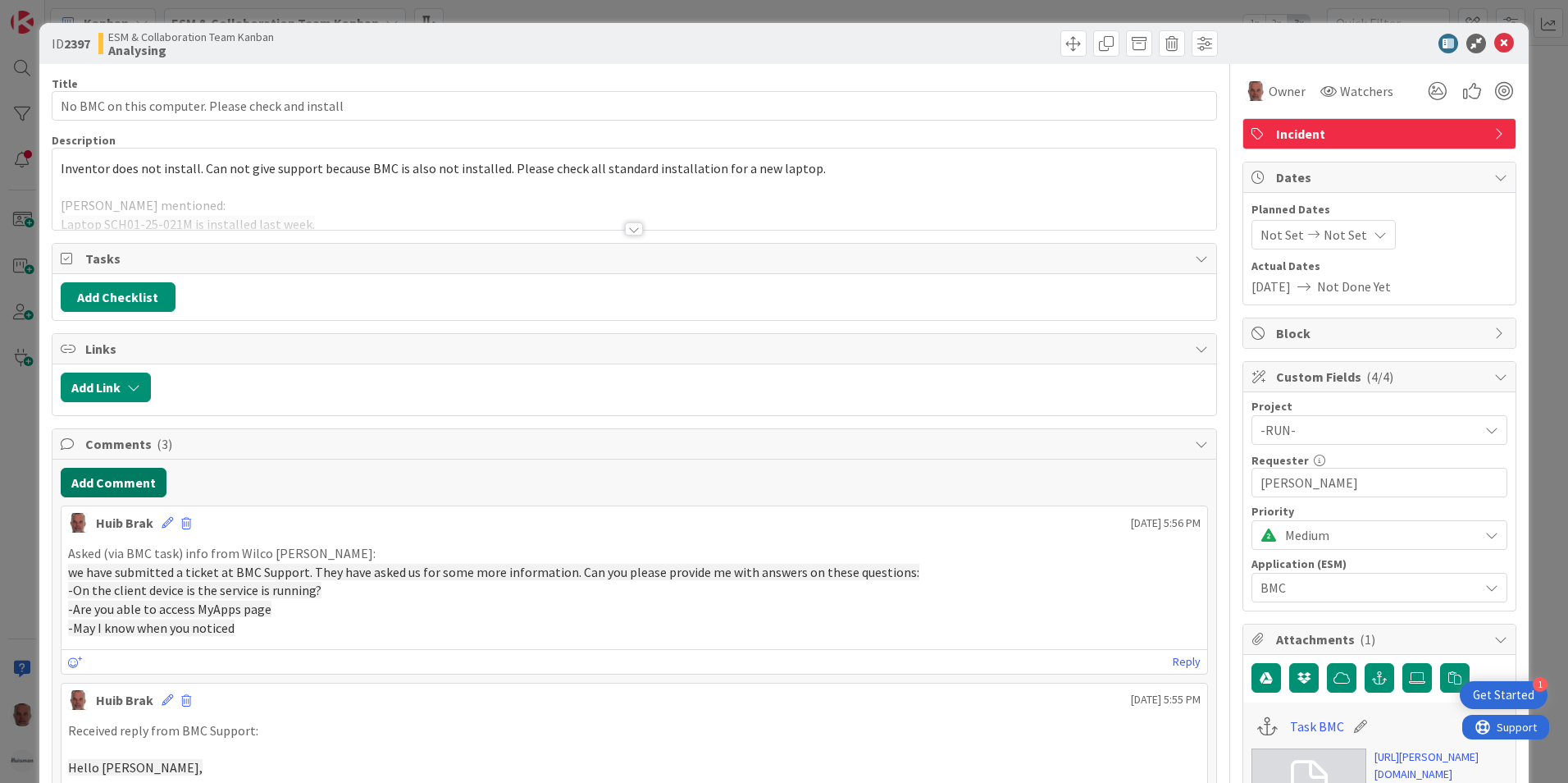
click at [109, 471] on button "Add Comment" at bounding box center [113, 482] width 106 height 30
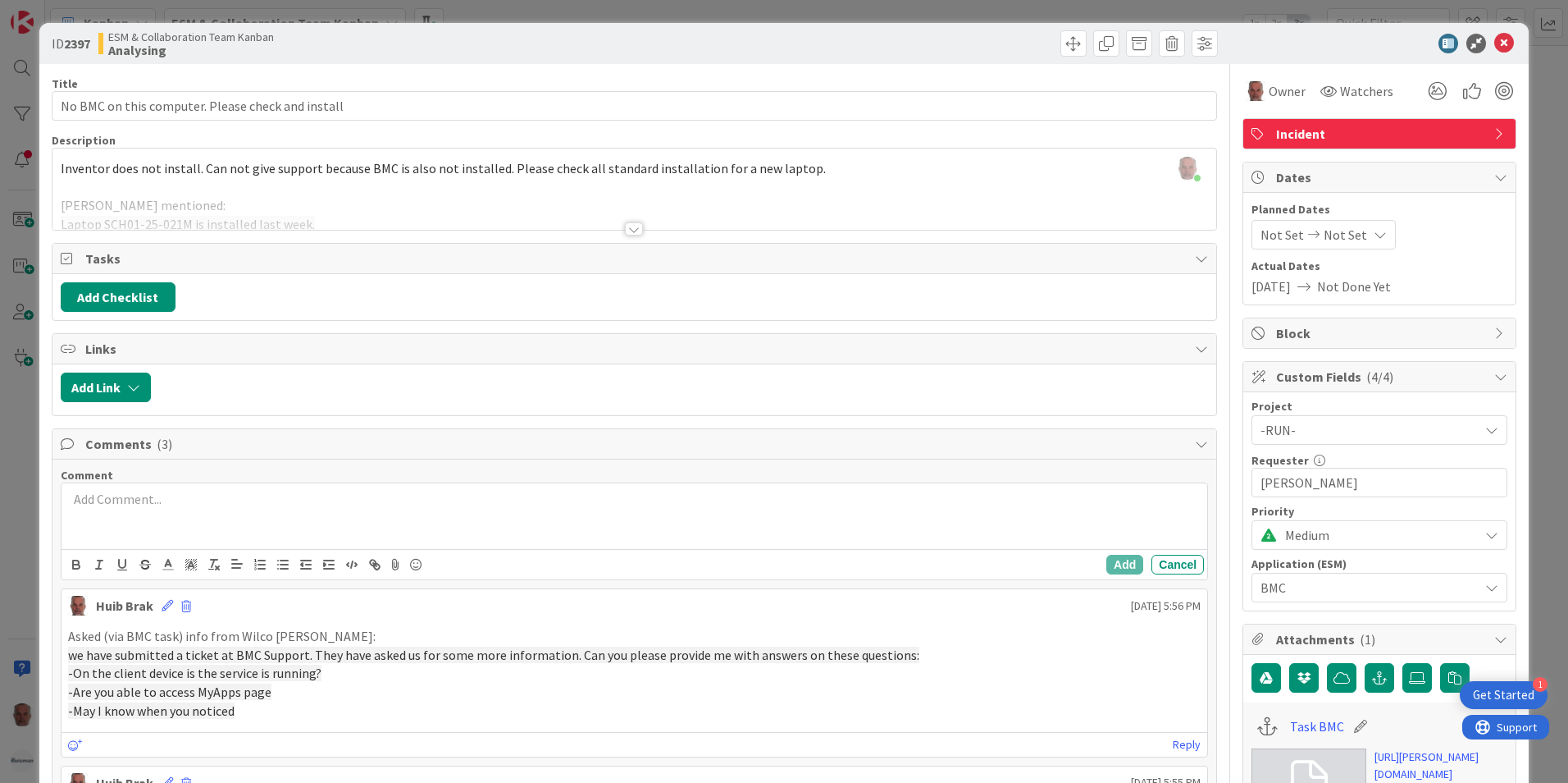
click at [121, 501] on p at bounding box center [634, 498] width 1132 height 19
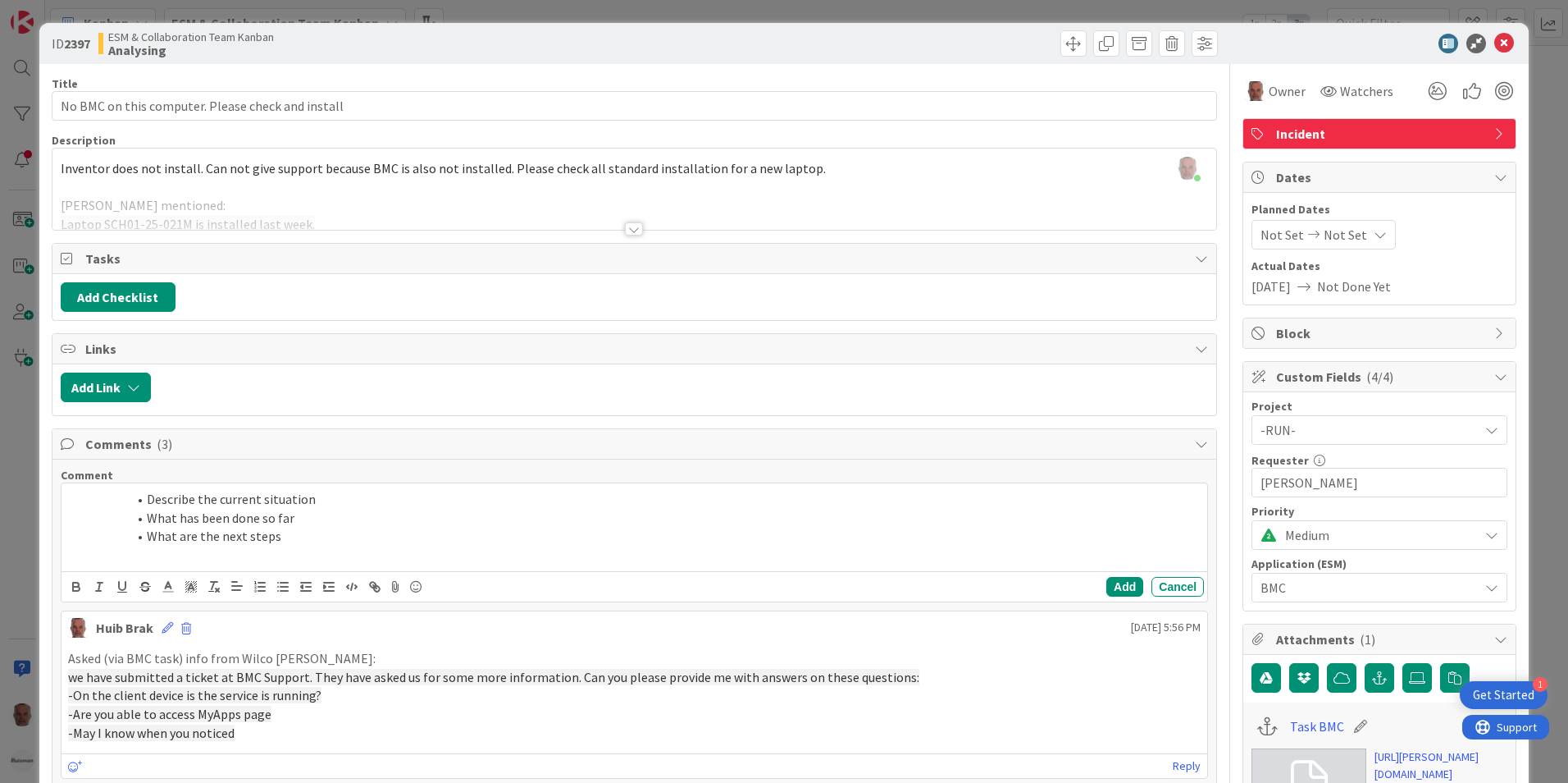
click at [147, 499] on span at bounding box center [147, 498] width 0 height 19
click at [314, 495] on li "Describe the current situation" at bounding box center [644, 498] width 1113 height 19
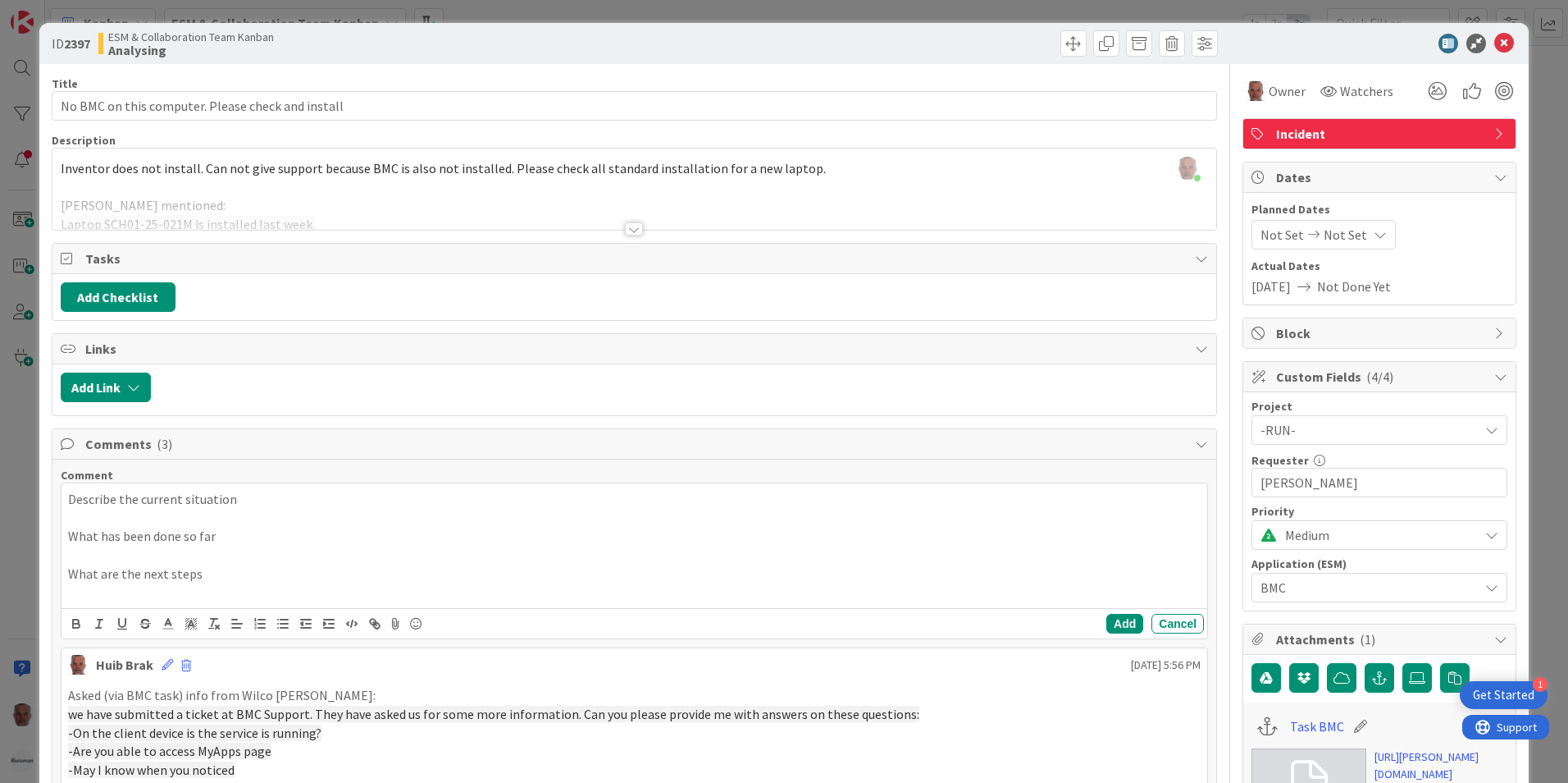
click at [253, 502] on p "Describe the current situation" at bounding box center [634, 498] width 1132 height 19
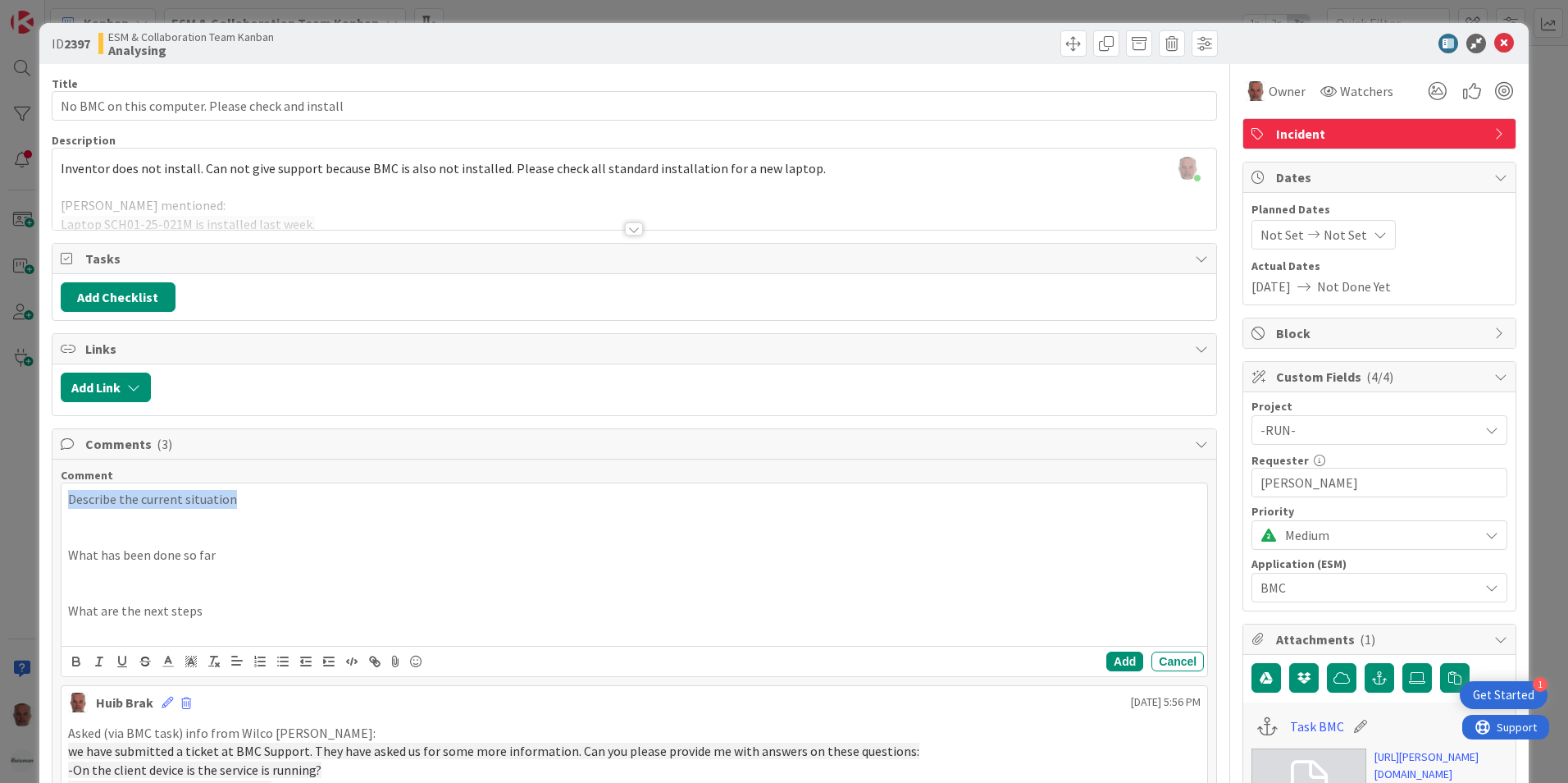
drag, startPoint x: 78, startPoint y: 499, endPoint x: 227, endPoint y: 503, distance: 149.1
click at [227, 503] on p "Describe the current situation" at bounding box center [634, 498] width 1132 height 19
click at [76, 661] on icon "button" at bounding box center [76, 663] width 7 height 4
drag, startPoint x: 106, startPoint y: 556, endPoint x: 214, endPoint y: 560, distance: 108.1
click at [214, 560] on p "What has been done so far" at bounding box center [634, 555] width 1132 height 19
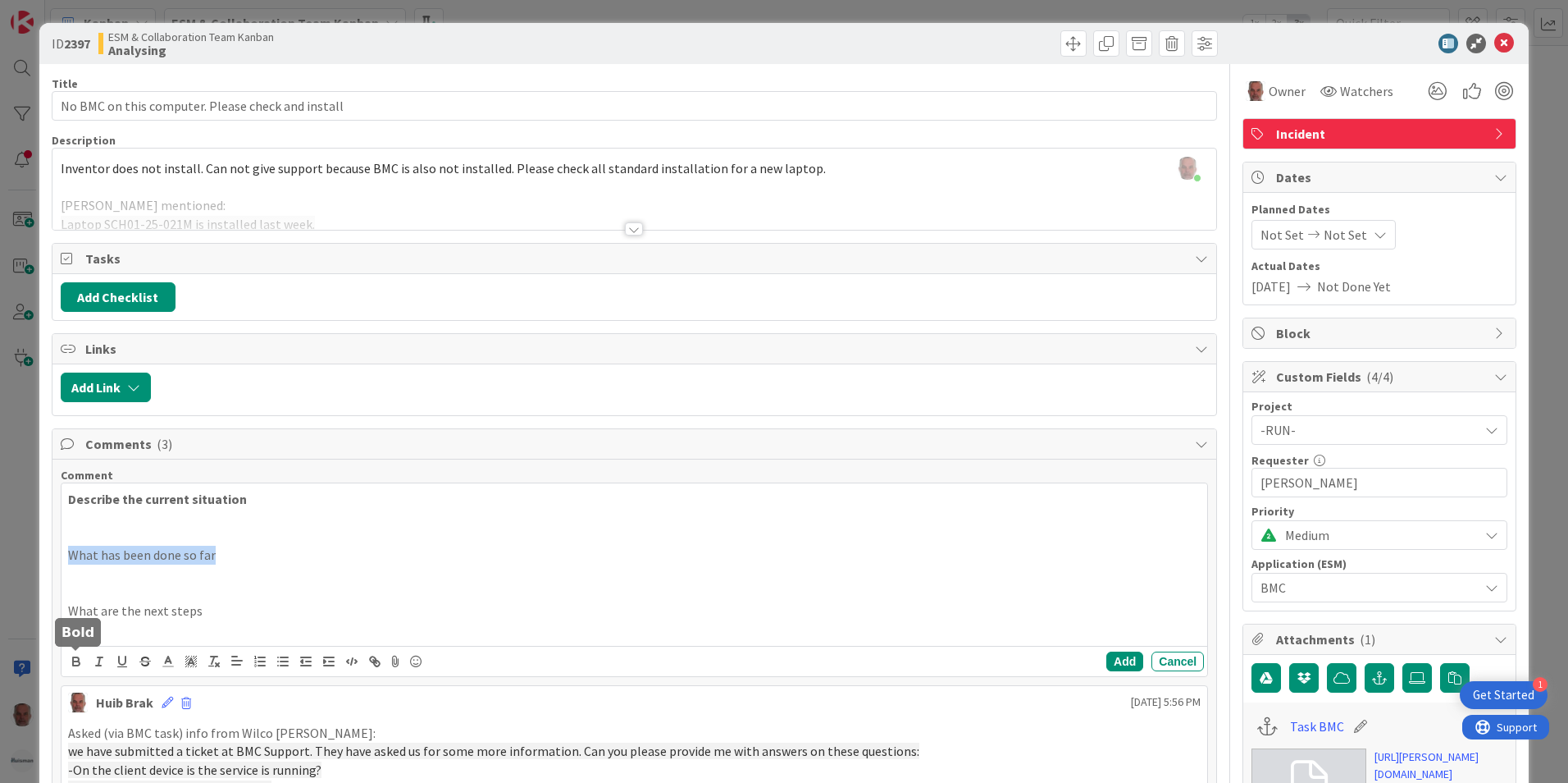
click at [75, 657] on icon "button" at bounding box center [76, 659] width 6 height 4
drag, startPoint x: 67, startPoint y: 609, endPoint x: 199, endPoint y: 612, distance: 132.0
click at [199, 612] on p "What are the next steps" at bounding box center [634, 610] width 1132 height 19
click at [76, 661] on icon "button" at bounding box center [76, 663] width 7 height 4
click at [81, 520] on p at bounding box center [634, 517] width 1132 height 19
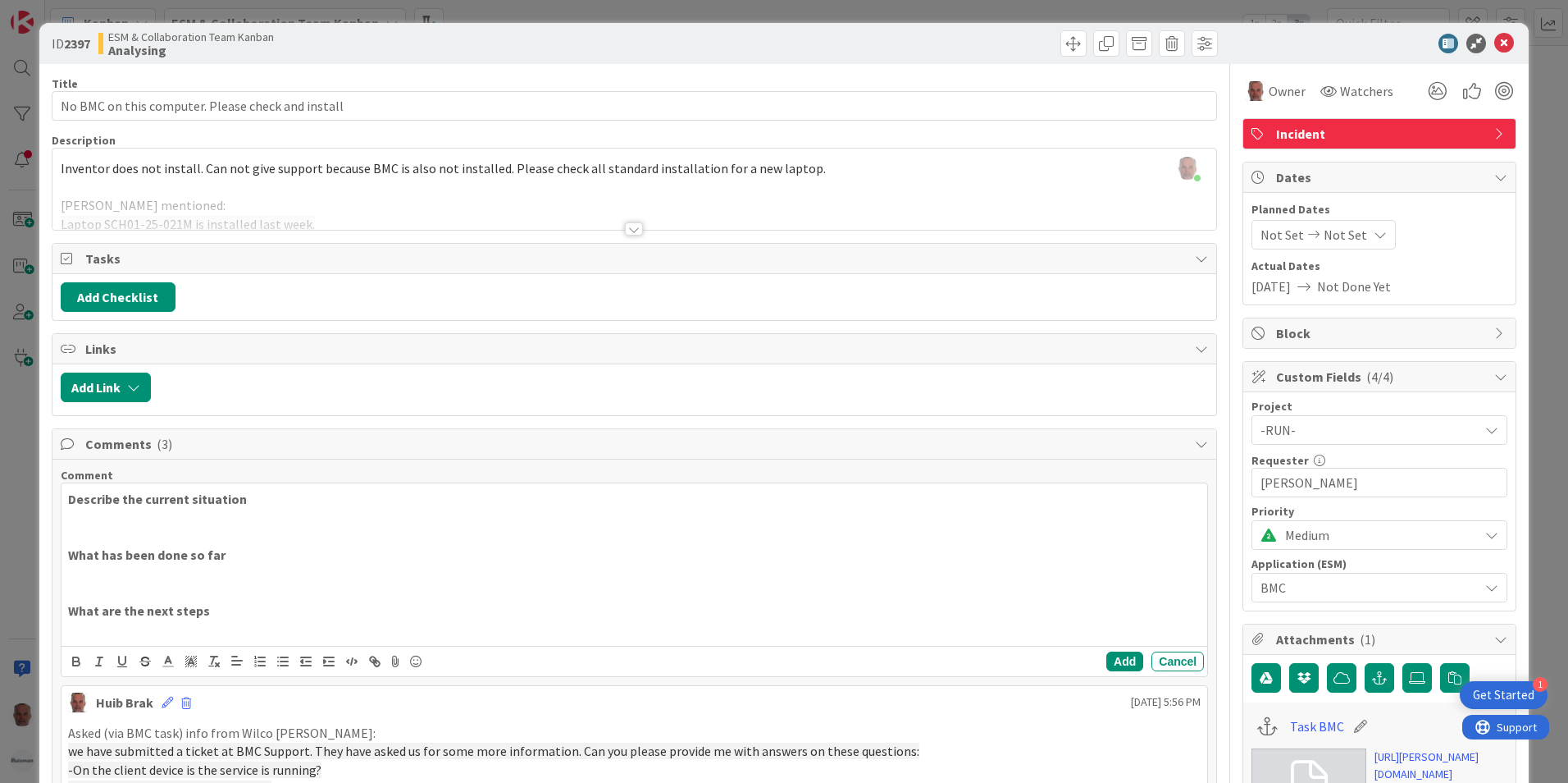
click at [72, 577] on p at bounding box center [634, 573] width 1132 height 19
click at [88, 633] on p at bounding box center [634, 629] width 1132 height 19
click at [68, 518] on p at bounding box center [634, 517] width 1132 height 19
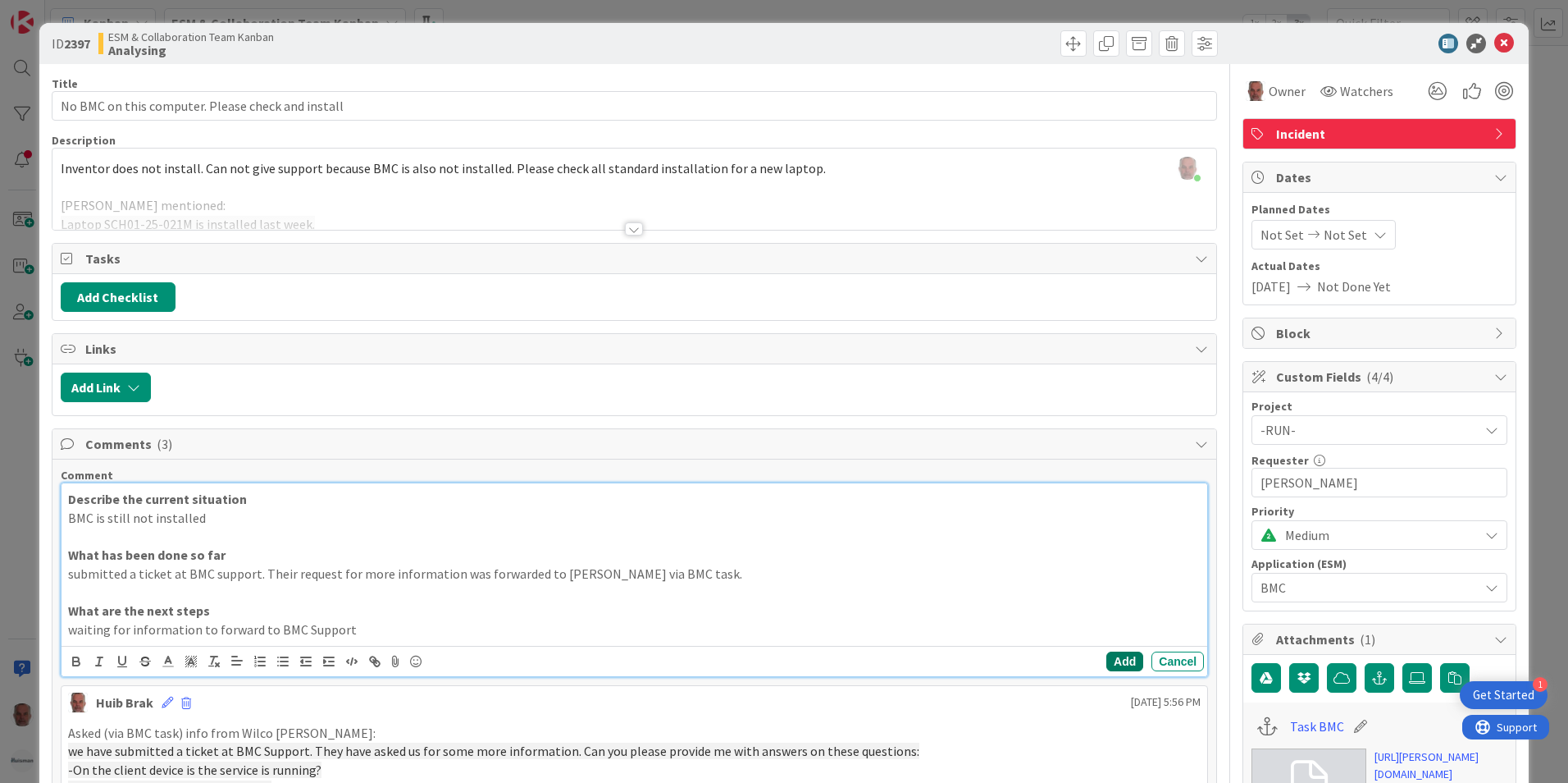
click at [1112, 659] on button "Add" at bounding box center [1123, 661] width 37 height 20
